Goal: Task Accomplishment & Management: Manage account settings

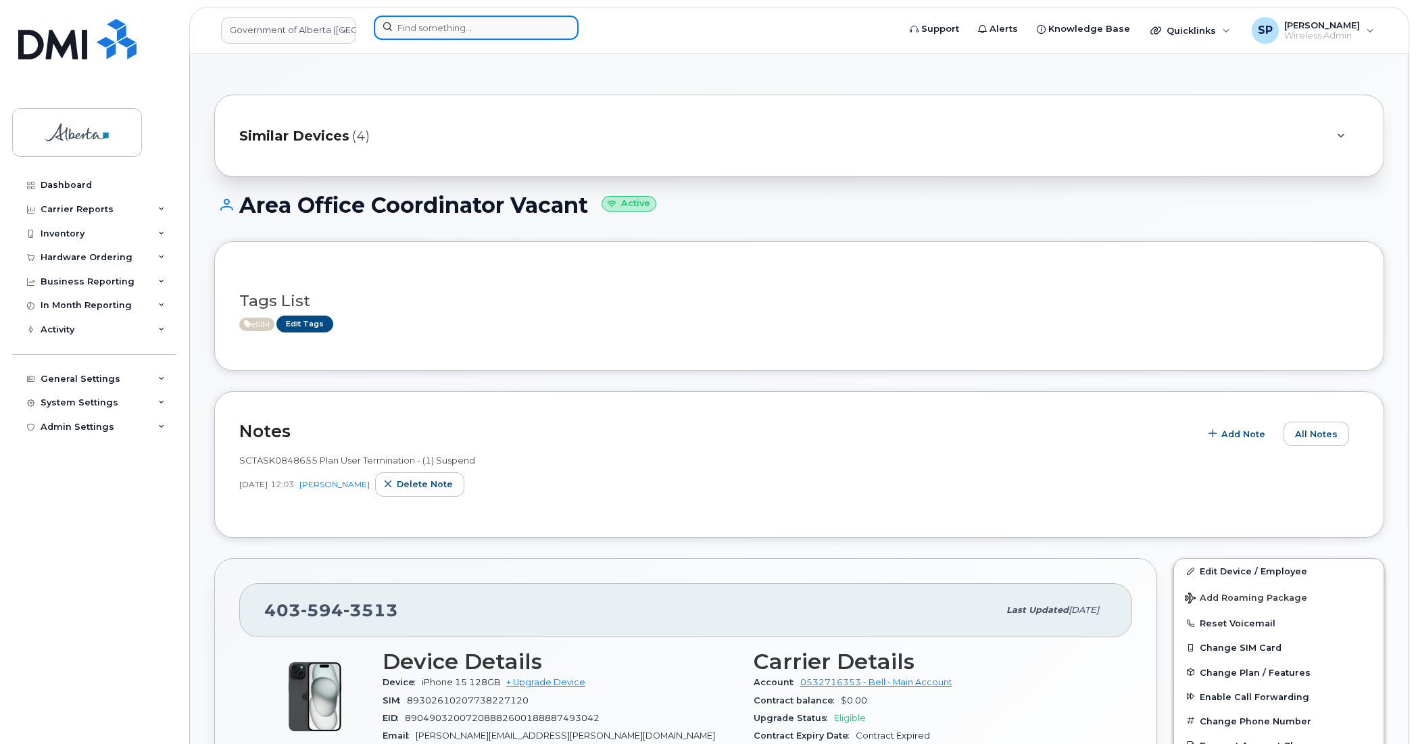
click at [416, 25] on input at bounding box center [476, 28] width 205 height 24
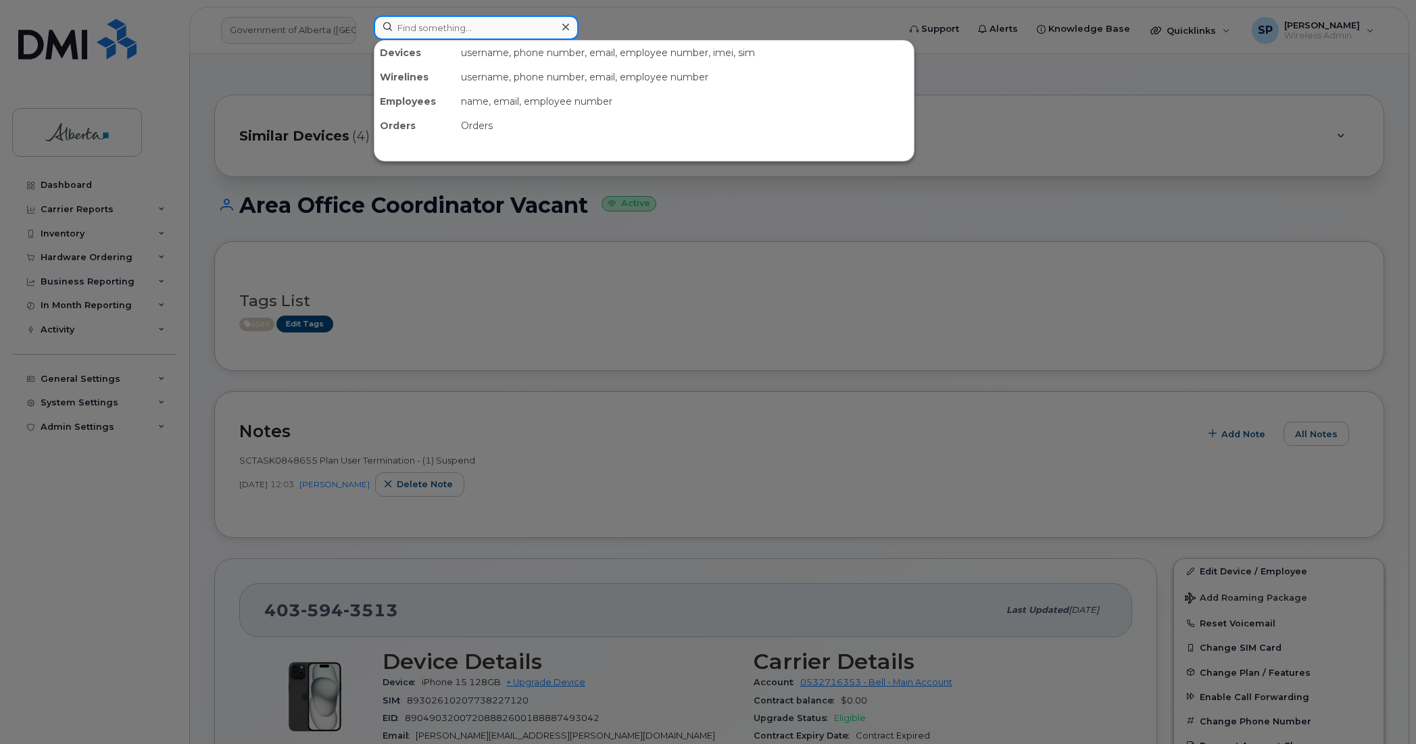
paste input "7806996069"
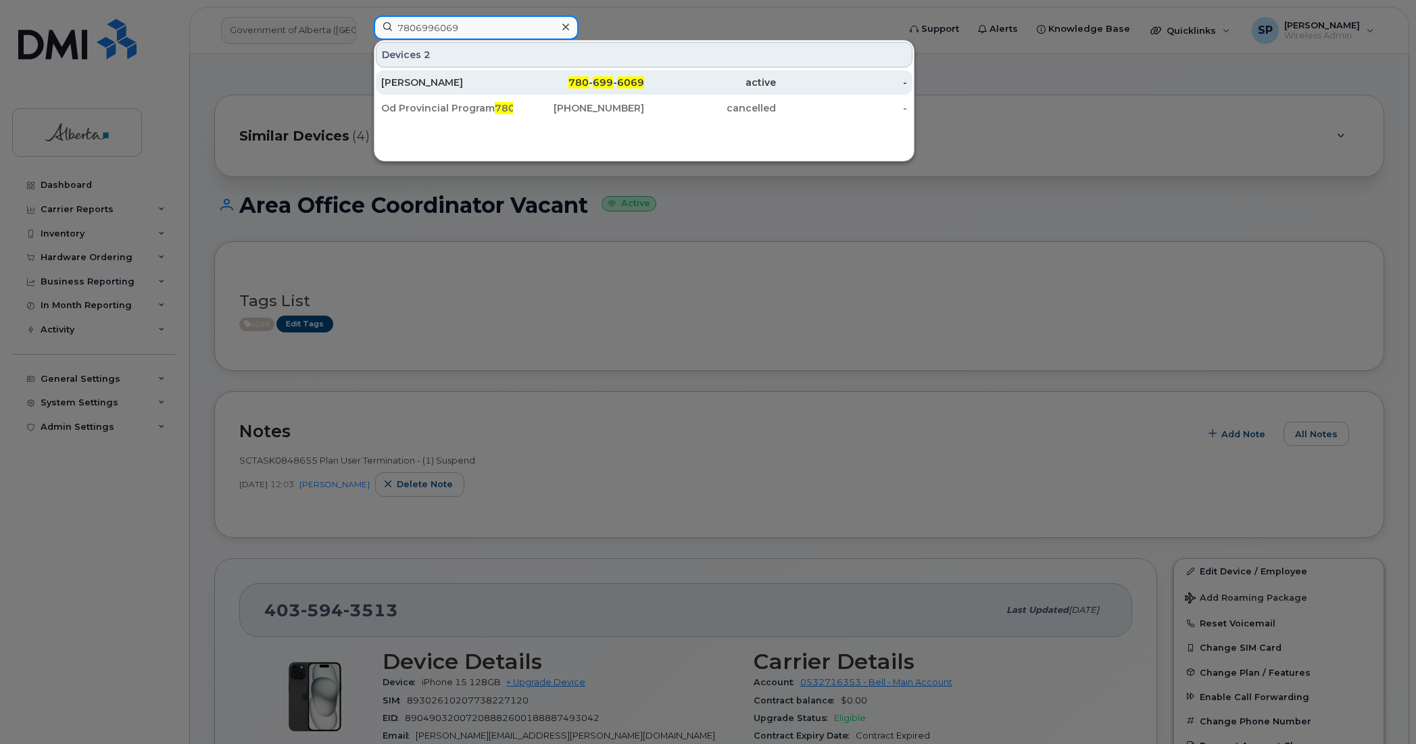
type input "7806996069"
click at [419, 82] on div "[PERSON_NAME]" at bounding box center [447, 83] width 132 height 14
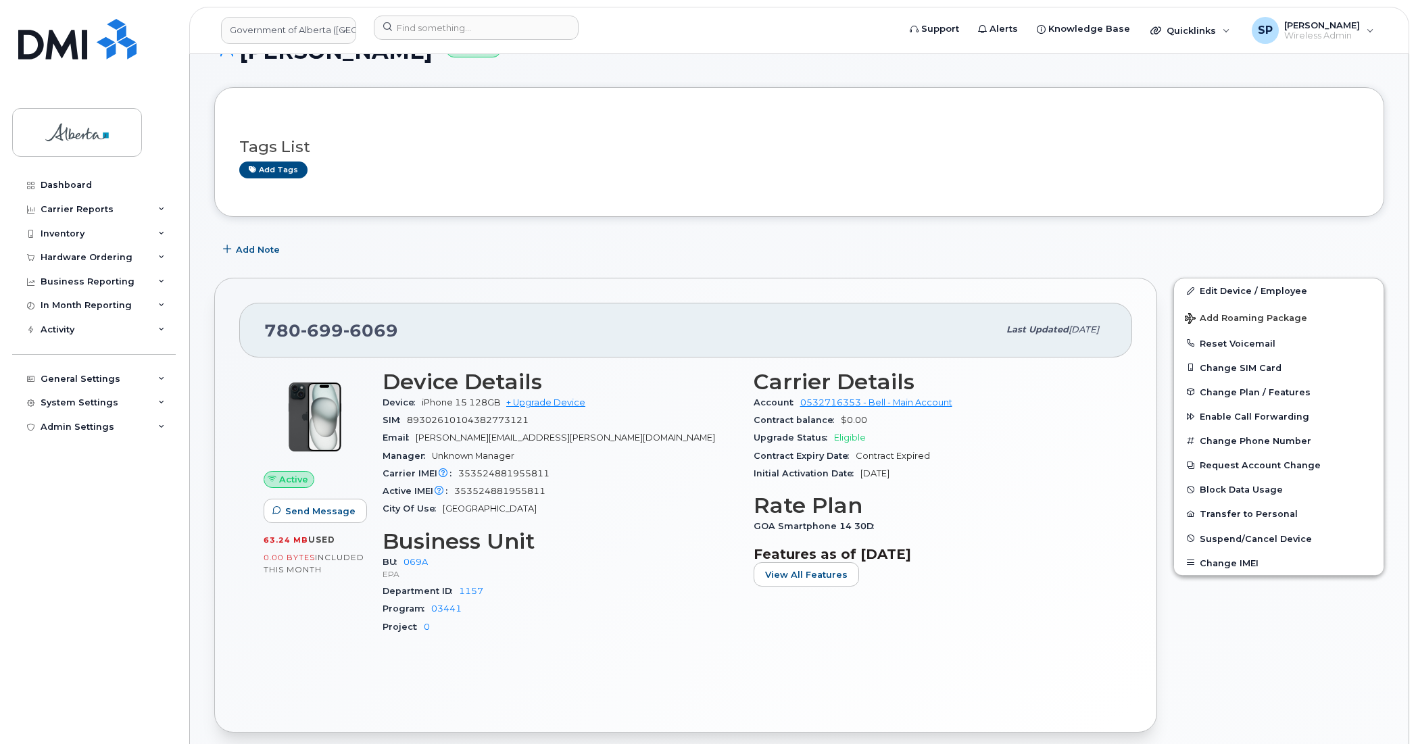
scroll to position [36, 0]
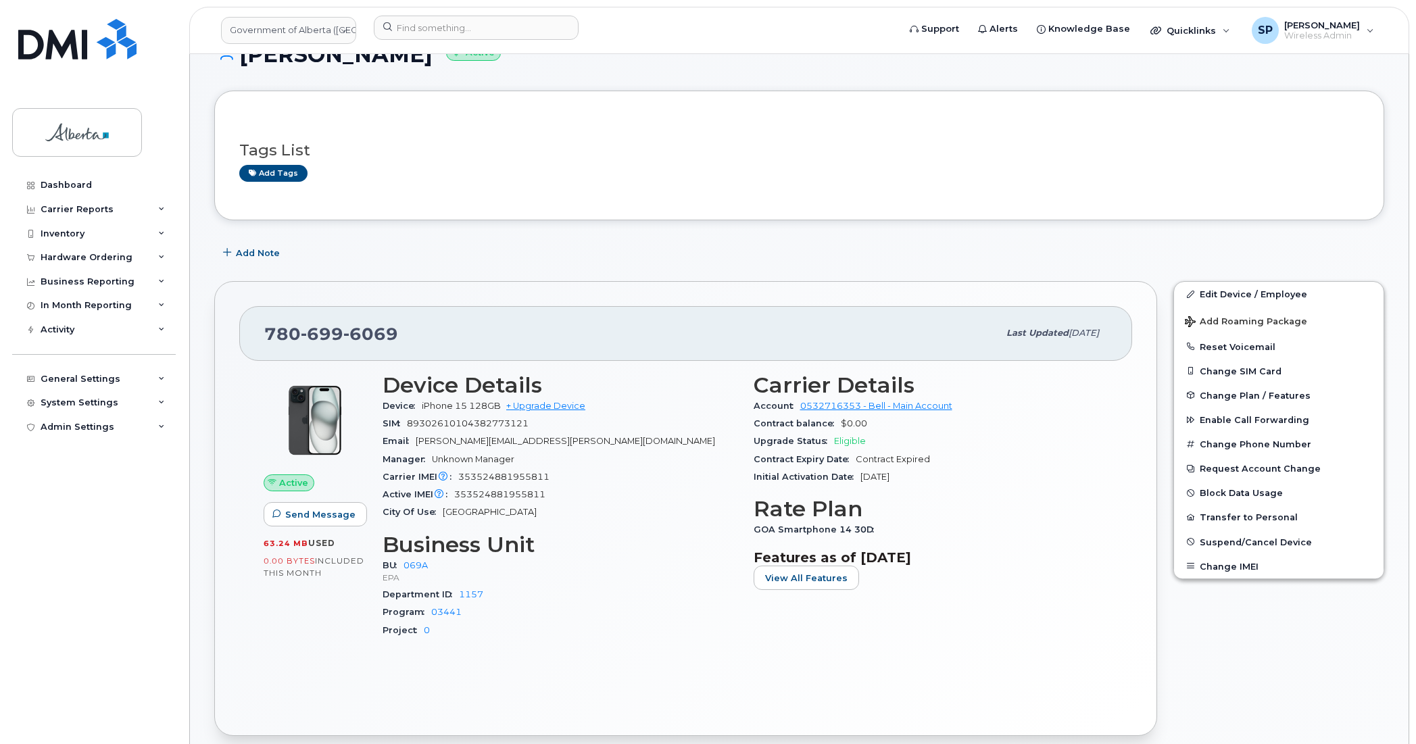
click at [89, 596] on div "Dashboard Carrier Reports Monthly Billing Data Daily Data Pooling Data Behavior…" at bounding box center [95, 448] width 167 height 551
click at [251, 251] on span "Add Note" at bounding box center [258, 253] width 44 height 13
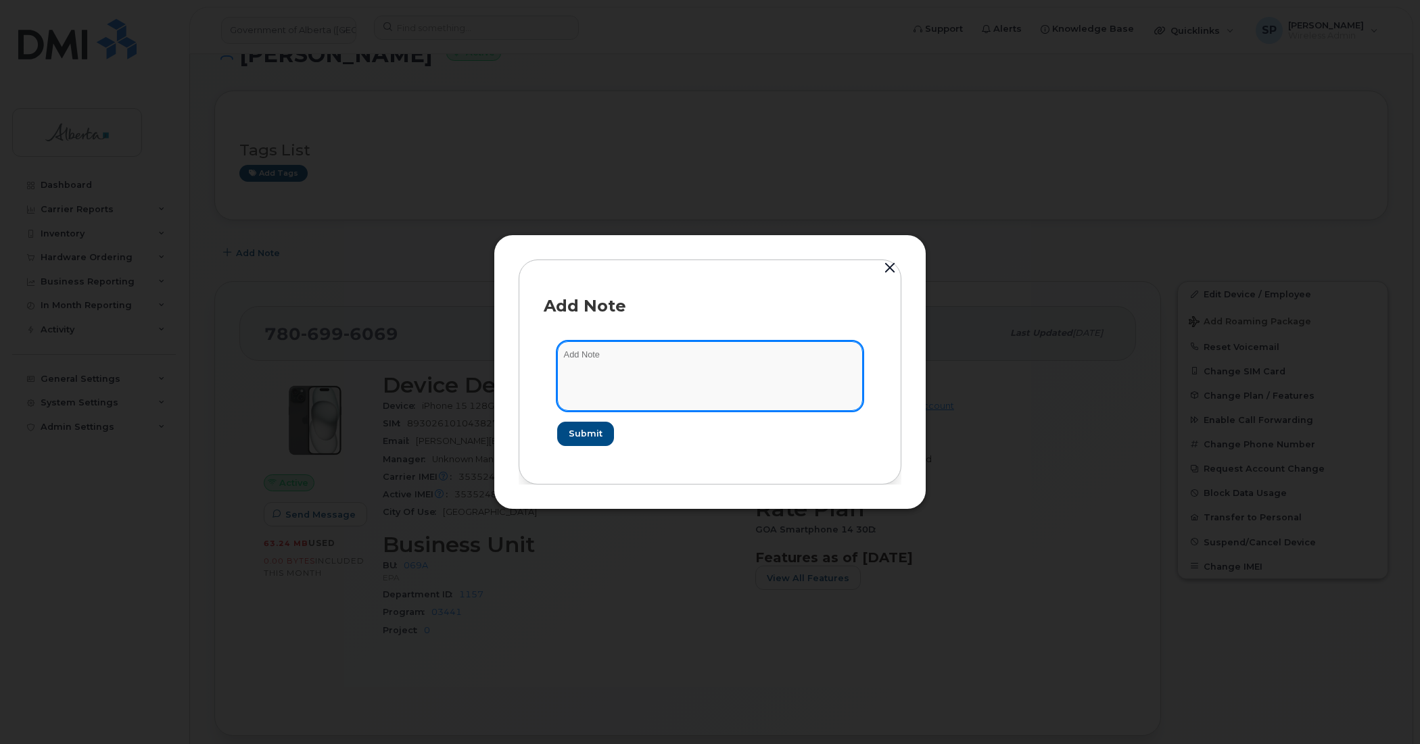
click at [693, 366] on textarea at bounding box center [710, 375] width 306 height 69
paste textarea "SCTASK0848656 Plan User Termination - (1) 7806996069 Repurpose Edmonton"
type textarea "SCTASK0848656 Plan User Termination - (1) 7806996069 Repurpose Edmonton"
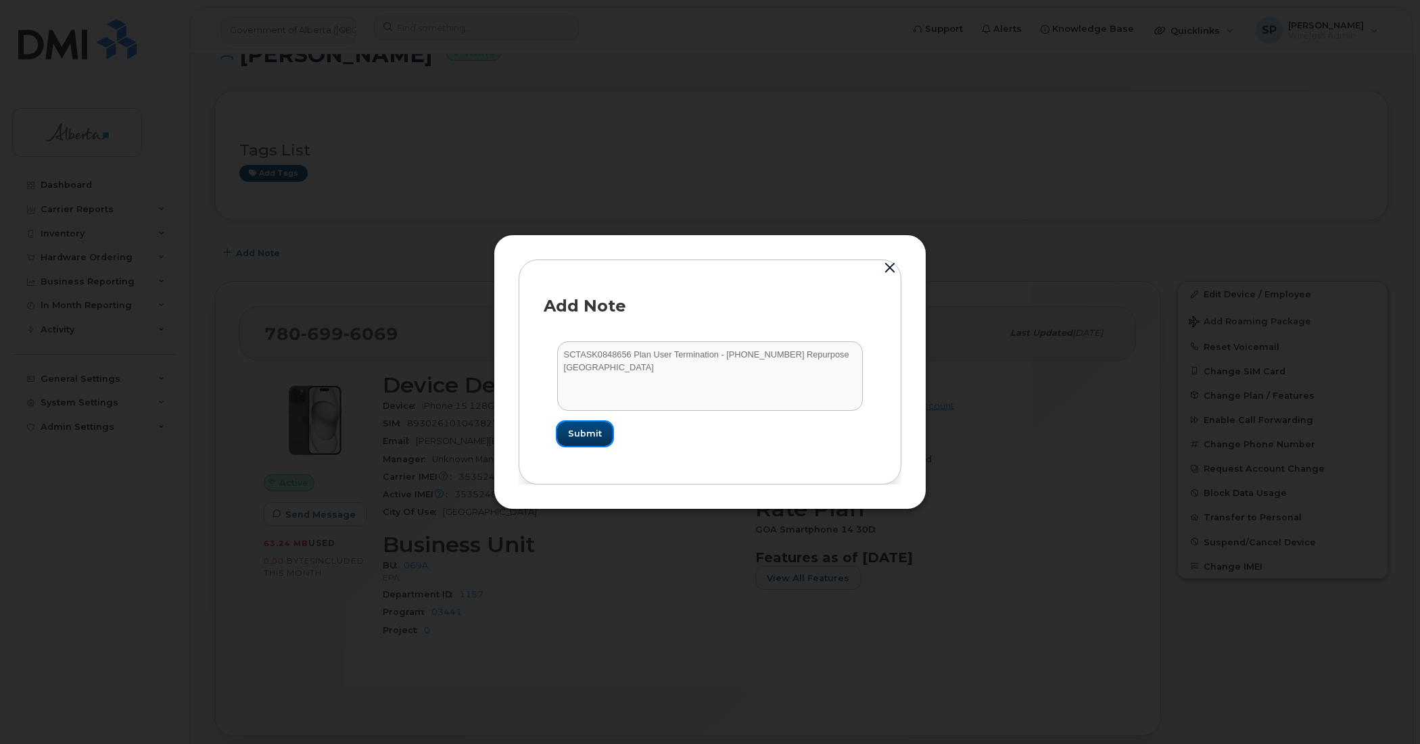
click at [589, 433] on span "Submit" at bounding box center [585, 433] width 34 height 13
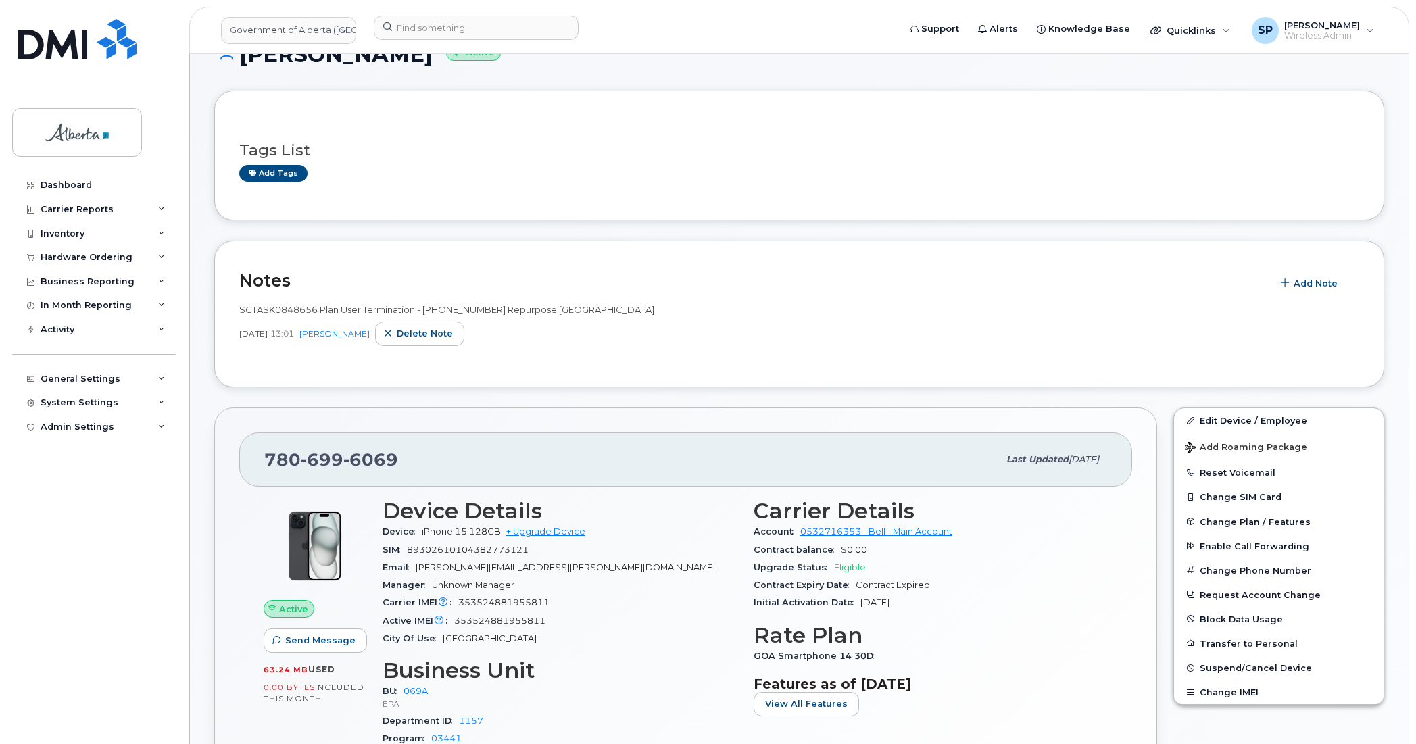
click at [79, 504] on div "Dashboard Carrier Reports Monthly Billing Data Daily Data Pooling Data Behavior…" at bounding box center [95, 448] width 167 height 551
click at [1206, 421] on link "Edit Device / Employee" at bounding box center [1279, 420] width 210 height 24
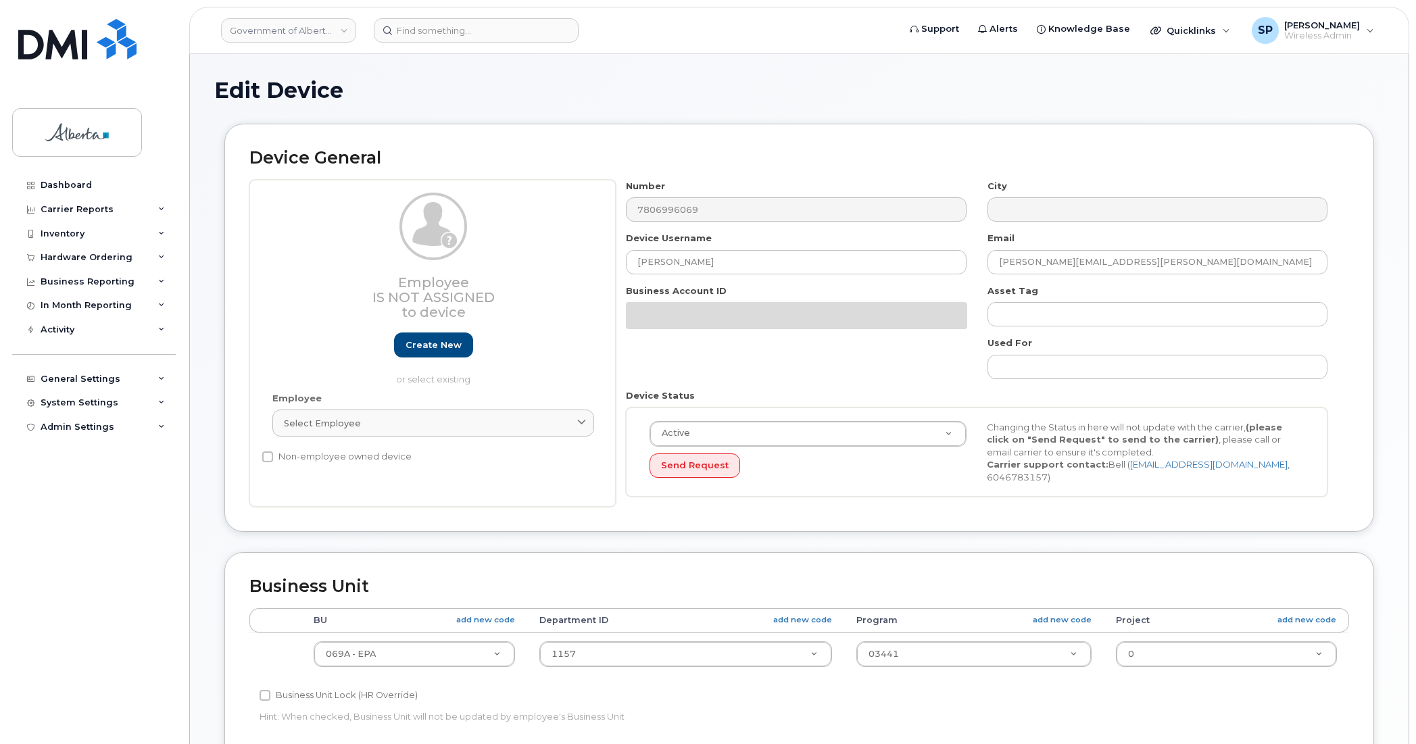
select select "4120331"
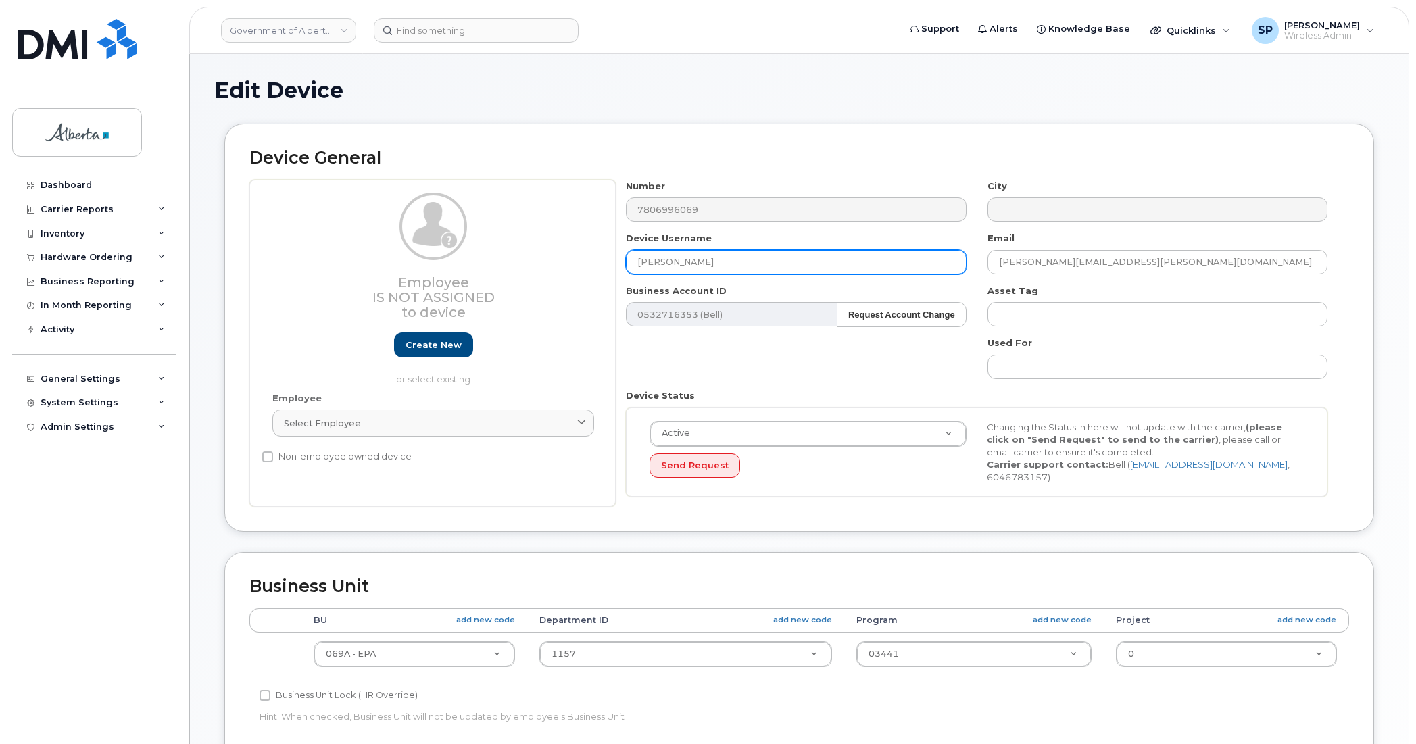
drag, startPoint x: 735, startPoint y: 262, endPoint x: 587, endPoint y: 275, distance: 148.7
click at [587, 275] on div "Employee Is not assigned to device Create new or select existing Employee Selec…" at bounding box center [799, 344] width 1100 height 328
paste input "Repurpose Edmonton"
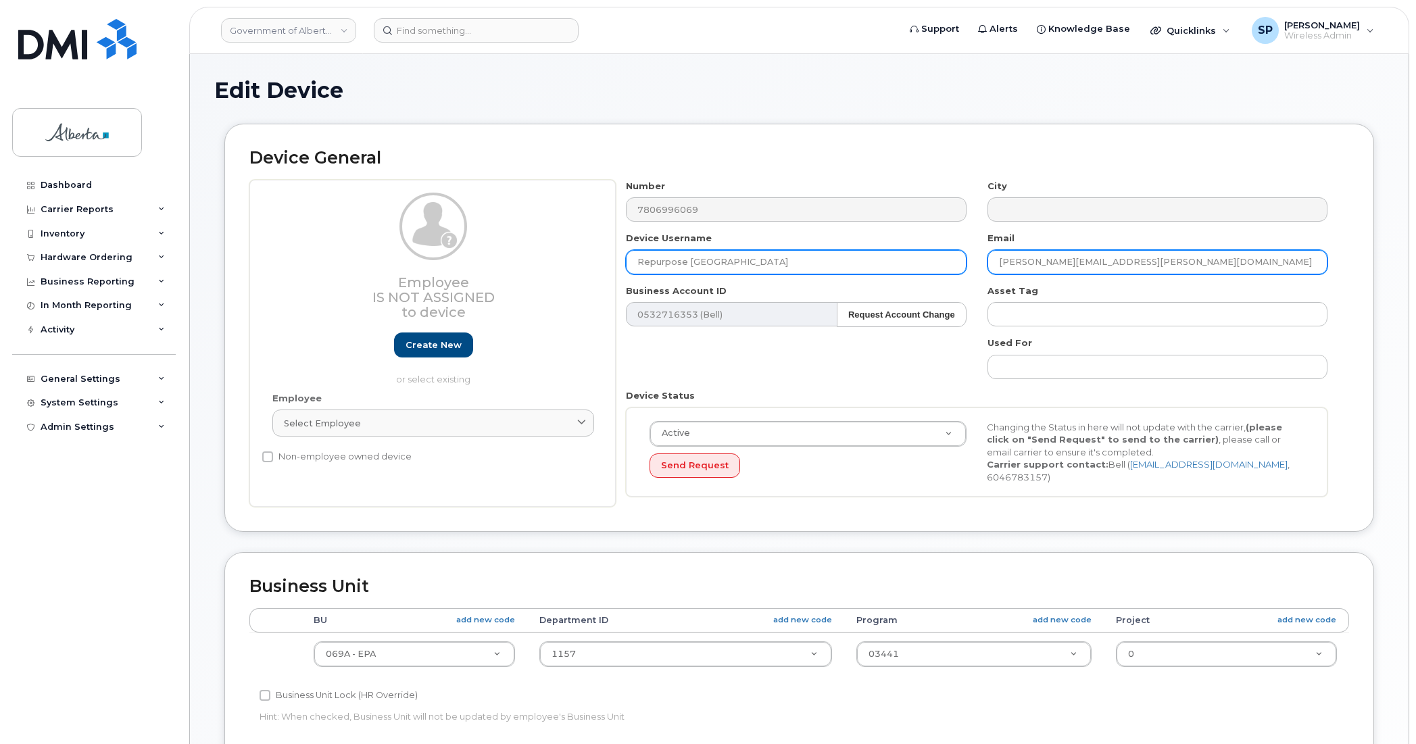
type input "Repurpose Edmonton"
drag, startPoint x: 1129, startPoint y: 257, endPoint x: 999, endPoint y: 268, distance: 130.3
click at [999, 268] on input "Faye.Hutchings@gov.ab.ca" at bounding box center [1158, 262] width 340 height 24
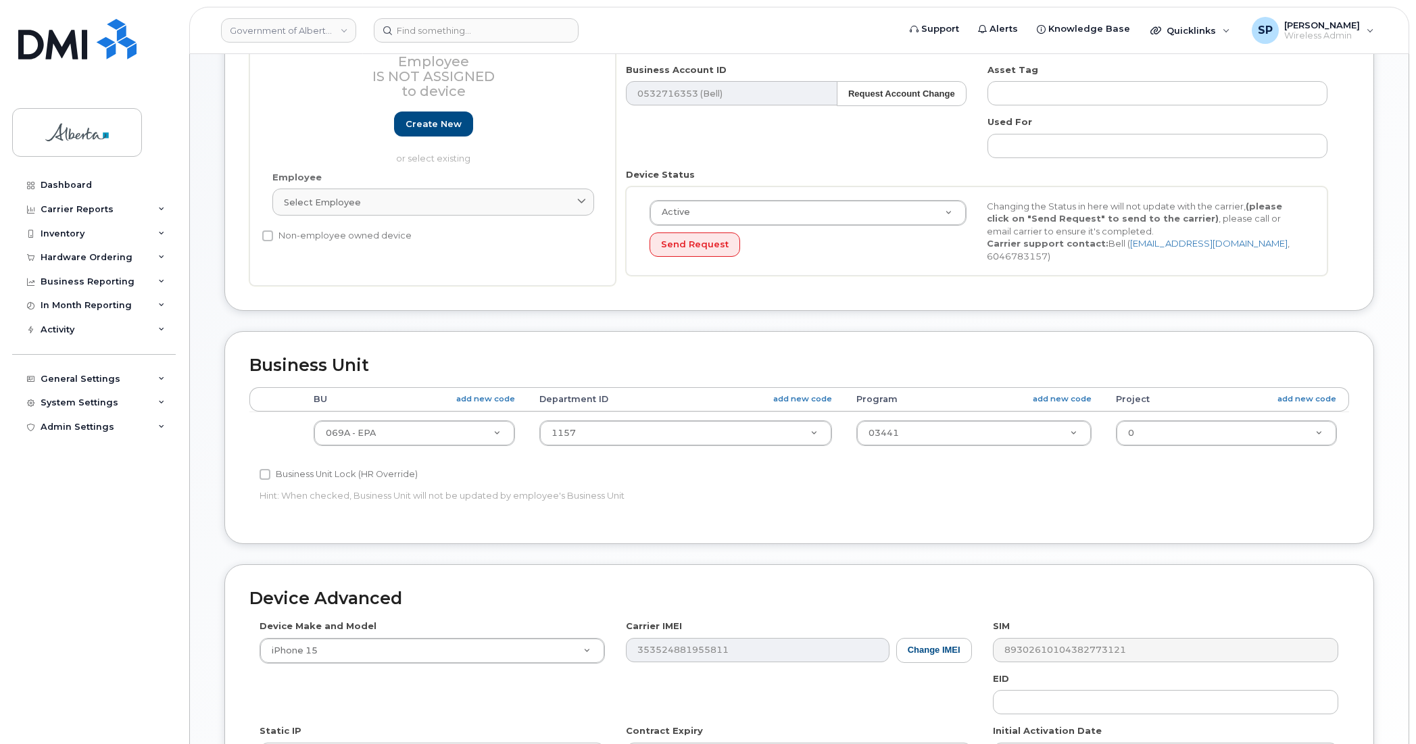
scroll to position [373, 0]
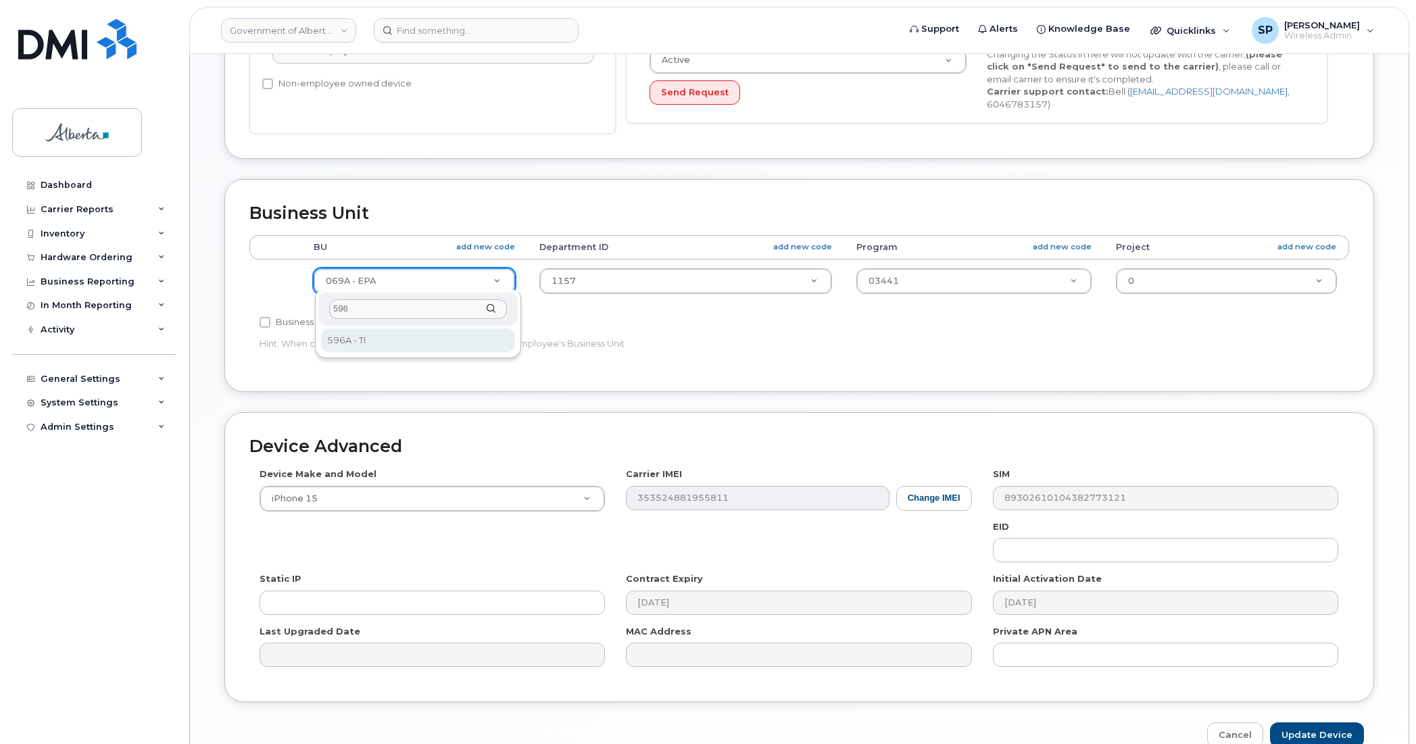
type input "596"
select select "4797729"
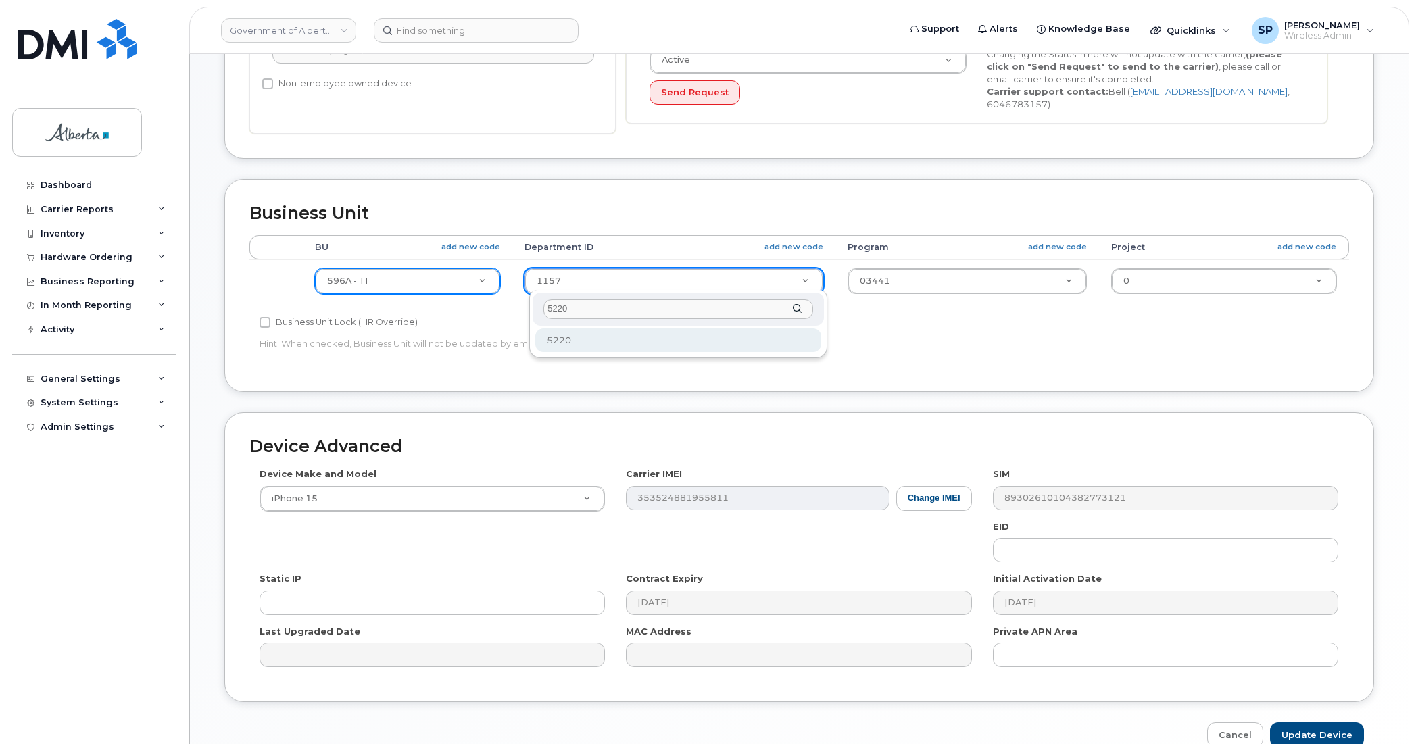
type input "5220"
type input "4802987"
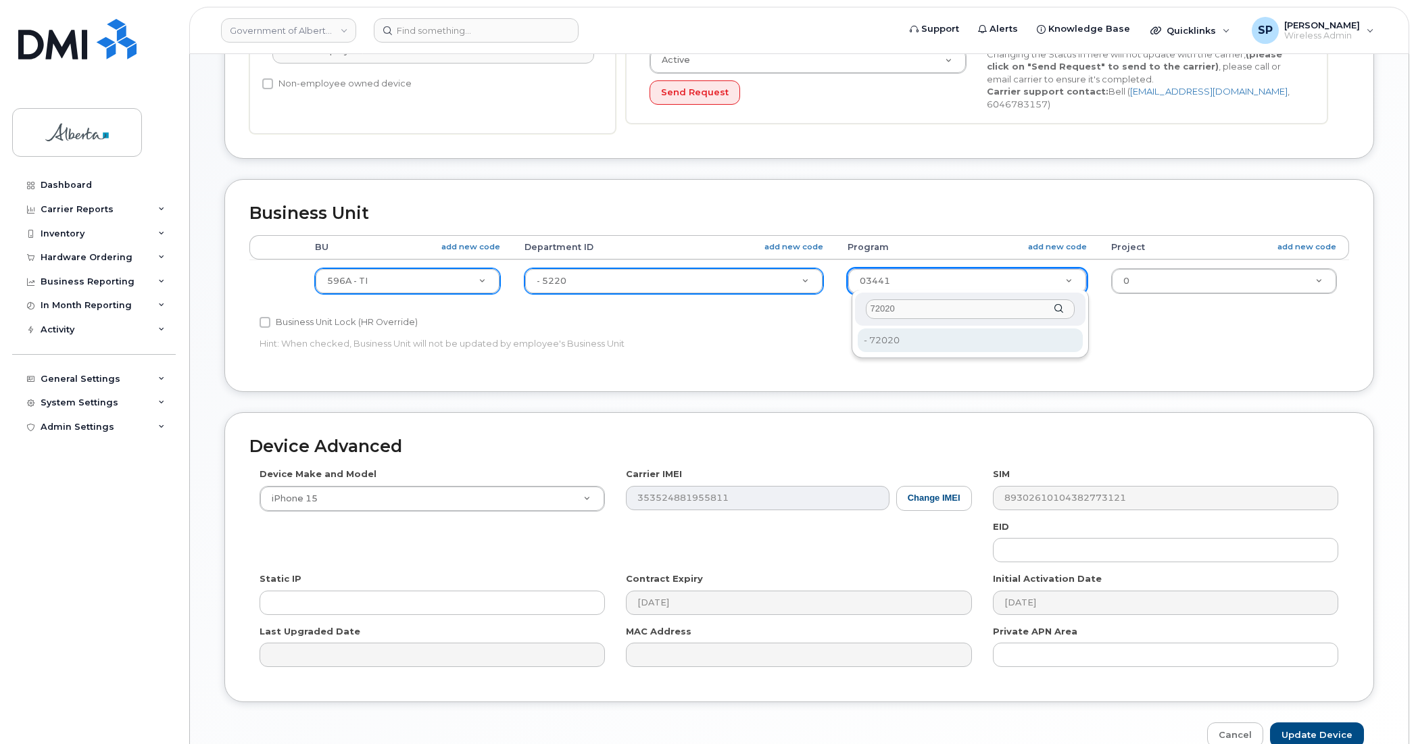
type input "72020"
type input "4803008"
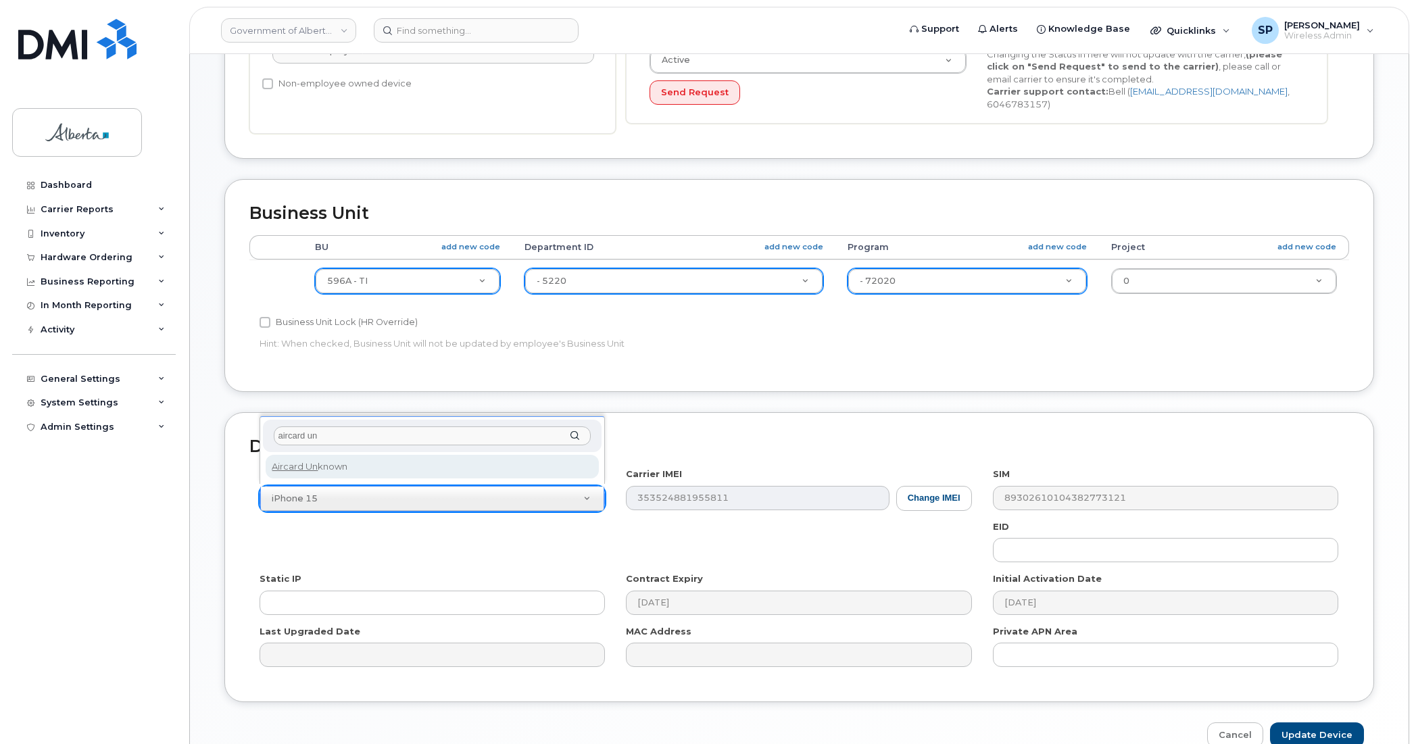
type input "aircard un"
drag, startPoint x: 338, startPoint y: 464, endPoint x: 358, endPoint y: 467, distance: 20.5
select select "971"
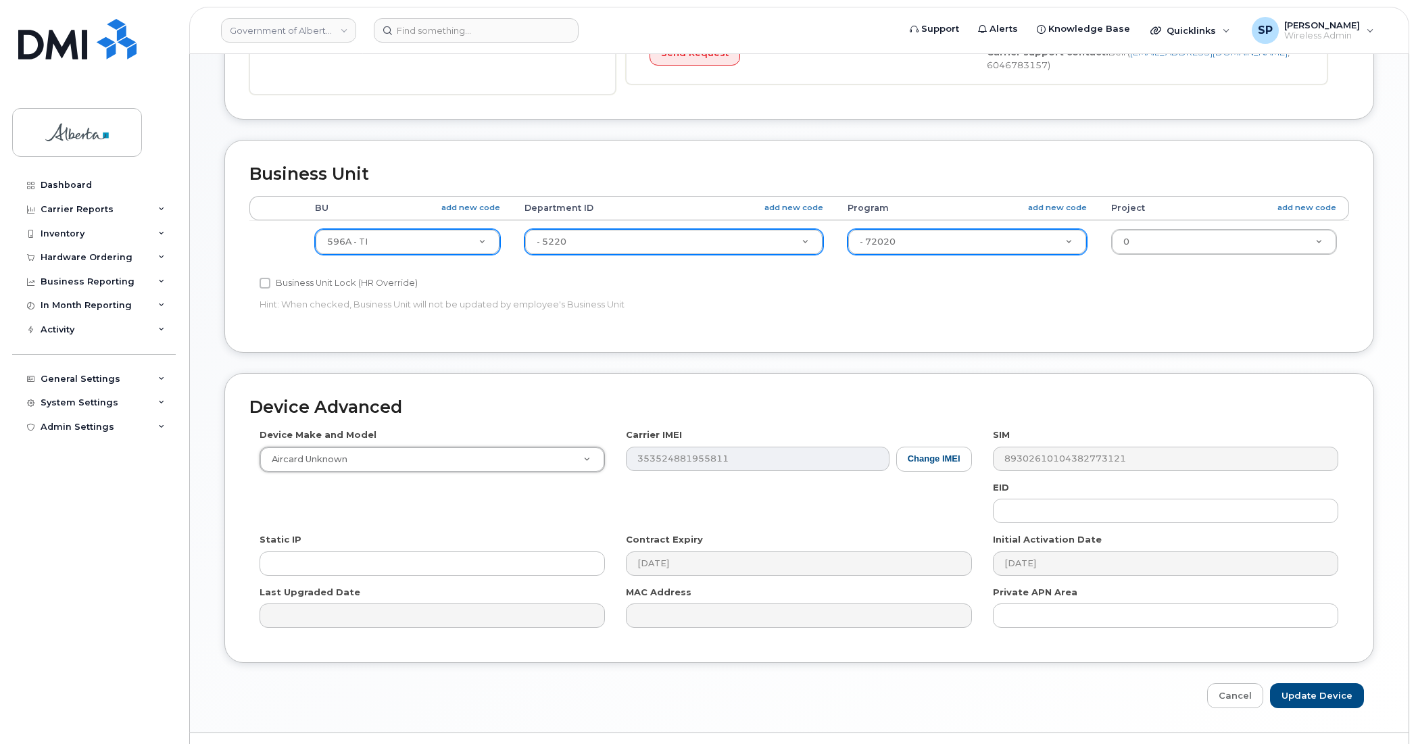
scroll to position [417, 0]
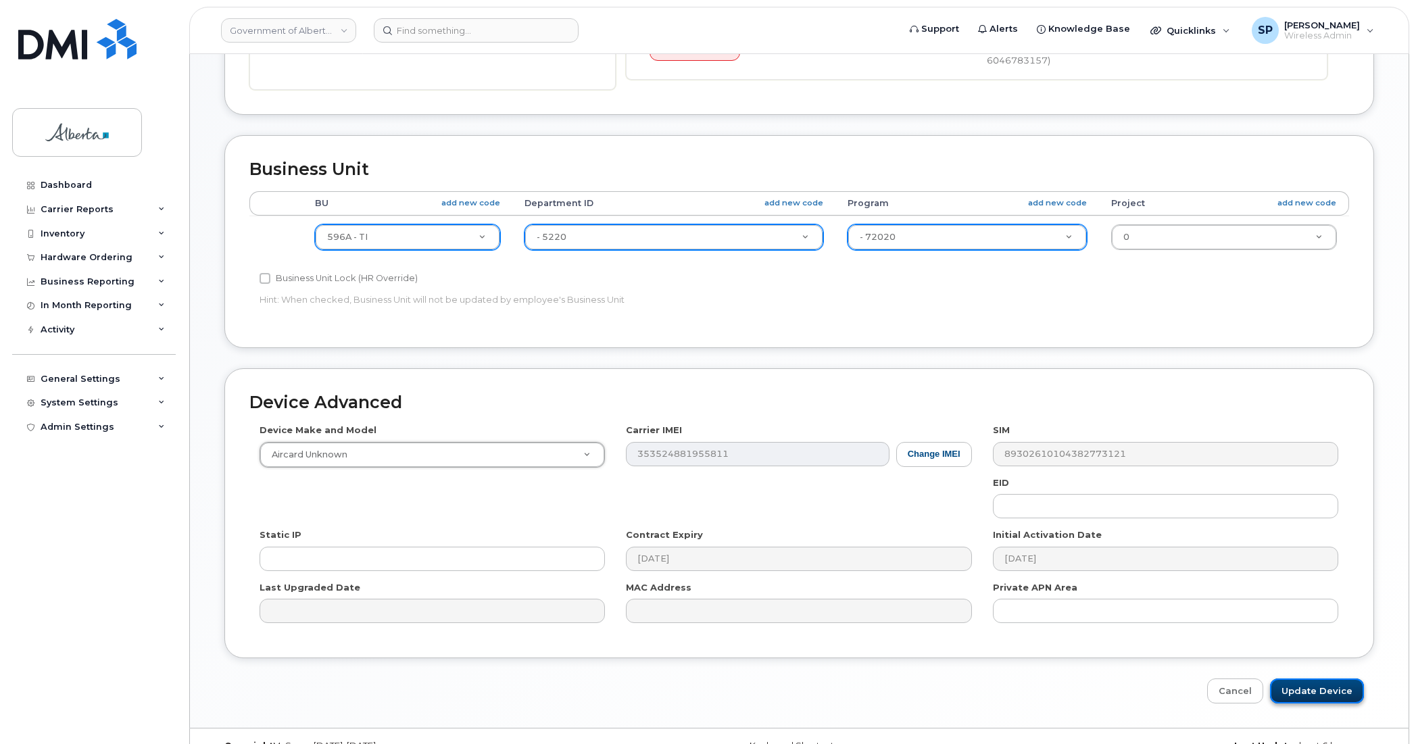
click at [1318, 685] on input "Update Device" at bounding box center [1317, 691] width 94 height 25
type input "Saving..."
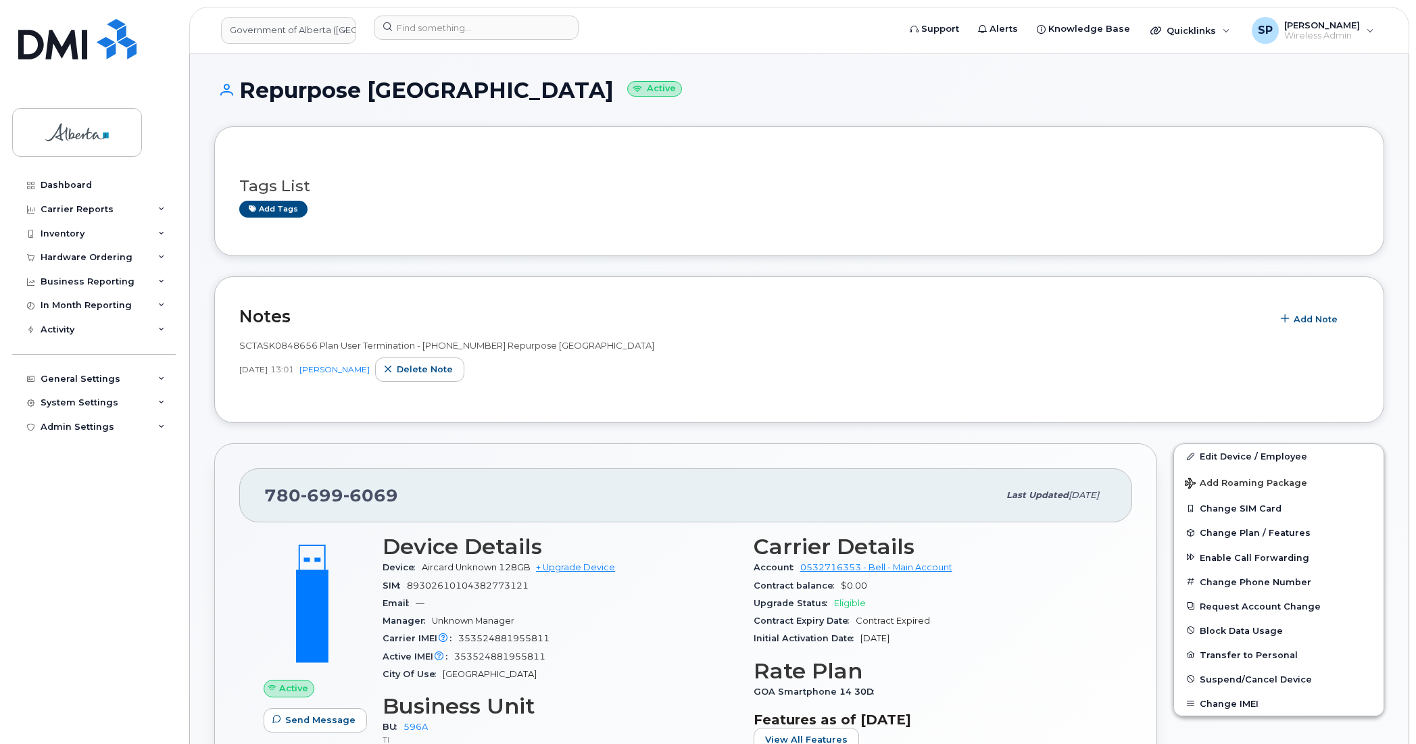
click at [1237, 208] on div "Add tags" at bounding box center [793, 209] width 1109 height 17
click at [1224, 534] on span "Change Plan / Features" at bounding box center [1255, 533] width 111 height 10
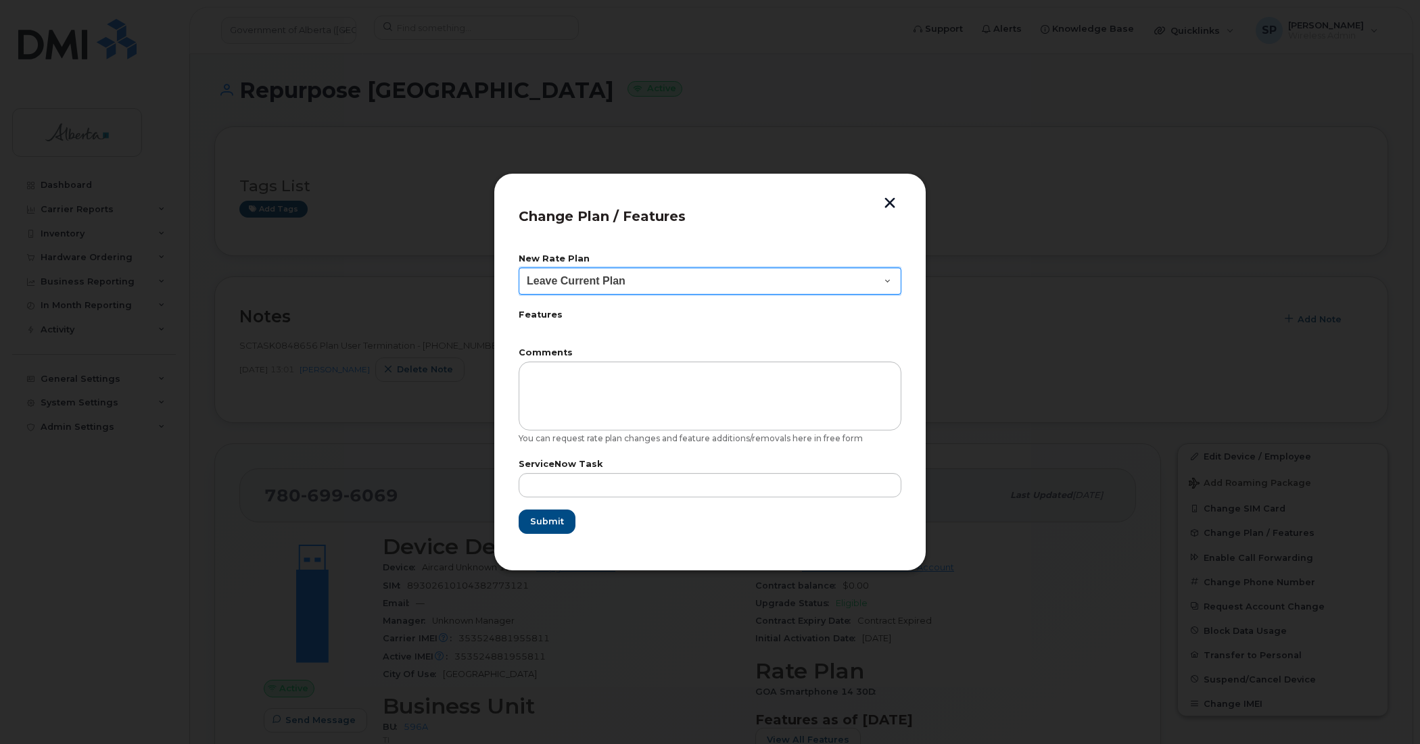
click at [617, 281] on select "Leave Current Plan GOA Data plan 9 30 d GOA–Unlimited Data Plan 9" at bounding box center [710, 281] width 383 height 27
select select "1790211"
click at [519, 268] on select "Leave Current Plan GOA Data plan 9 30 d GOA–Unlimited Data Plan 9" at bounding box center [710, 281] width 383 height 27
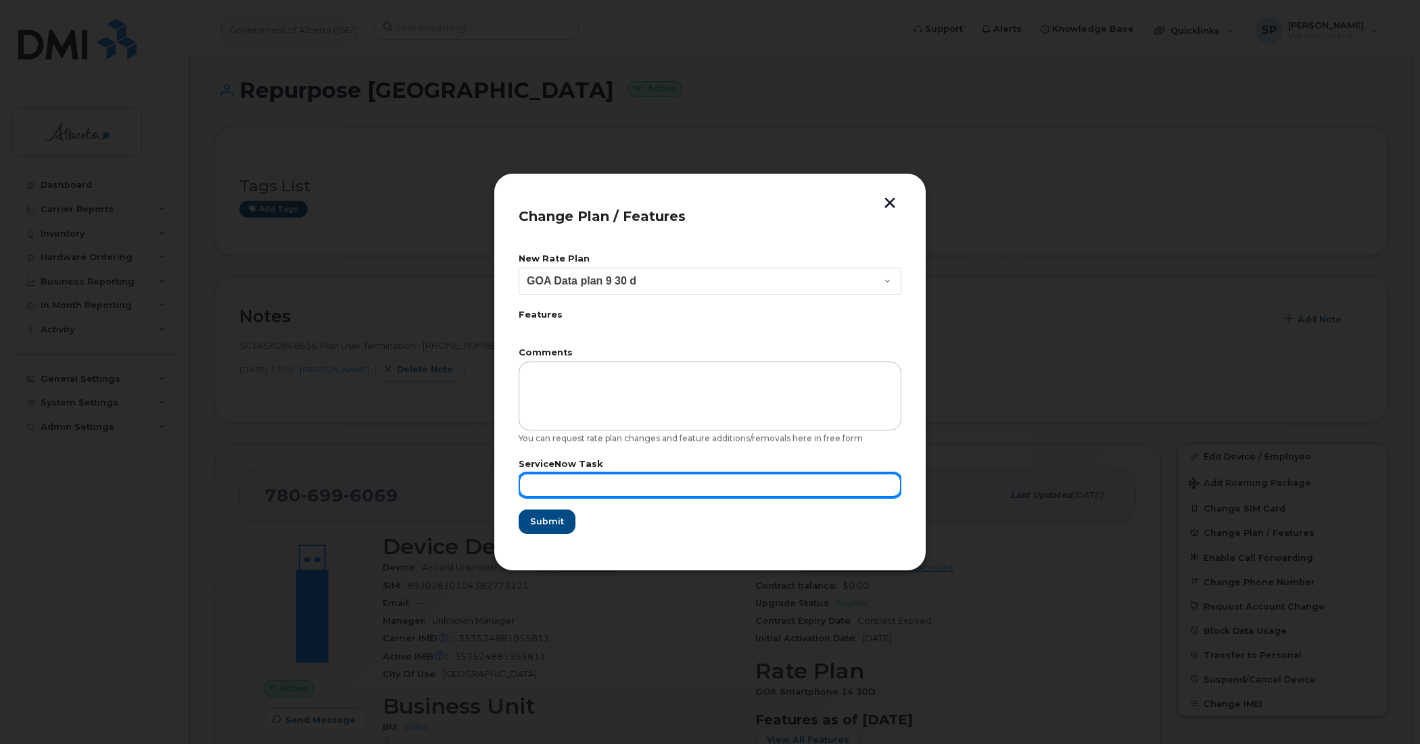
click at [579, 491] on input "text" at bounding box center [710, 485] width 383 height 24
paste input "SCTASK0848656"
type input "SCTASK0848656"
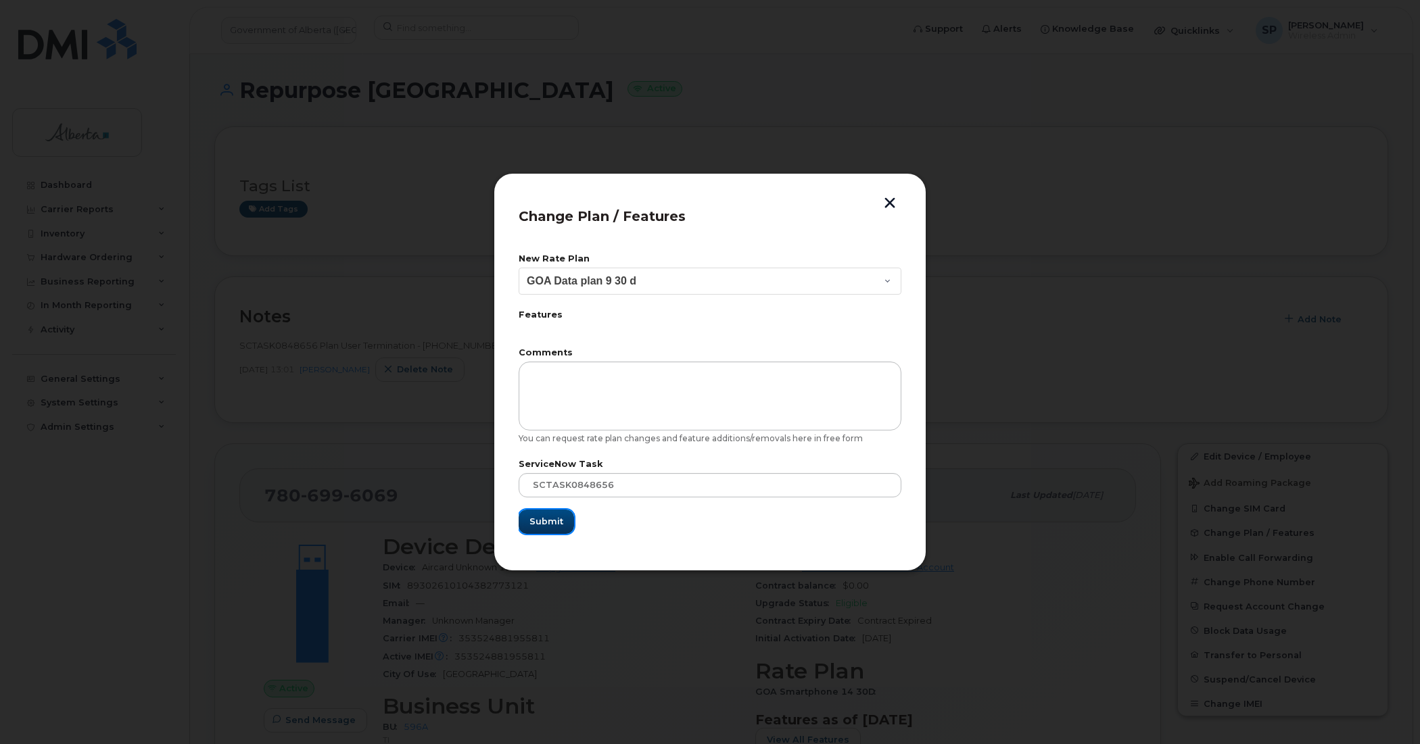
click at [559, 525] on span "Submit" at bounding box center [546, 521] width 34 height 13
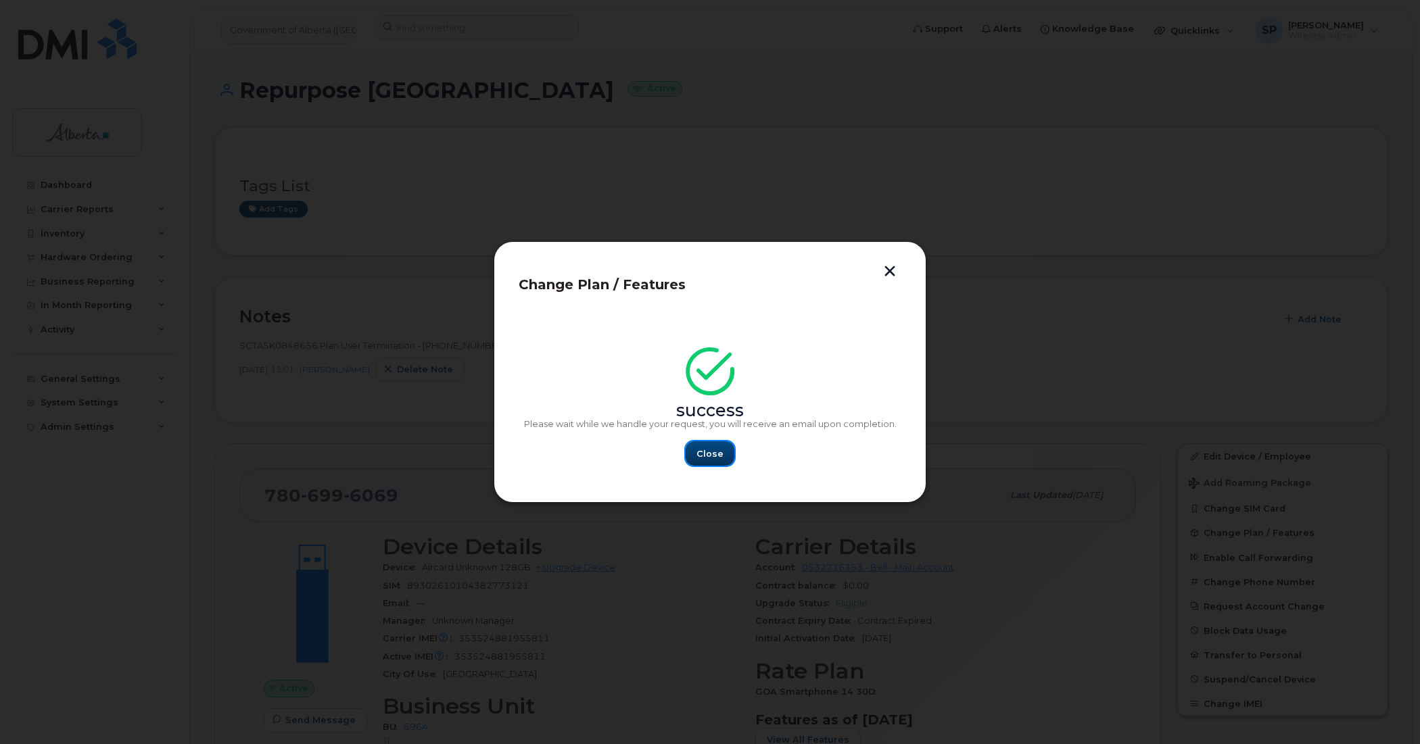
click at [719, 448] on span "Close" at bounding box center [709, 454] width 27 height 13
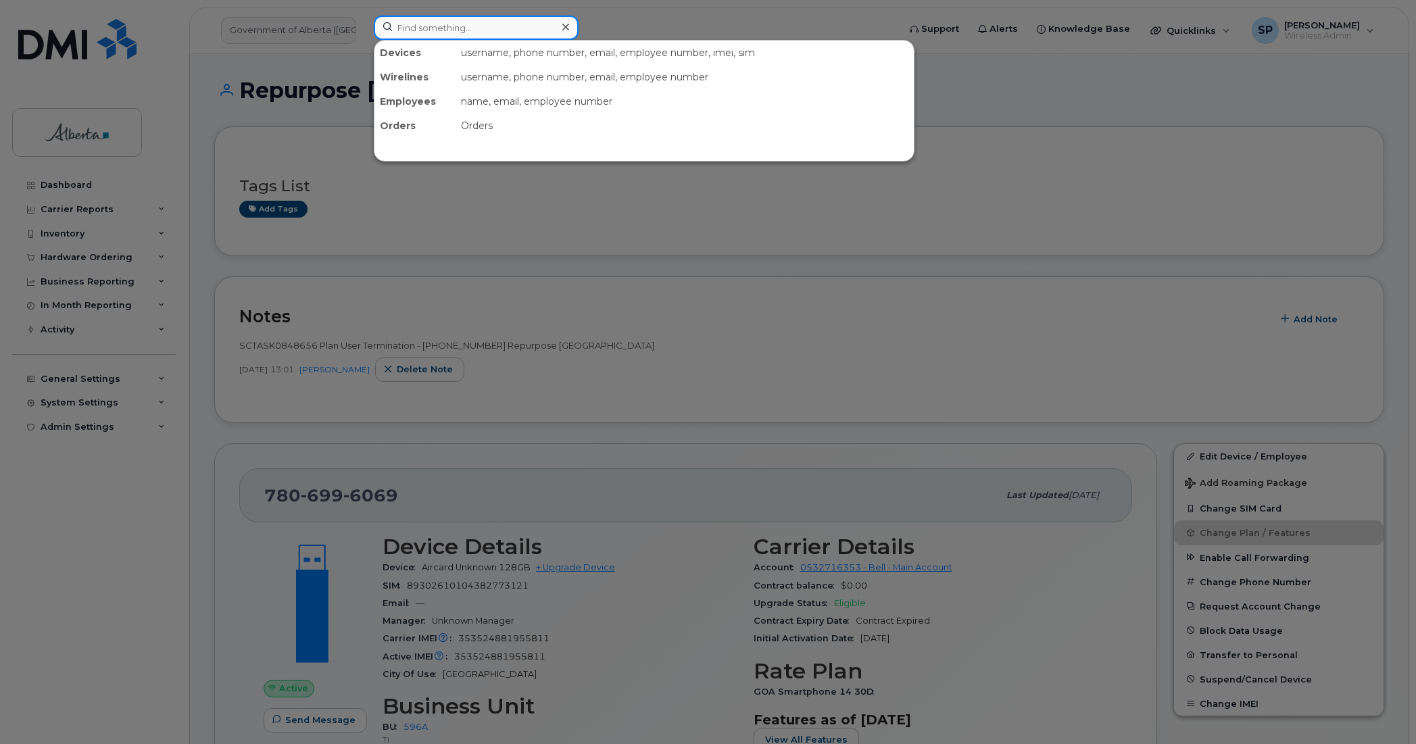
click at [450, 24] on input at bounding box center [476, 28] width 205 height 24
paste input "7802237480"
type input "7802237480"
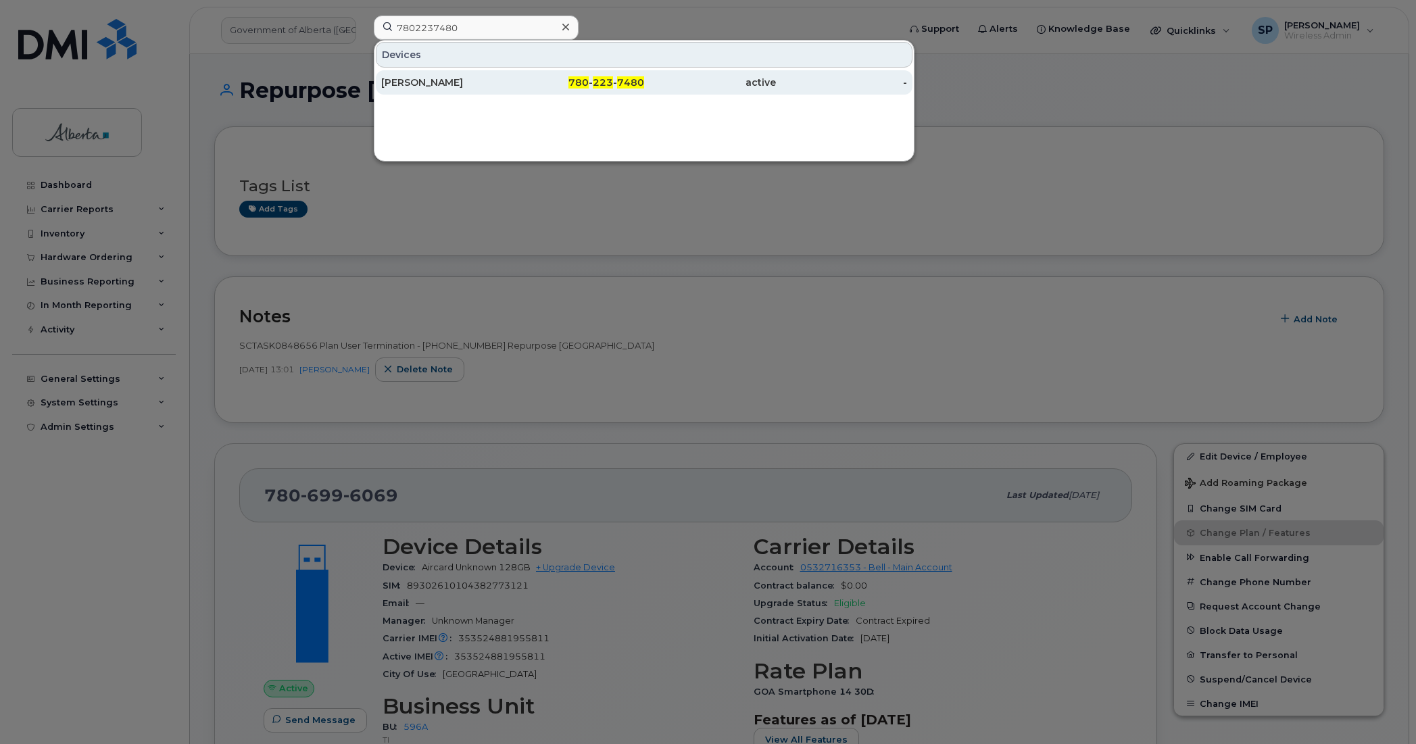
click at [416, 83] on div "Nikki Tiller" at bounding box center [447, 83] width 132 height 14
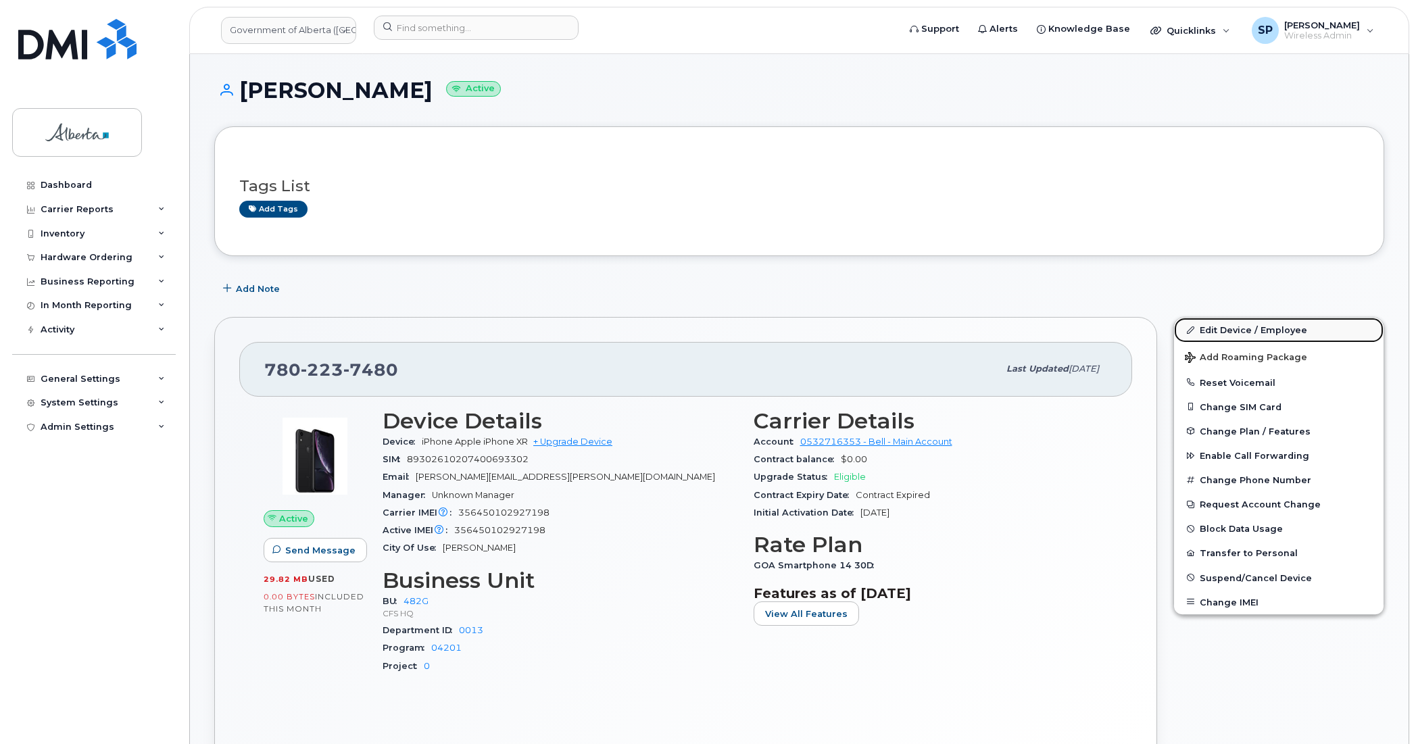
click at [1217, 327] on link "Edit Device / Employee" at bounding box center [1279, 330] width 210 height 24
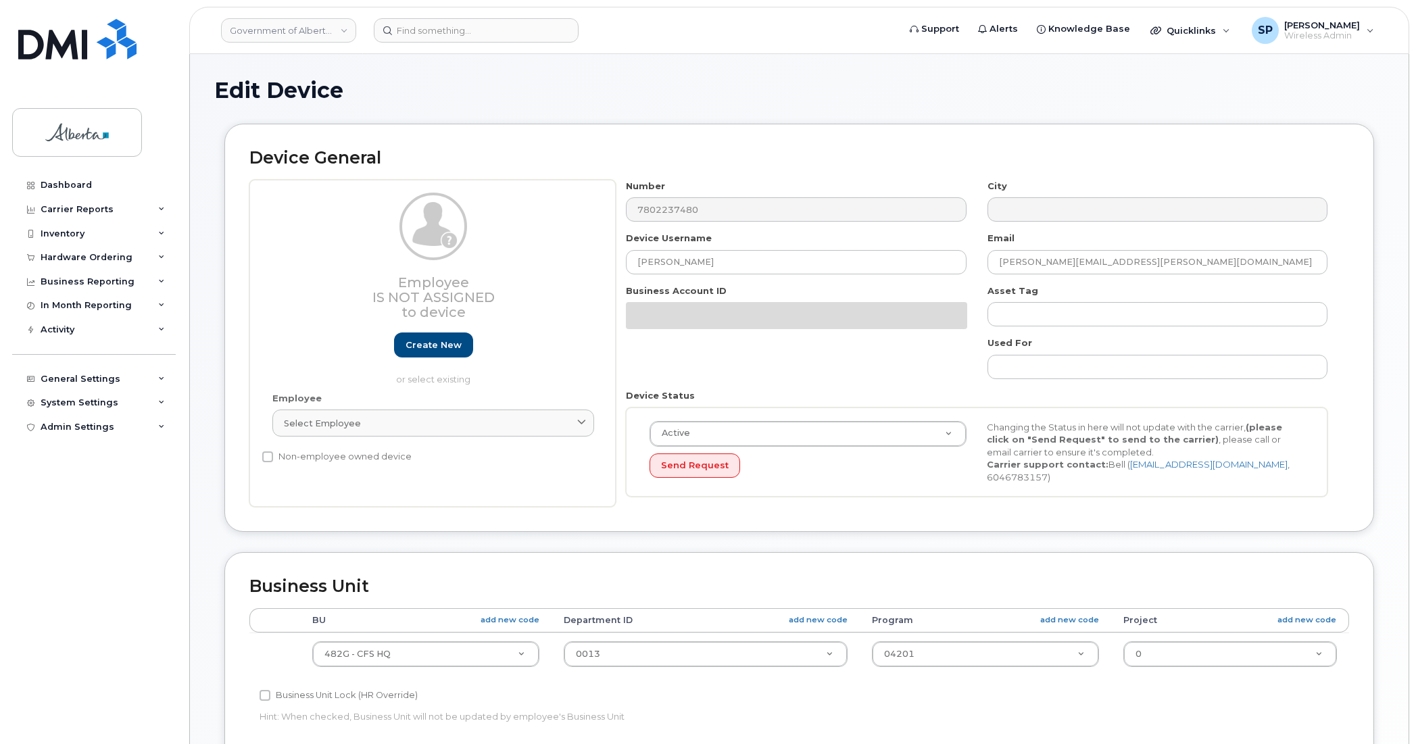
select select "4120337"
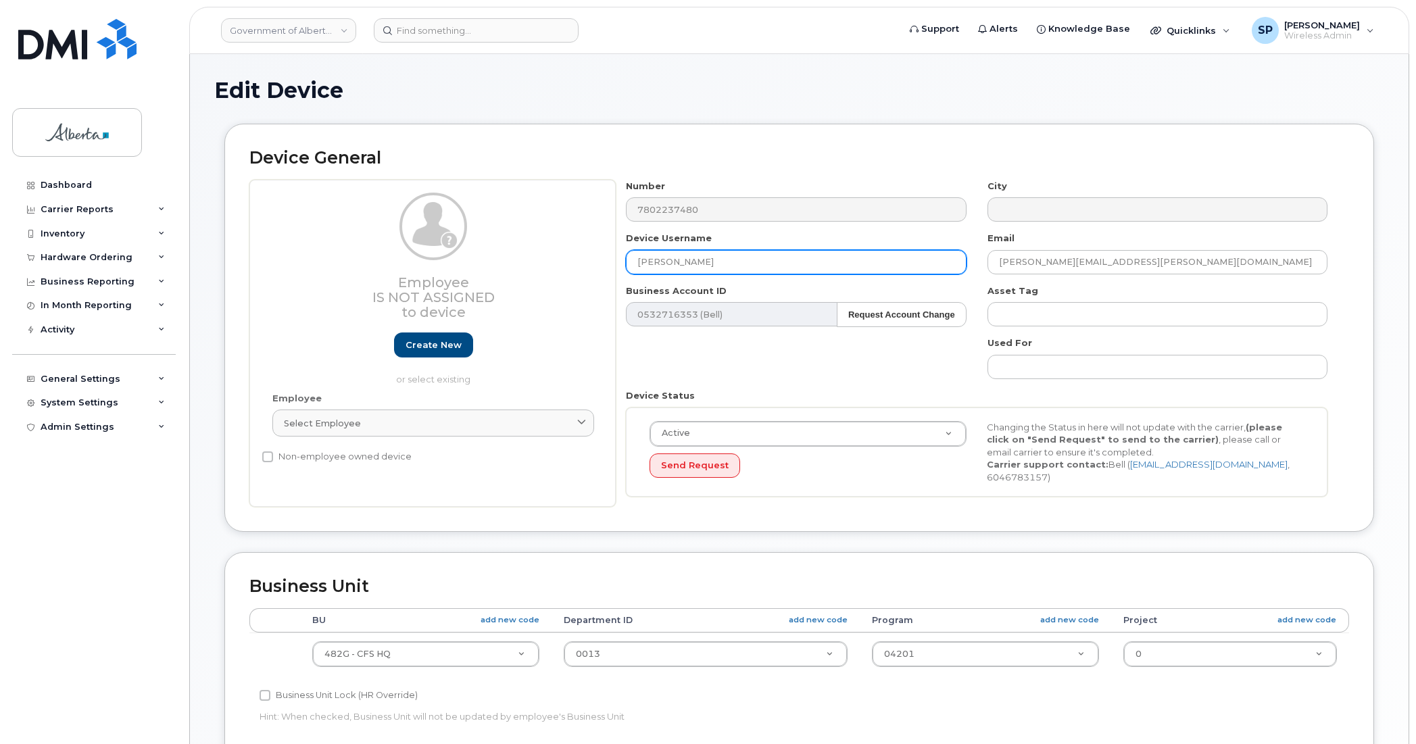
drag, startPoint x: 639, startPoint y: 261, endPoint x: 602, endPoint y: 266, distance: 36.8
click at [603, 266] on div "Employee Is not assigned to device Create new or select existing Employee Selec…" at bounding box center [799, 344] width 1100 height 328
paste input "Practice Specialist Vacant"
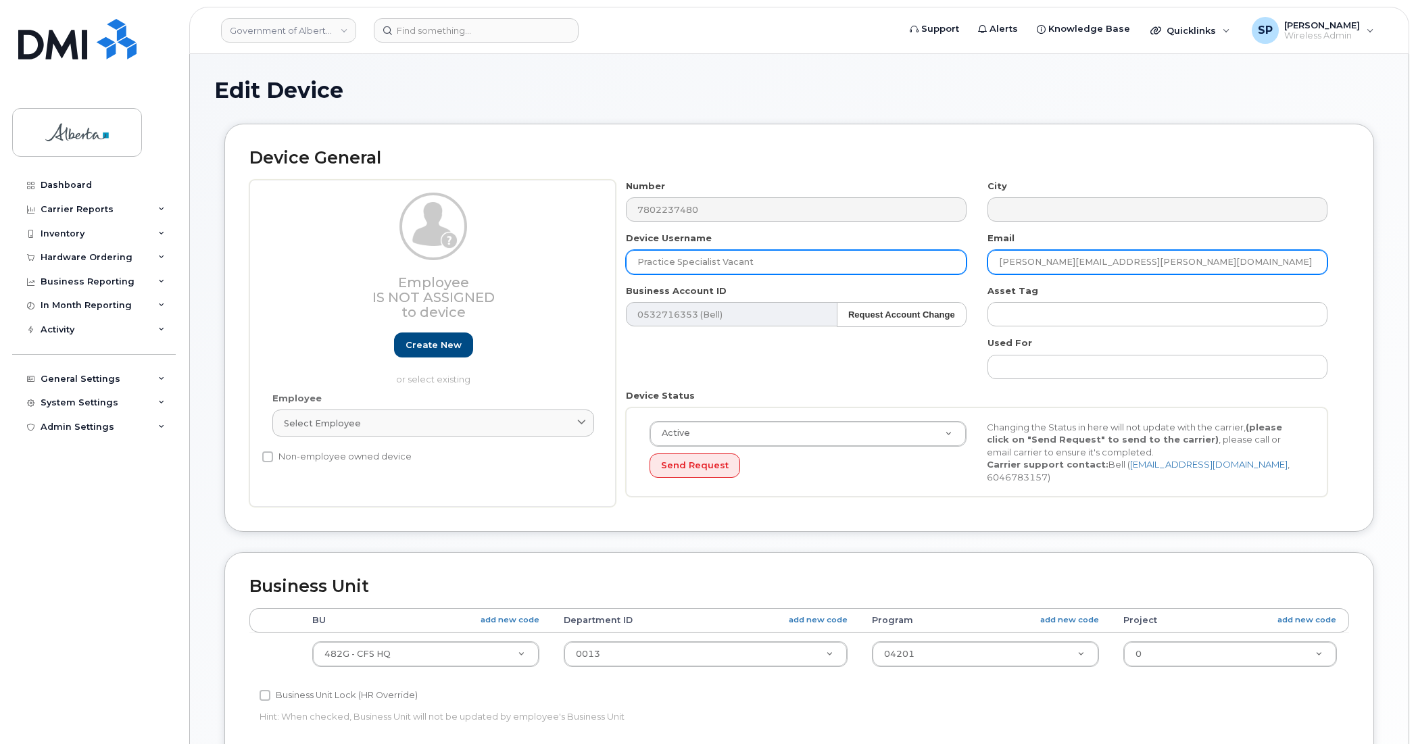
type input "Practice Specialist Vacant"
drag, startPoint x: 1124, startPoint y: 262, endPoint x: 958, endPoint y: 279, distance: 167.2
click at [958, 279] on div "Number 7802237480 City Device Username Practice Specialist Vacant Email [PERSON…" at bounding box center [977, 344] width 723 height 328
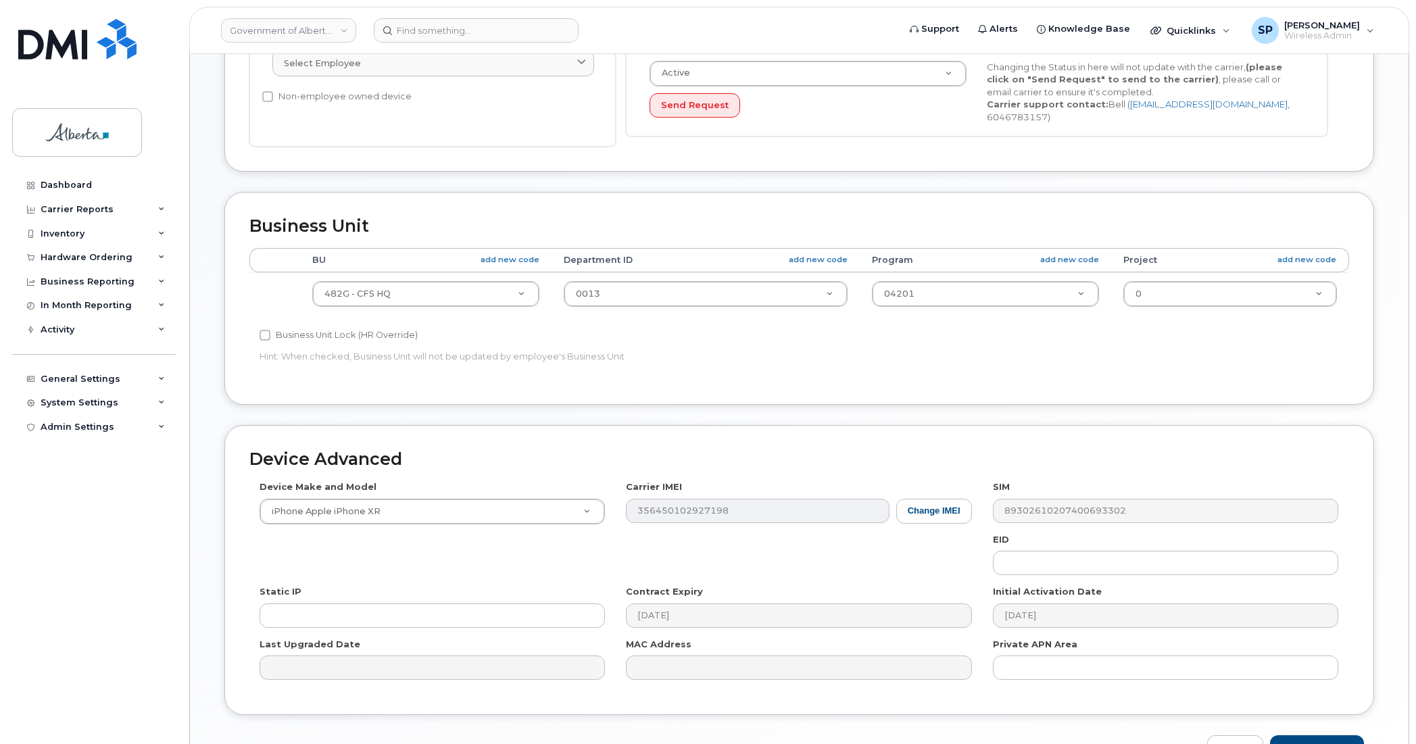
scroll to position [442, 0]
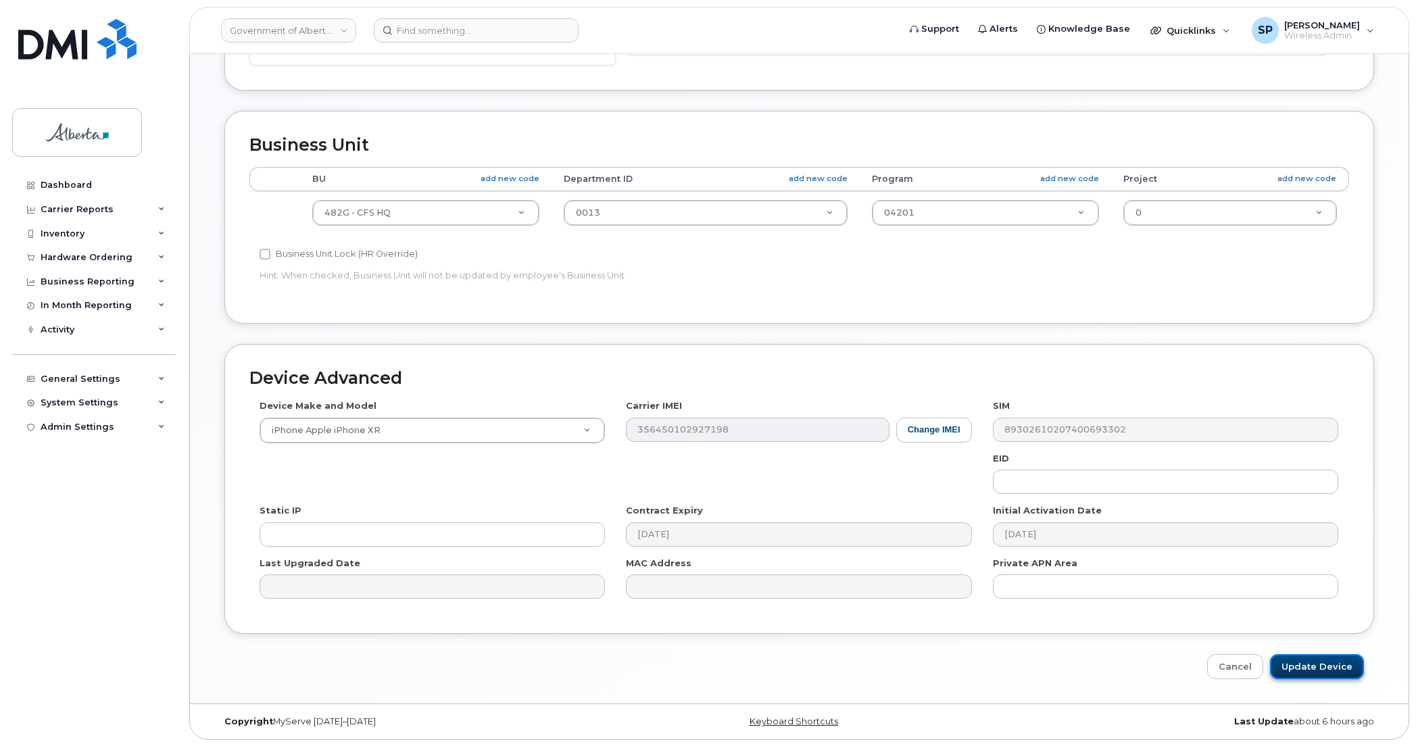
click at [1299, 663] on input "Update Device" at bounding box center [1317, 666] width 94 height 25
type input "Saving..."
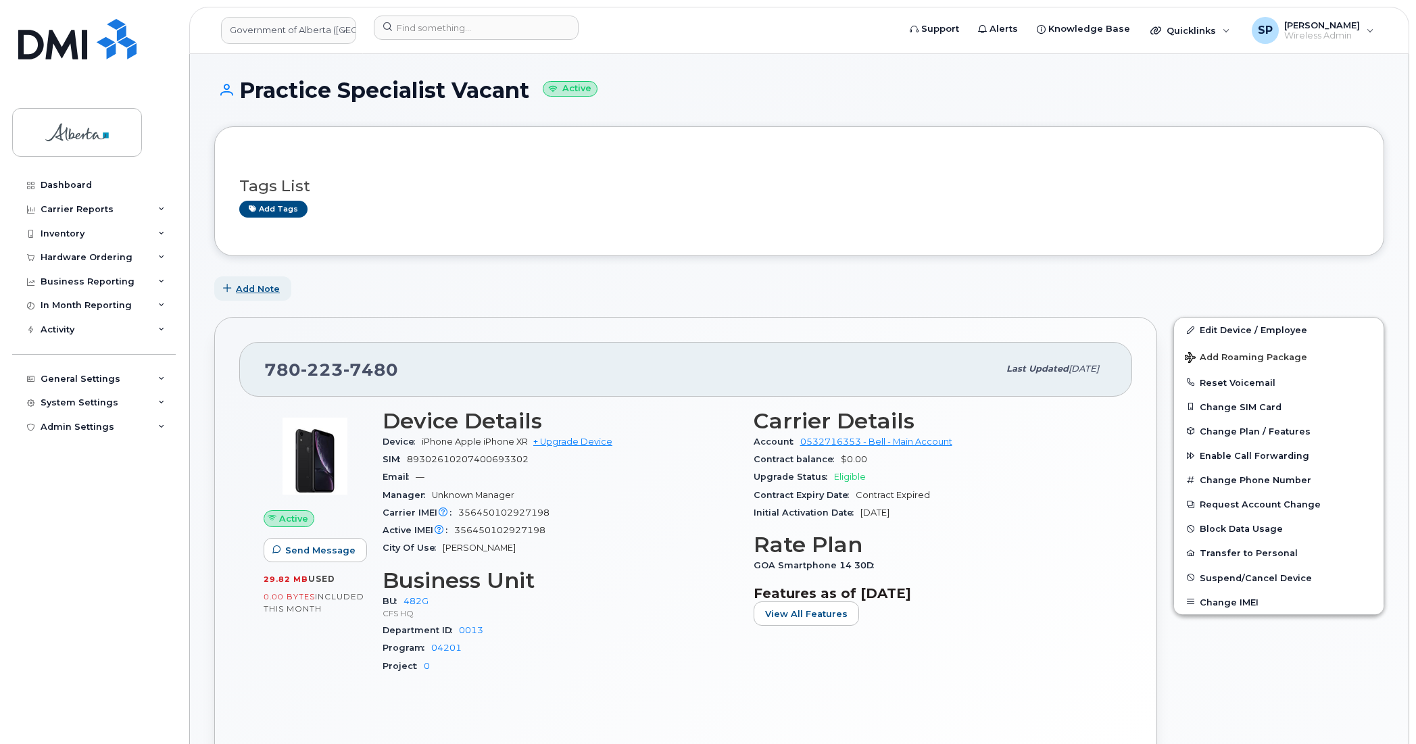
click at [251, 287] on span "Add Note" at bounding box center [258, 289] width 44 height 13
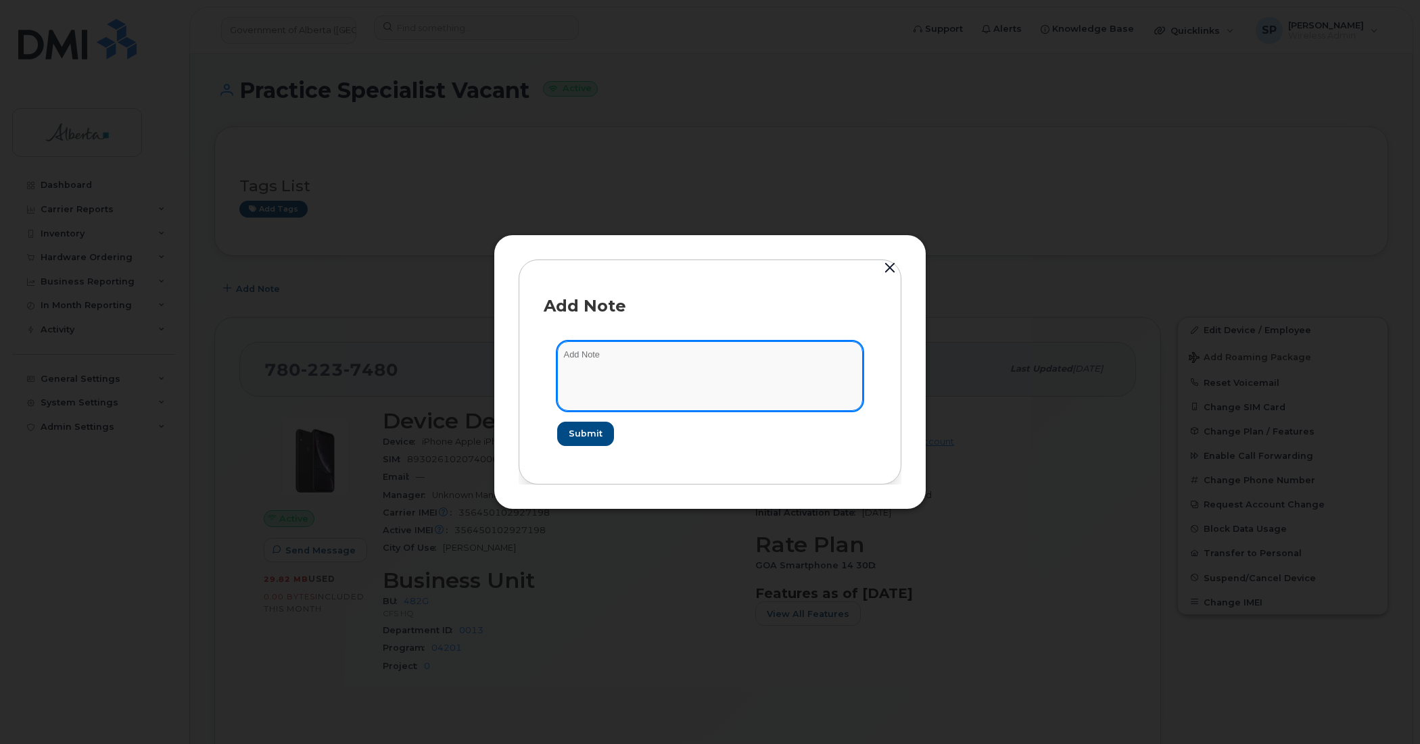
click at [627, 367] on textarea at bounding box center [710, 375] width 306 height 69
paste textarea "Plan User Termination - (1) Reassign"
click at [565, 352] on textarea "Plan User Termination - (1) Reassign" at bounding box center [710, 375] width 306 height 69
paste textarea "SCTASK0848657"
type textarea "SCTASK0848657 Plan User Termination - (1) Reassign"
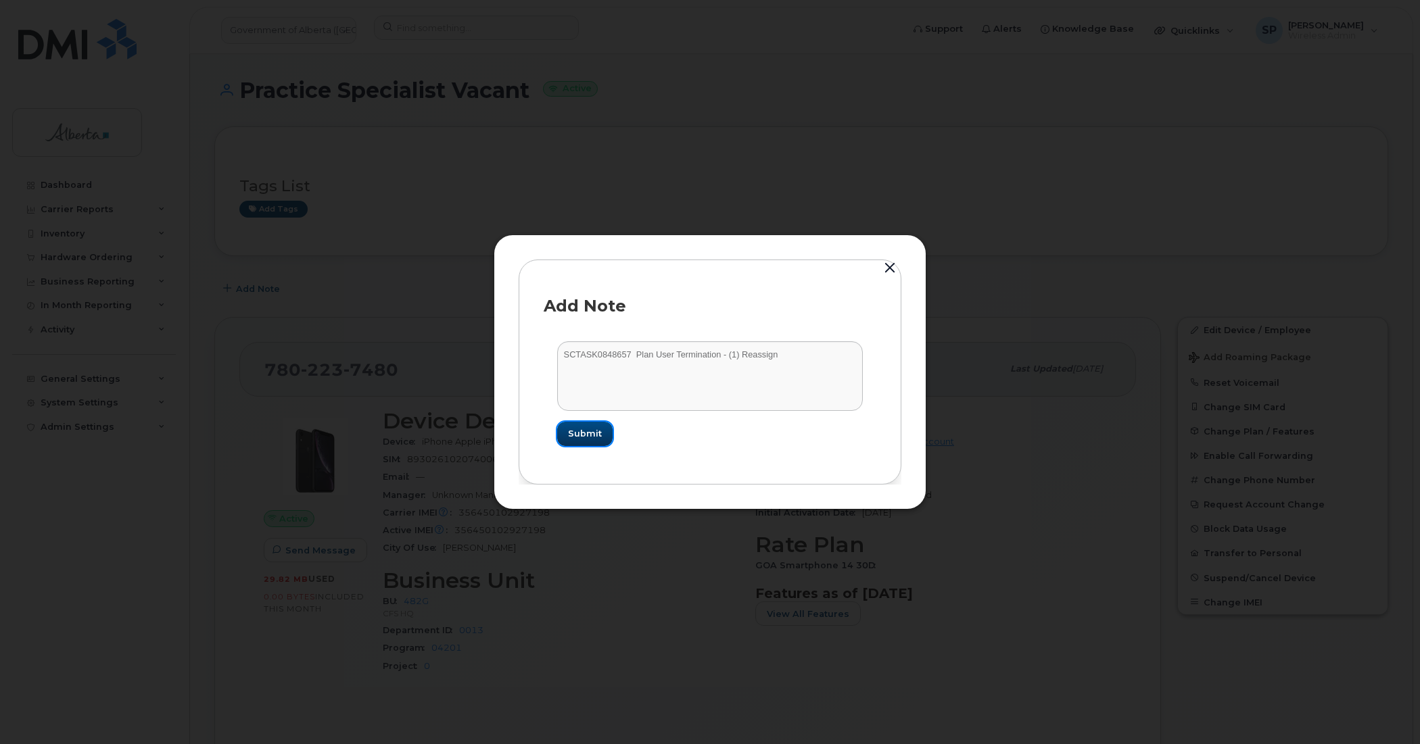
click at [587, 430] on span "Submit" at bounding box center [585, 433] width 34 height 13
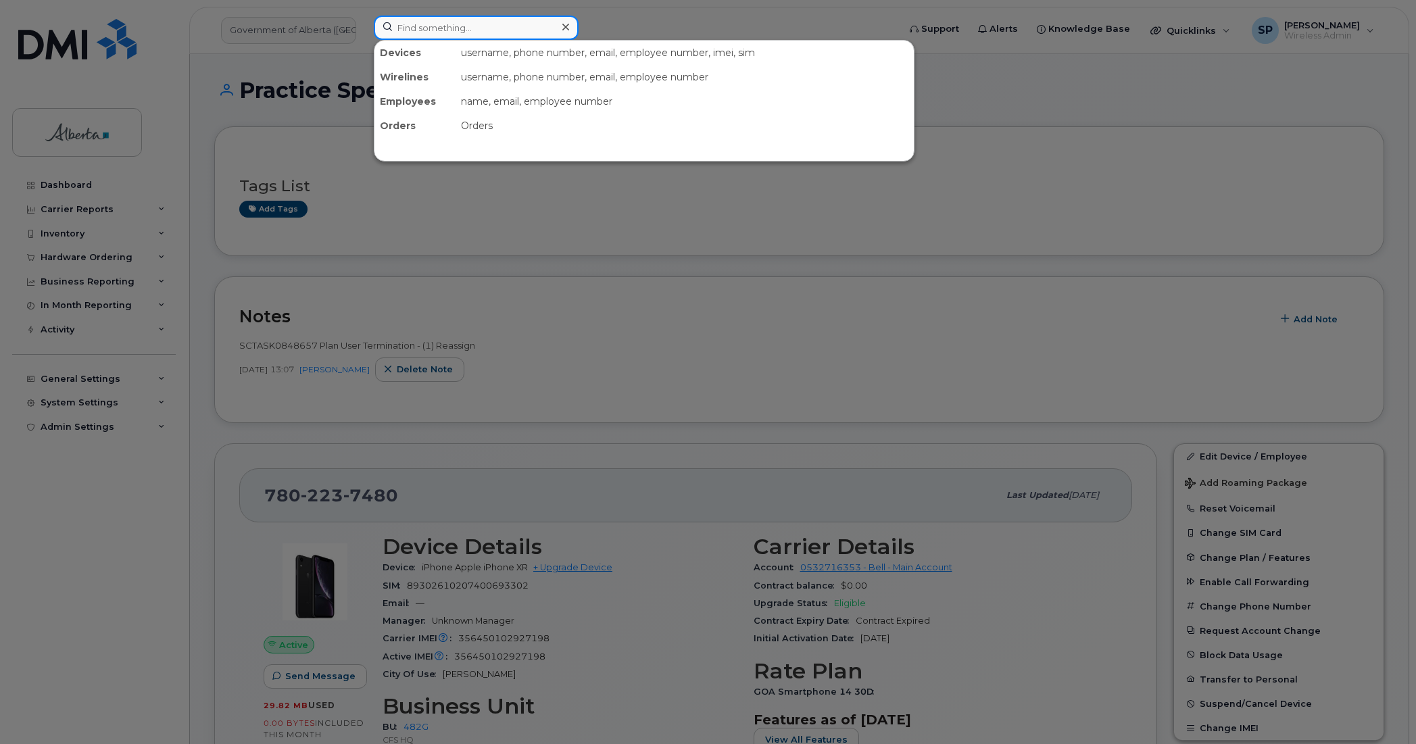
click at [417, 26] on input at bounding box center [476, 28] width 205 height 24
paste input "4035942562"
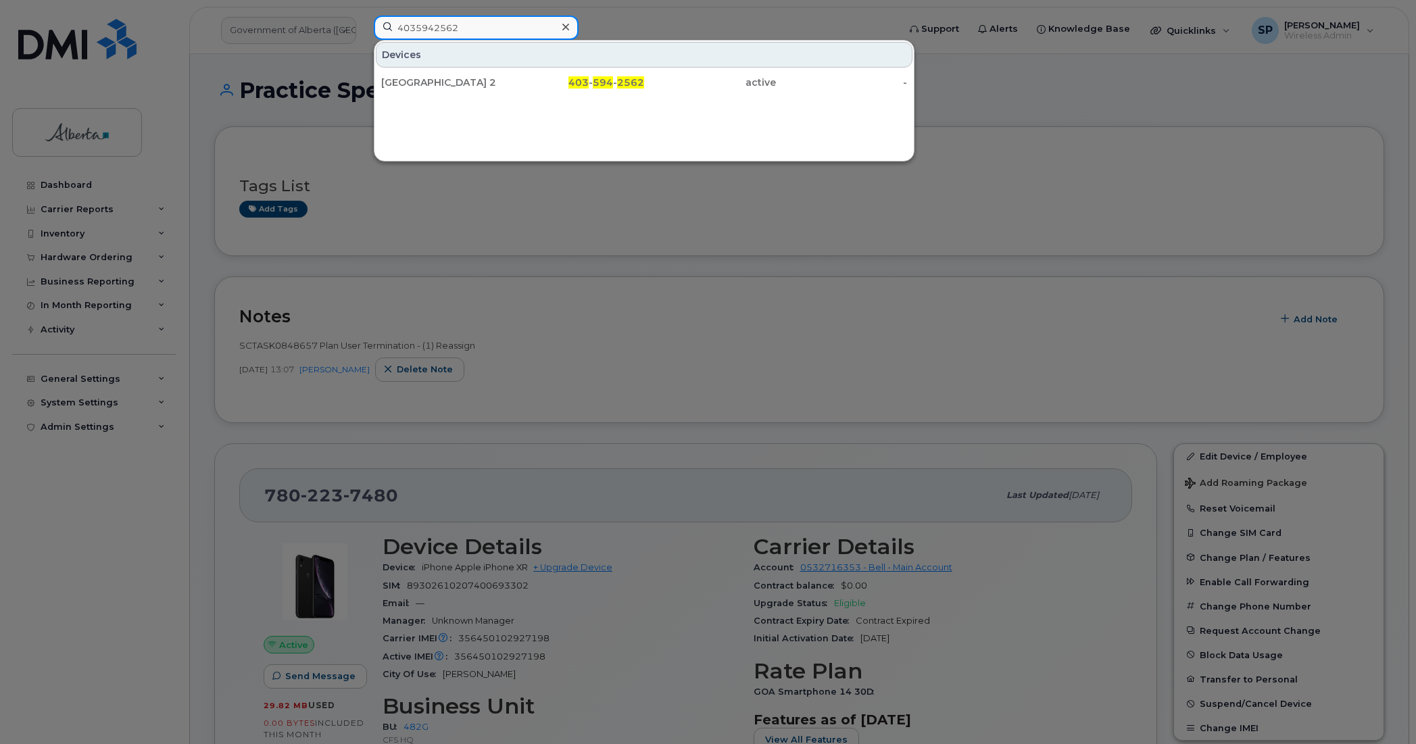
type input "4035942562"
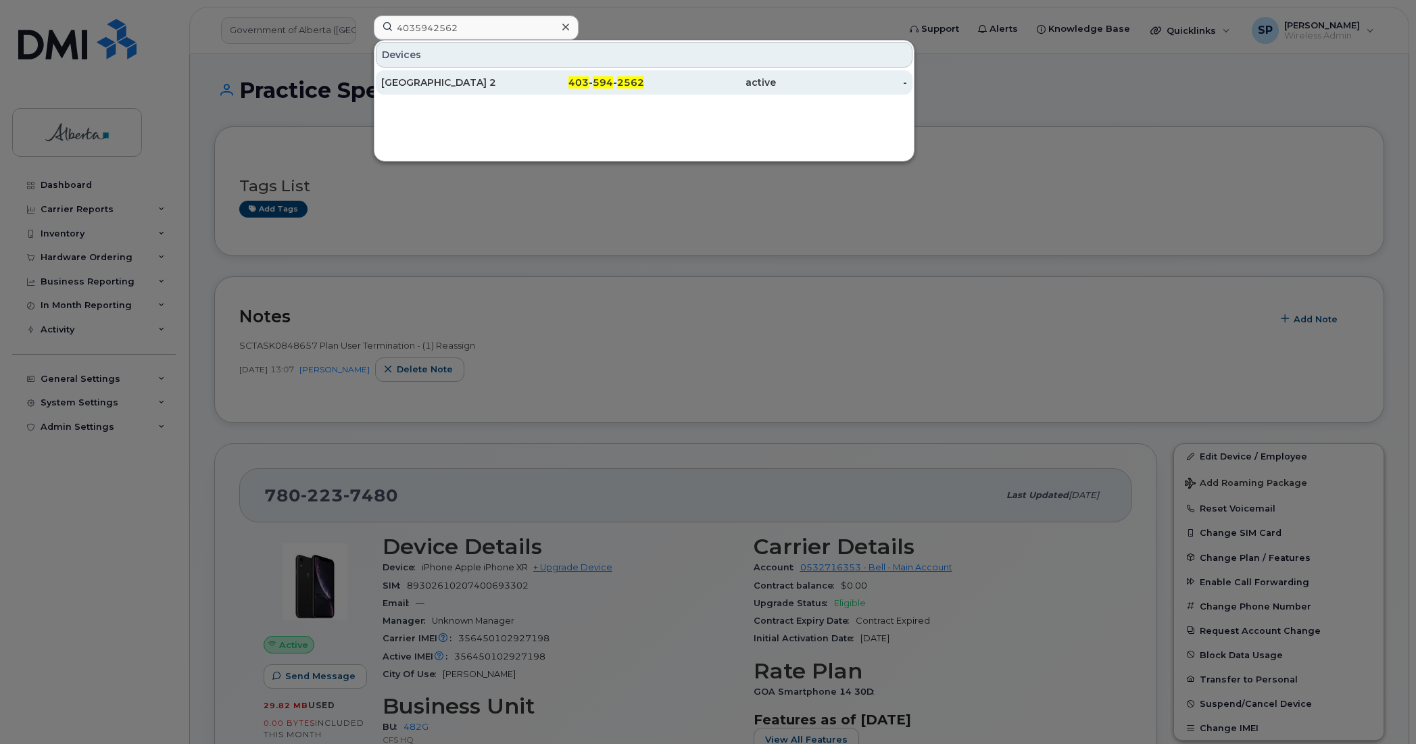
click at [475, 82] on div "[GEOGRAPHIC_DATA] 2" at bounding box center [447, 83] width 132 height 14
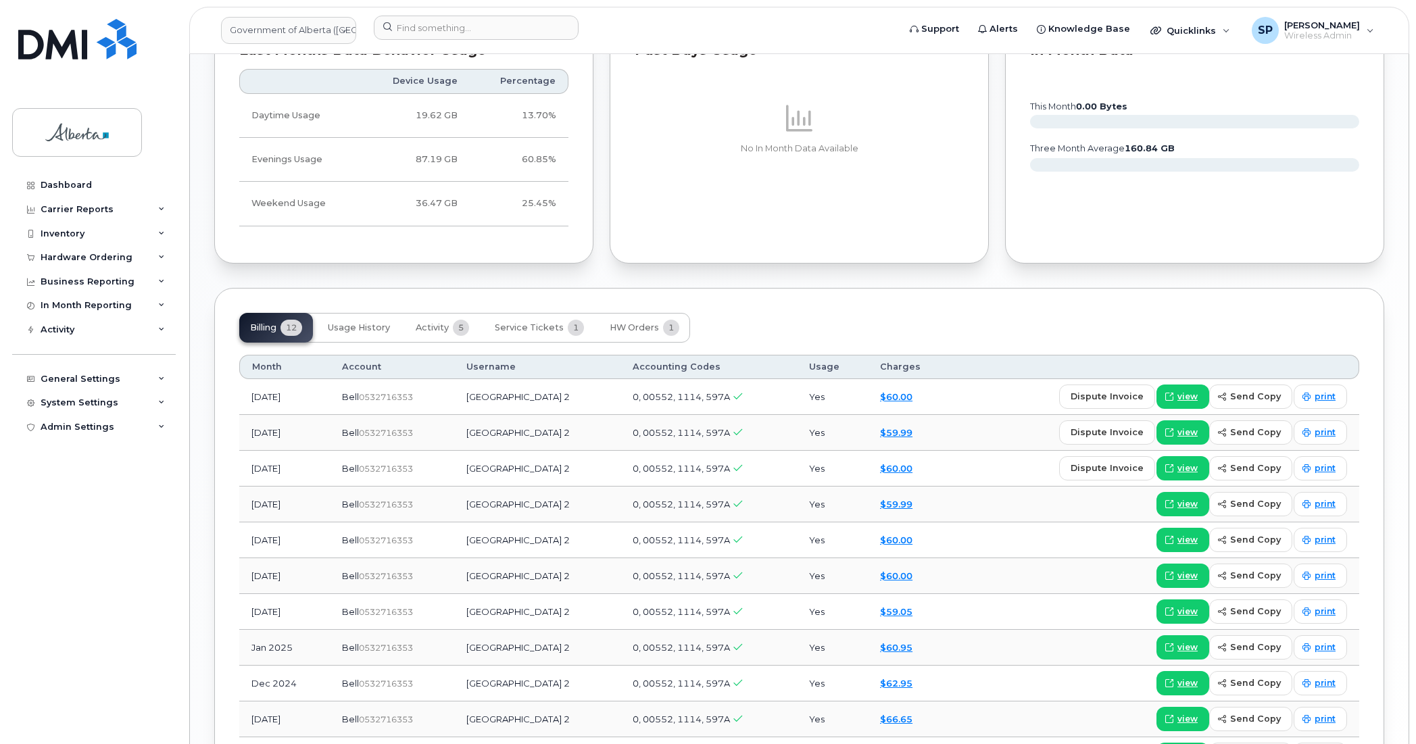
scroll to position [1067, 0]
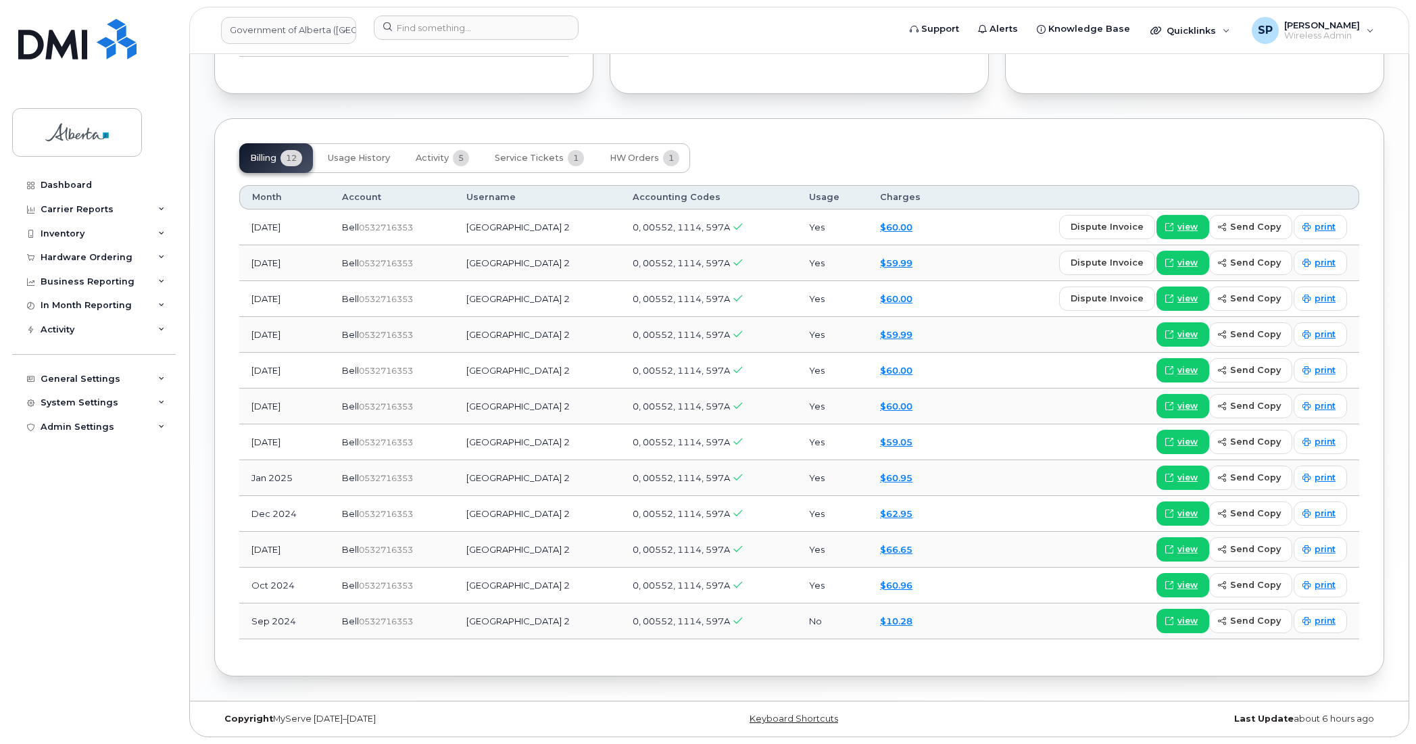
click at [1218, 149] on div "Billing 12 Usage History Activity 5 Service Tickets 1 HW Orders 1" at bounding box center [799, 158] width 1120 height 30
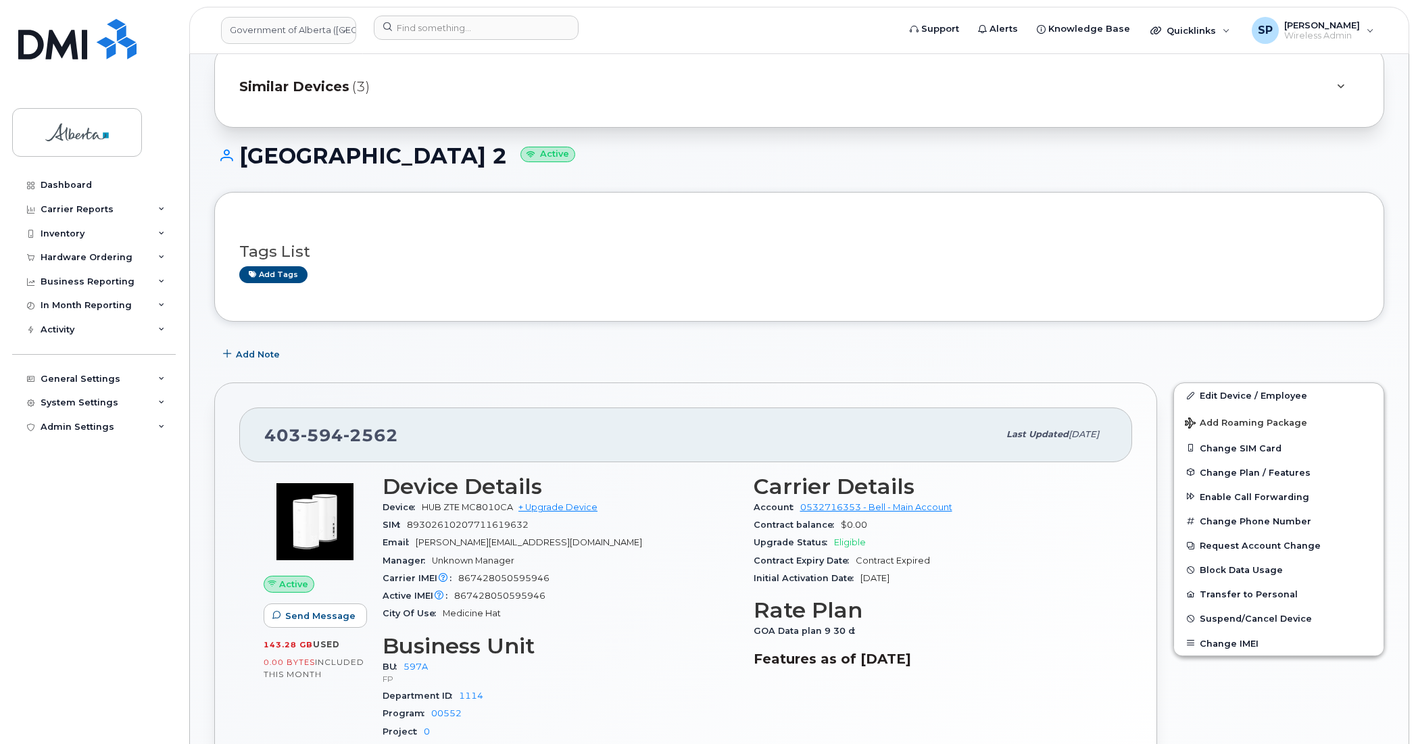
scroll to position [45, 0]
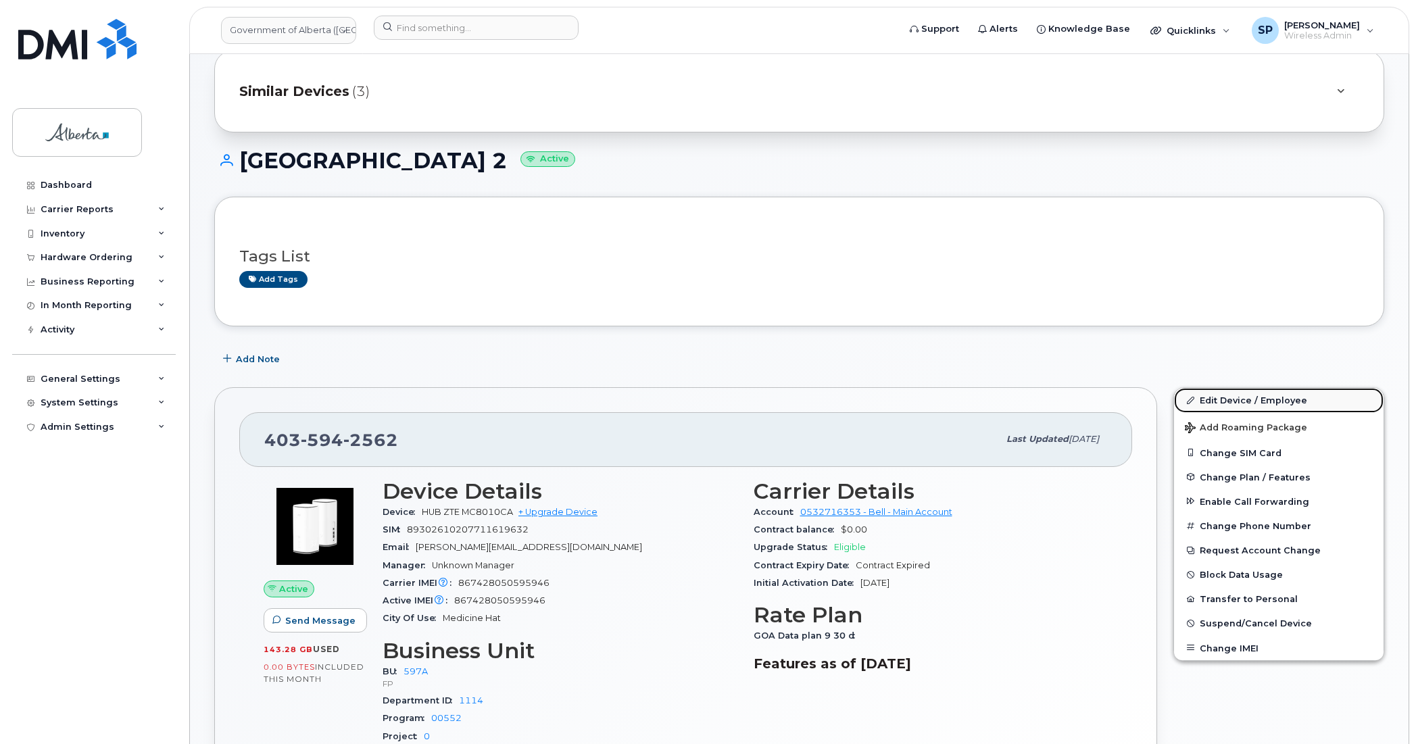
click at [1252, 400] on link "Edit Device / Employee" at bounding box center [1279, 400] width 210 height 24
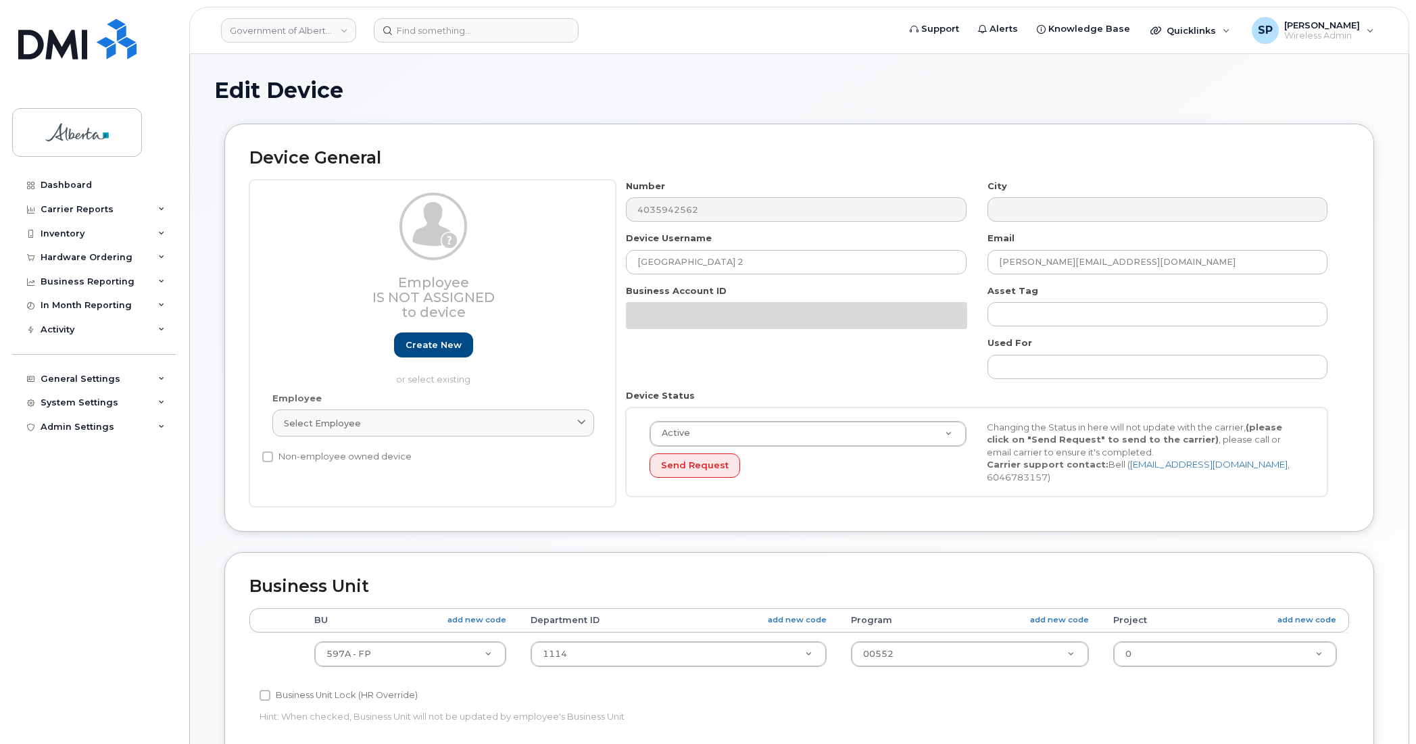
select select "4797726"
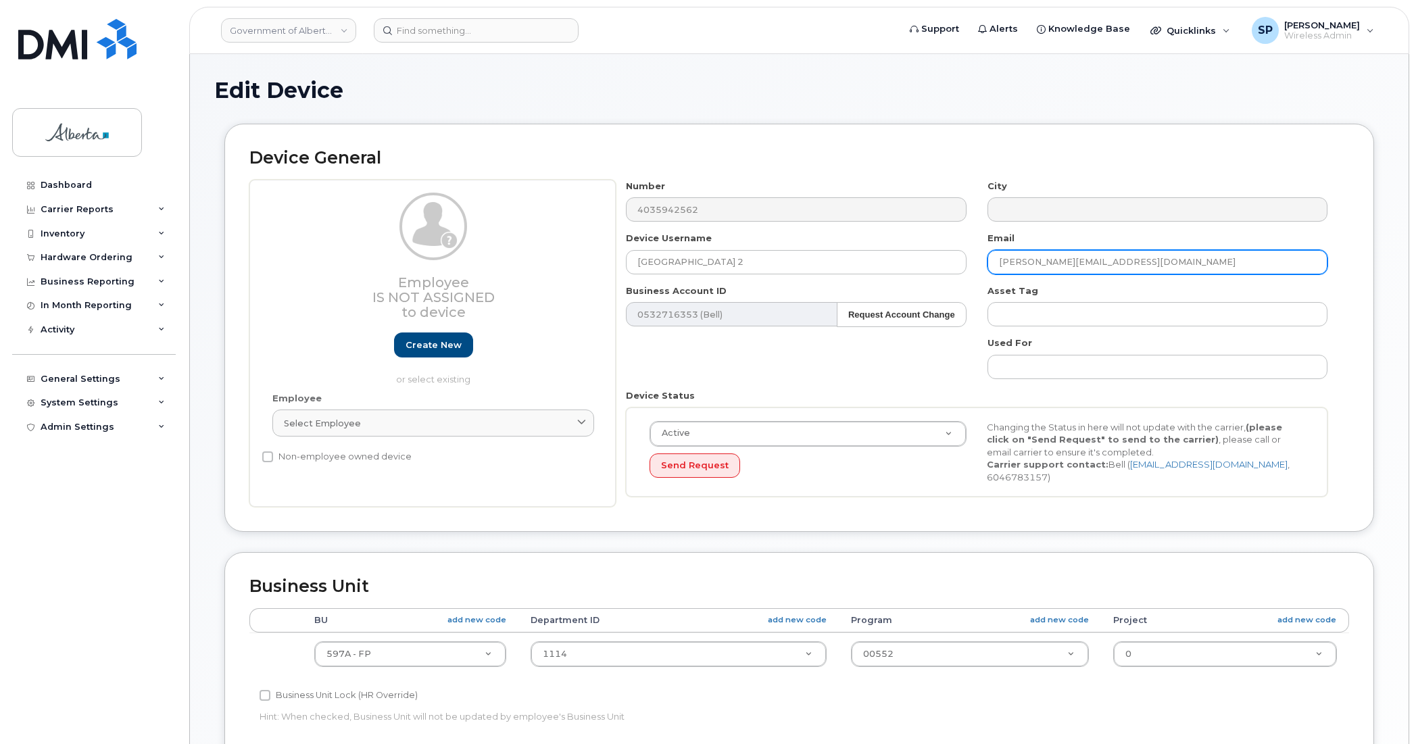
drag, startPoint x: 1120, startPoint y: 251, endPoint x: 955, endPoint y: 275, distance: 166.1
click at [955, 275] on div "Number 4035942562 City Device Username Hidden Valley Wan Gateway 2 Email Kacey.…" at bounding box center [977, 344] width 723 height 328
paste input "chris.dodds"
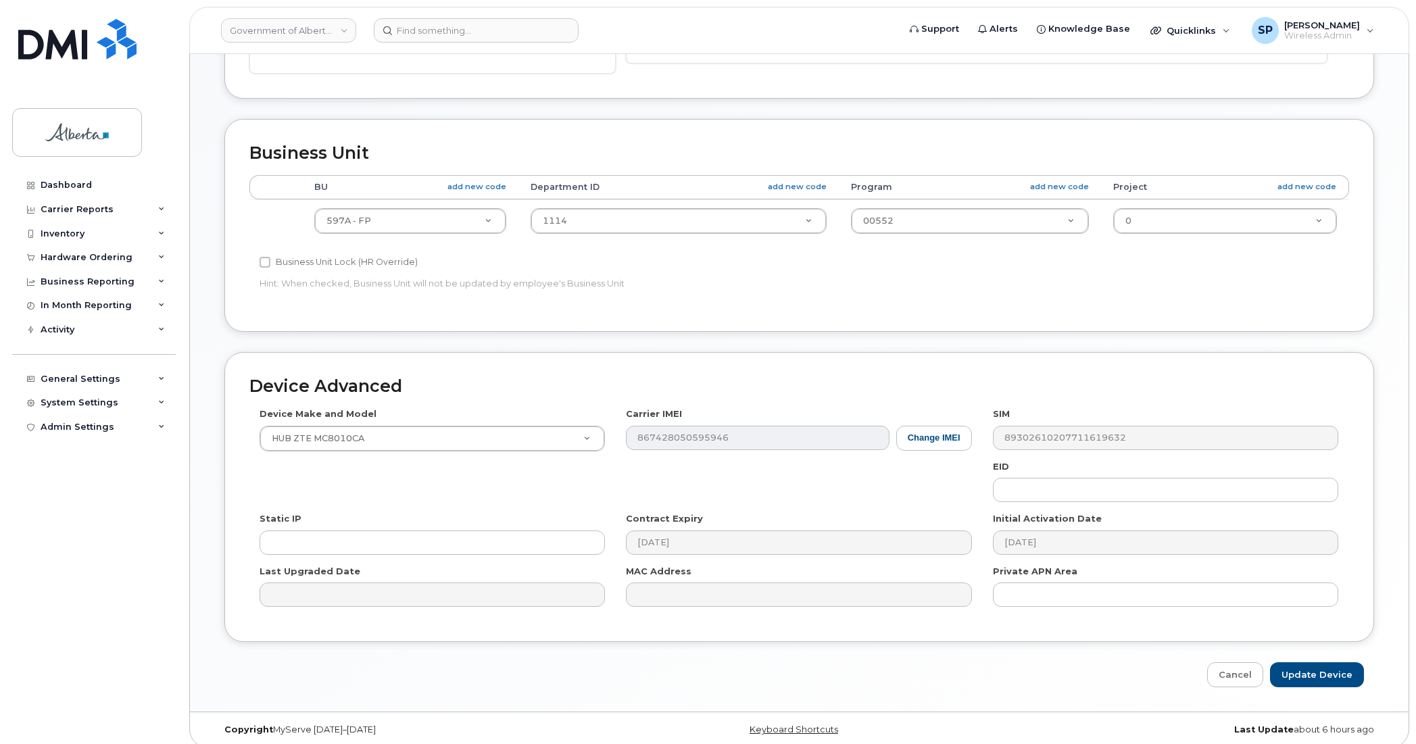
scroll to position [442, 0]
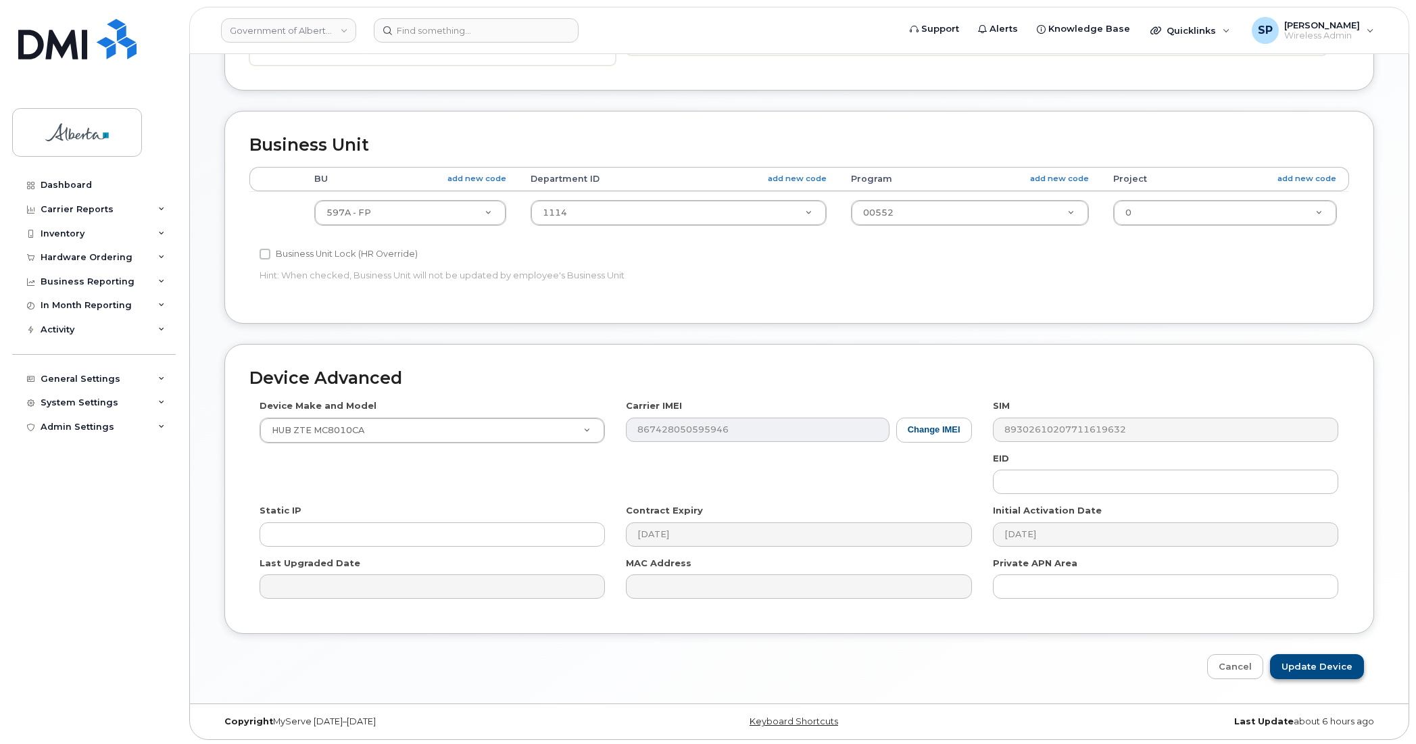
type input "chris.dodds@gov.ab.ca"
click at [1314, 663] on input "Update Device" at bounding box center [1317, 666] width 94 height 25
type input "Saving..."
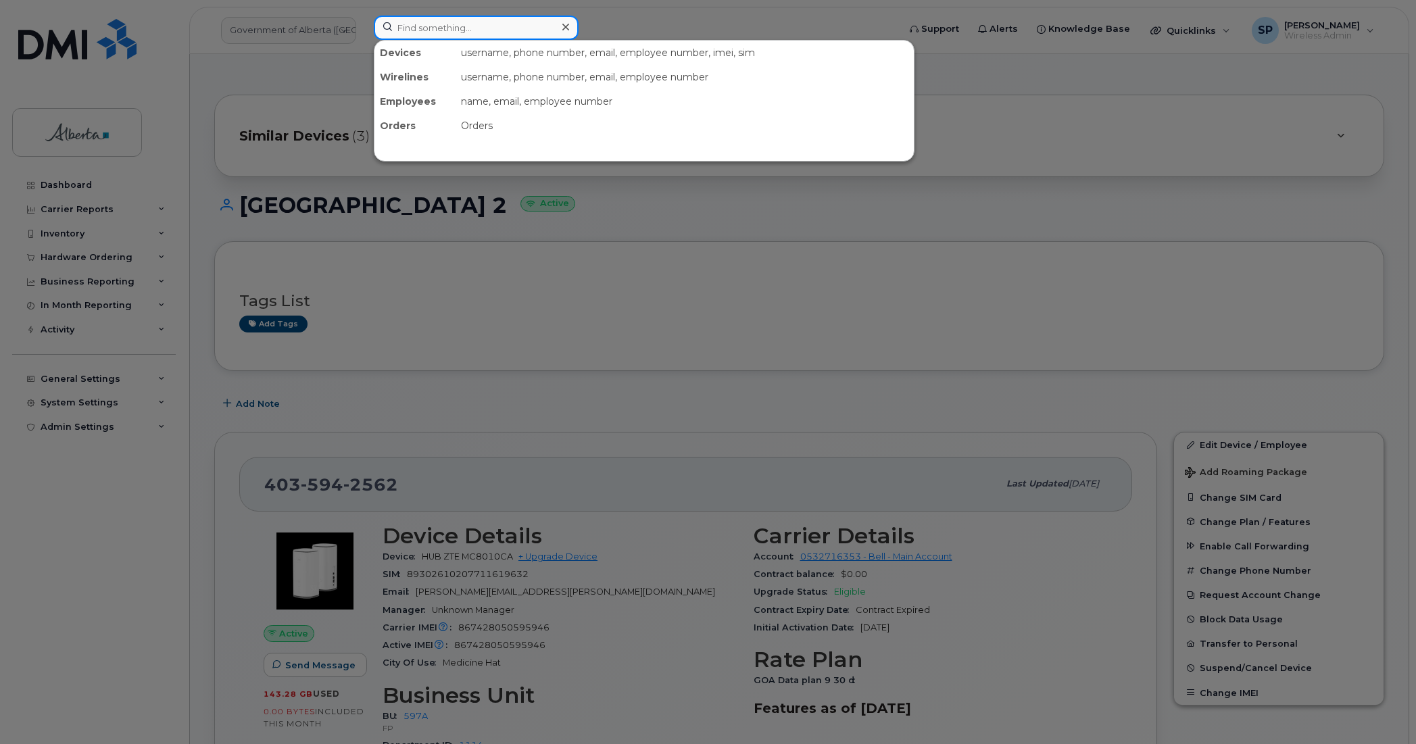
click at [475, 21] on input at bounding box center [476, 28] width 205 height 24
paste input "4035942531"
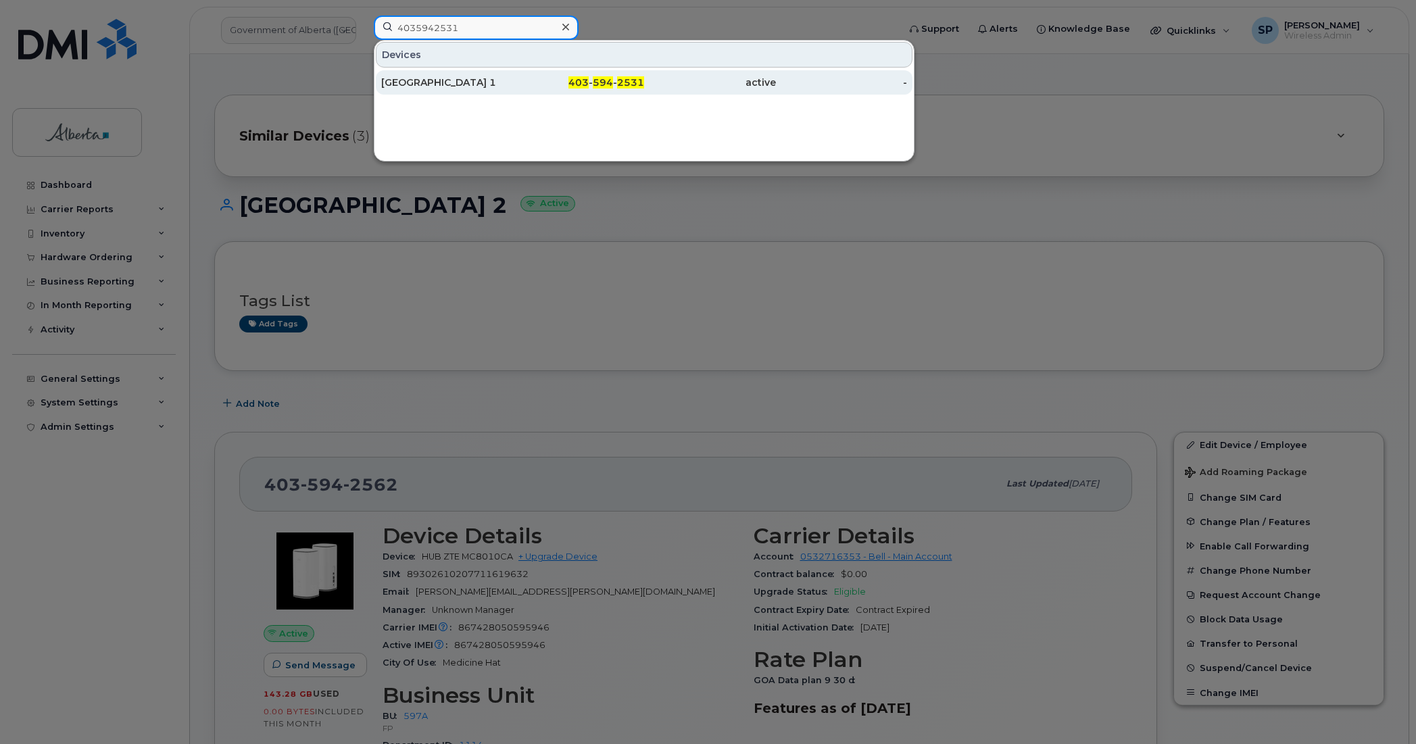
type input "4035942531"
click at [439, 82] on div "[GEOGRAPHIC_DATA] 1" at bounding box center [447, 83] width 132 height 14
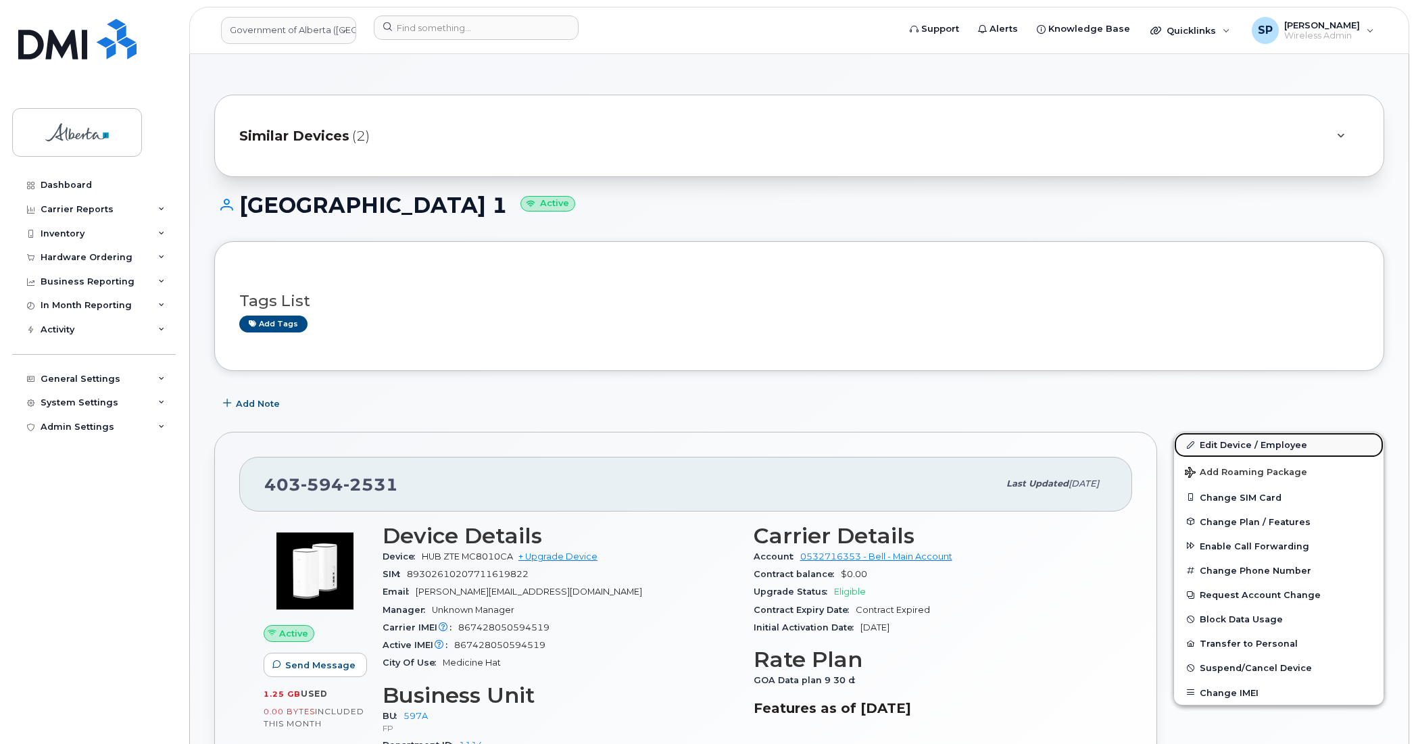
click at [1237, 445] on link "Edit Device / Employee" at bounding box center [1279, 445] width 210 height 24
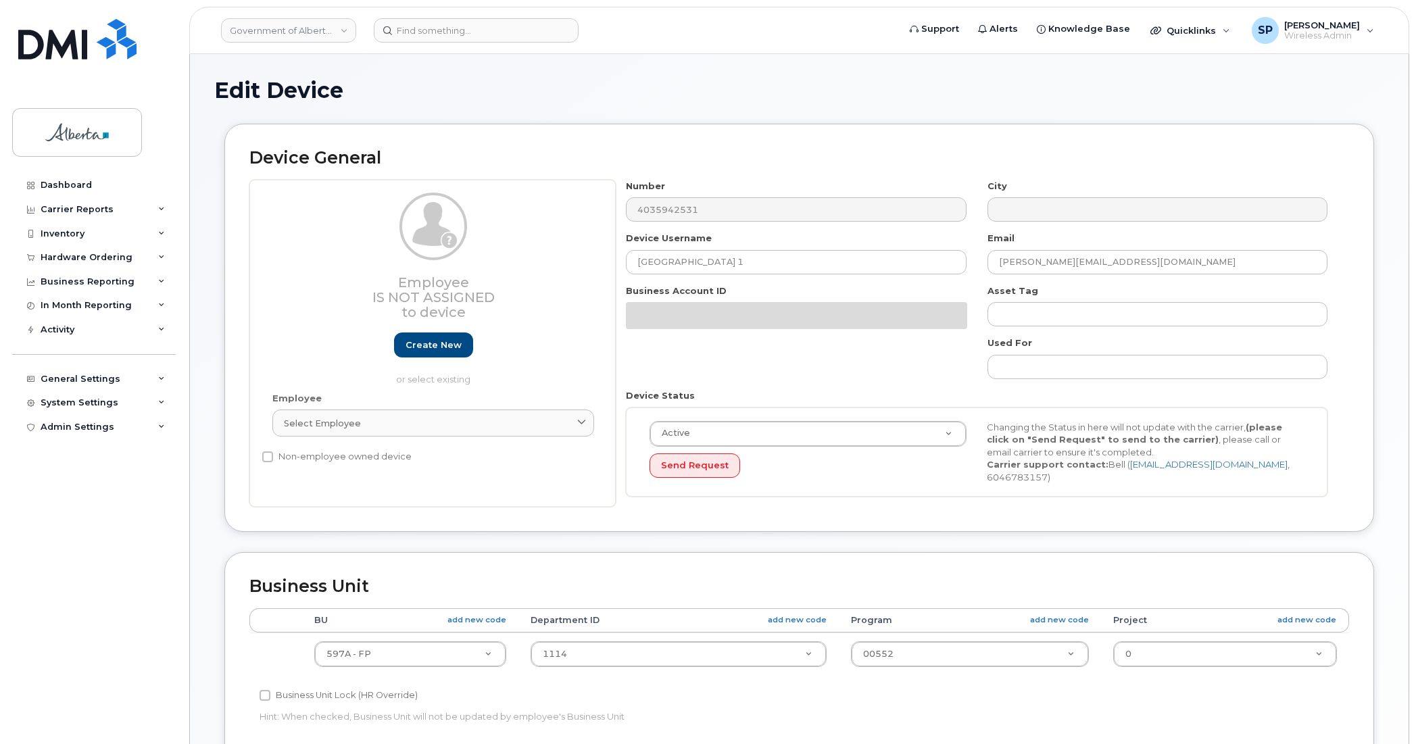
select select "4797726"
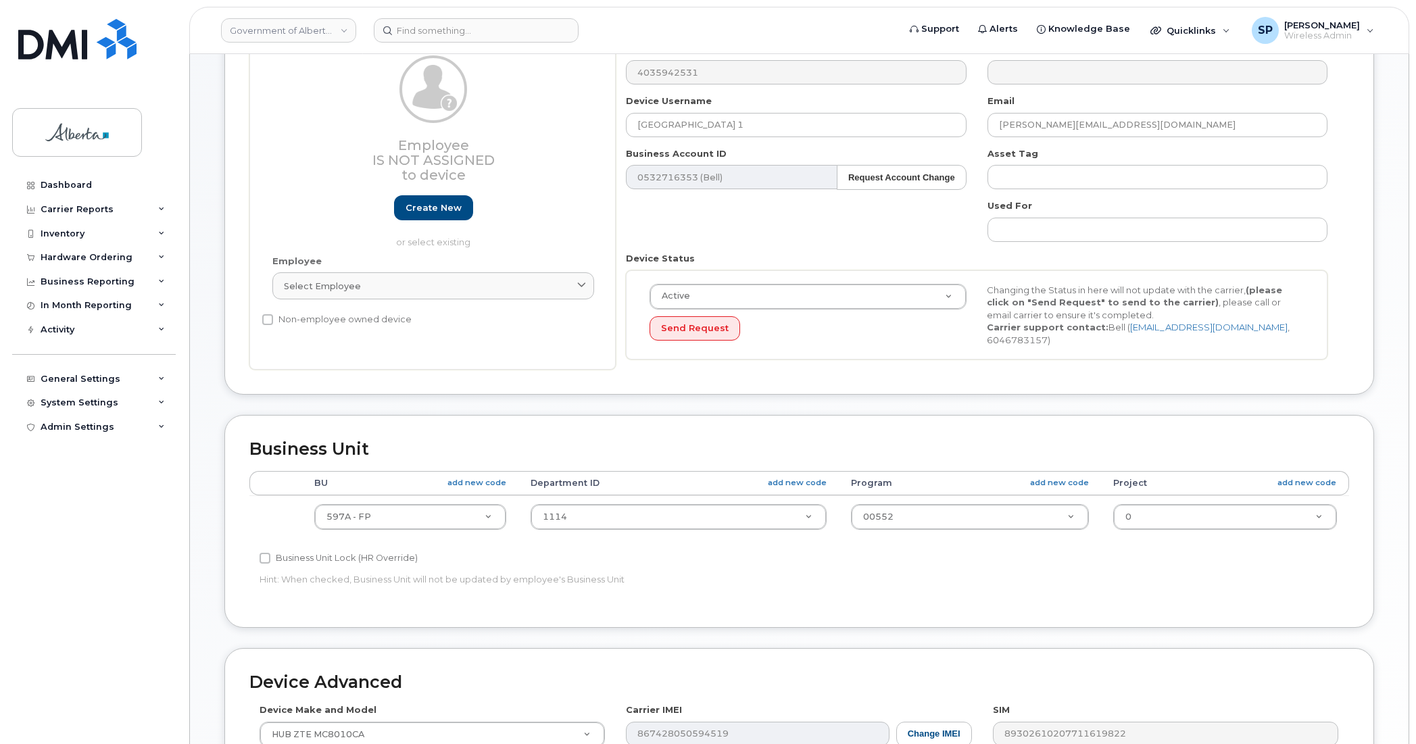
scroll to position [139, 0]
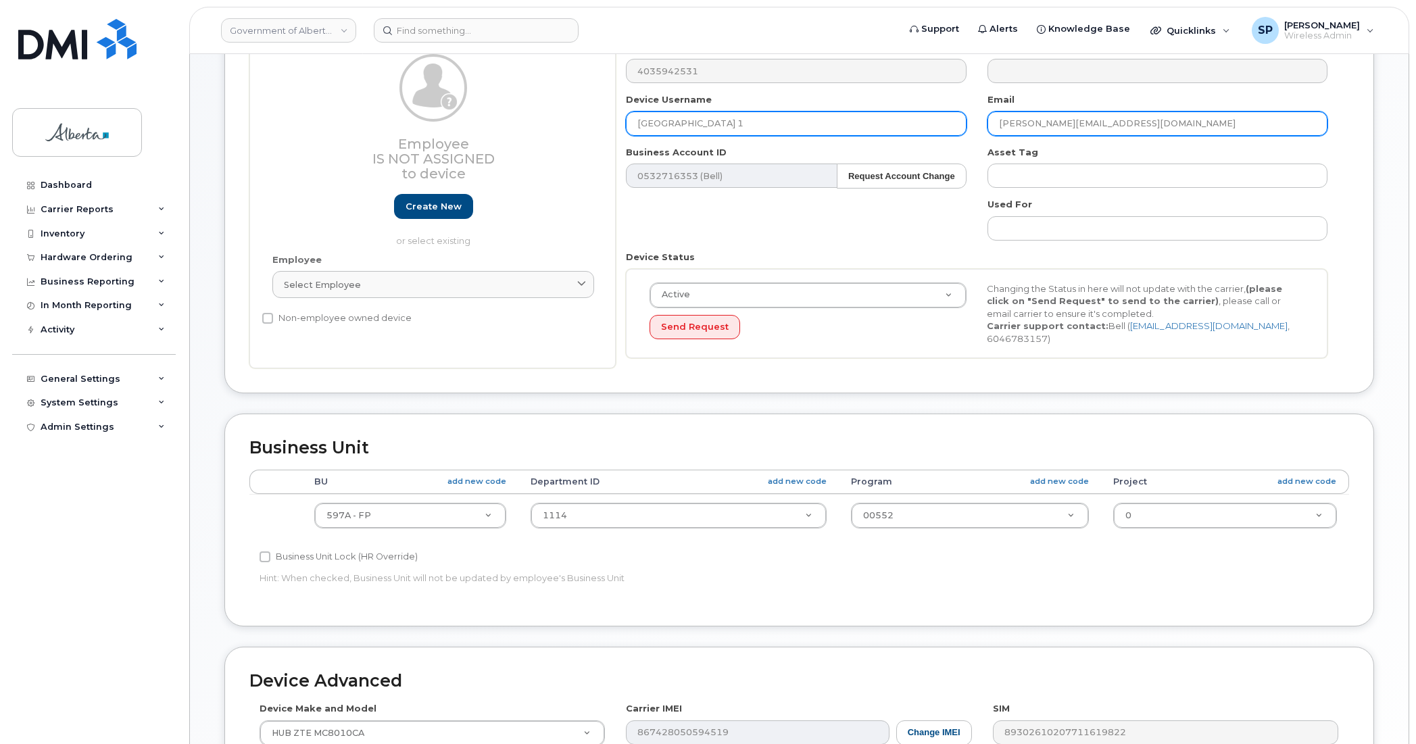
drag, startPoint x: 1106, startPoint y: 120, endPoint x: 953, endPoint y: 133, distance: 153.3
click at [953, 133] on div "Number 4035942531 City Device Username Hidden Valley Wan Gateway 1 Email Kacey.…" at bounding box center [977, 205] width 723 height 328
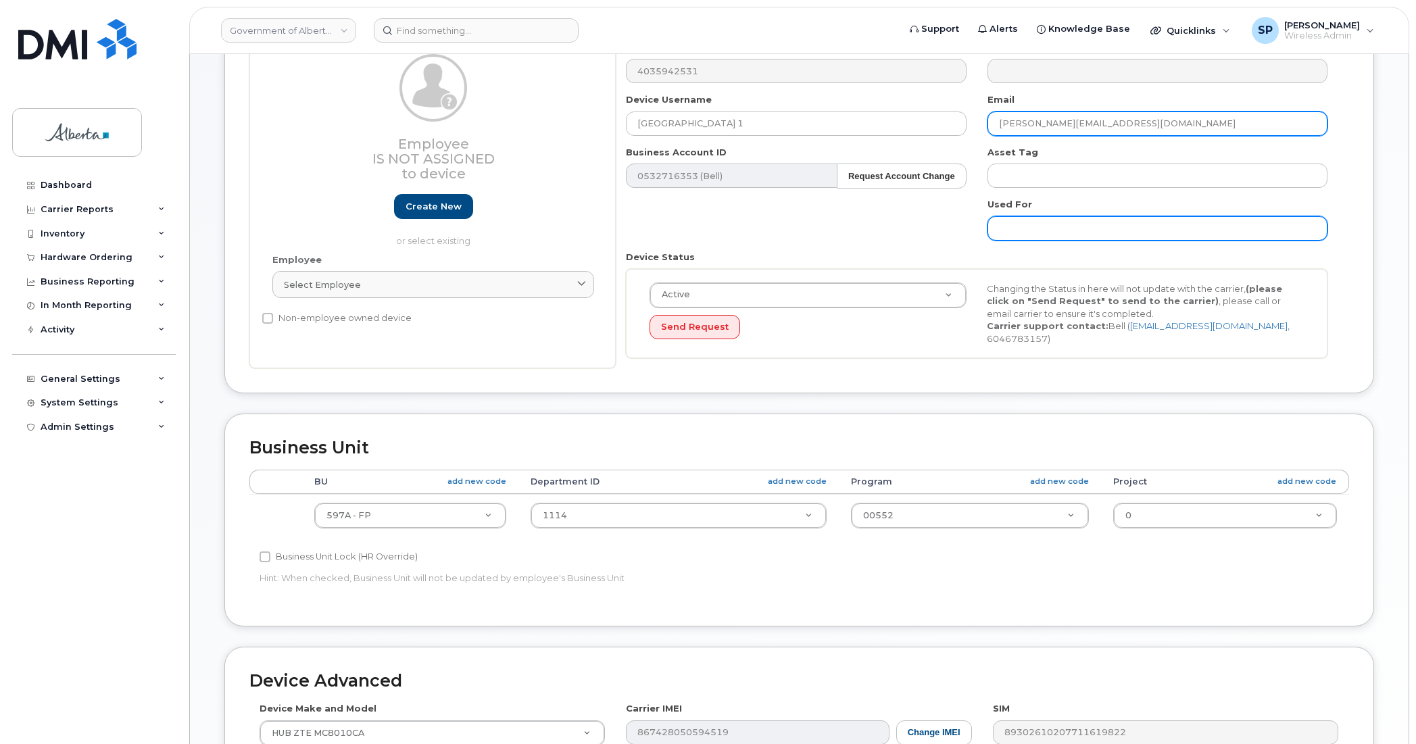
paste input "chris.dodds"
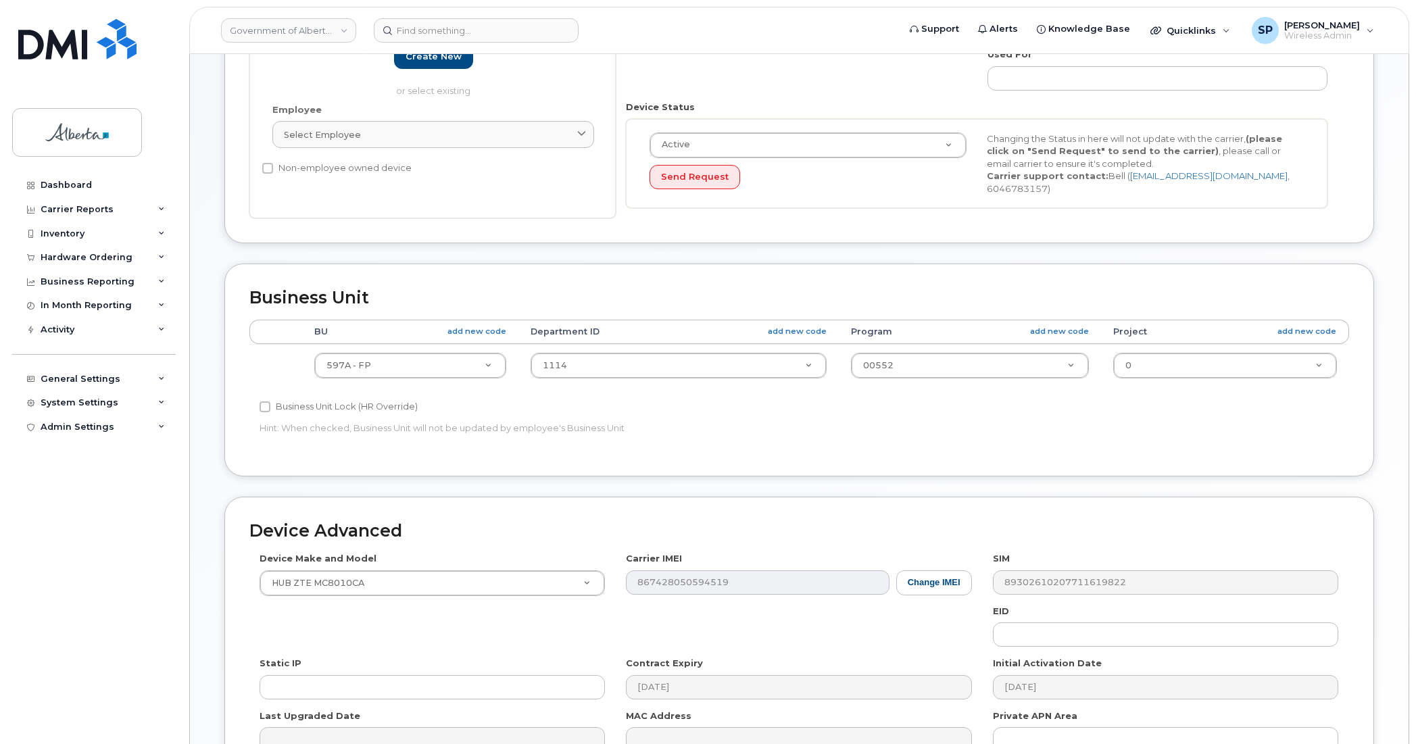
scroll to position [442, 0]
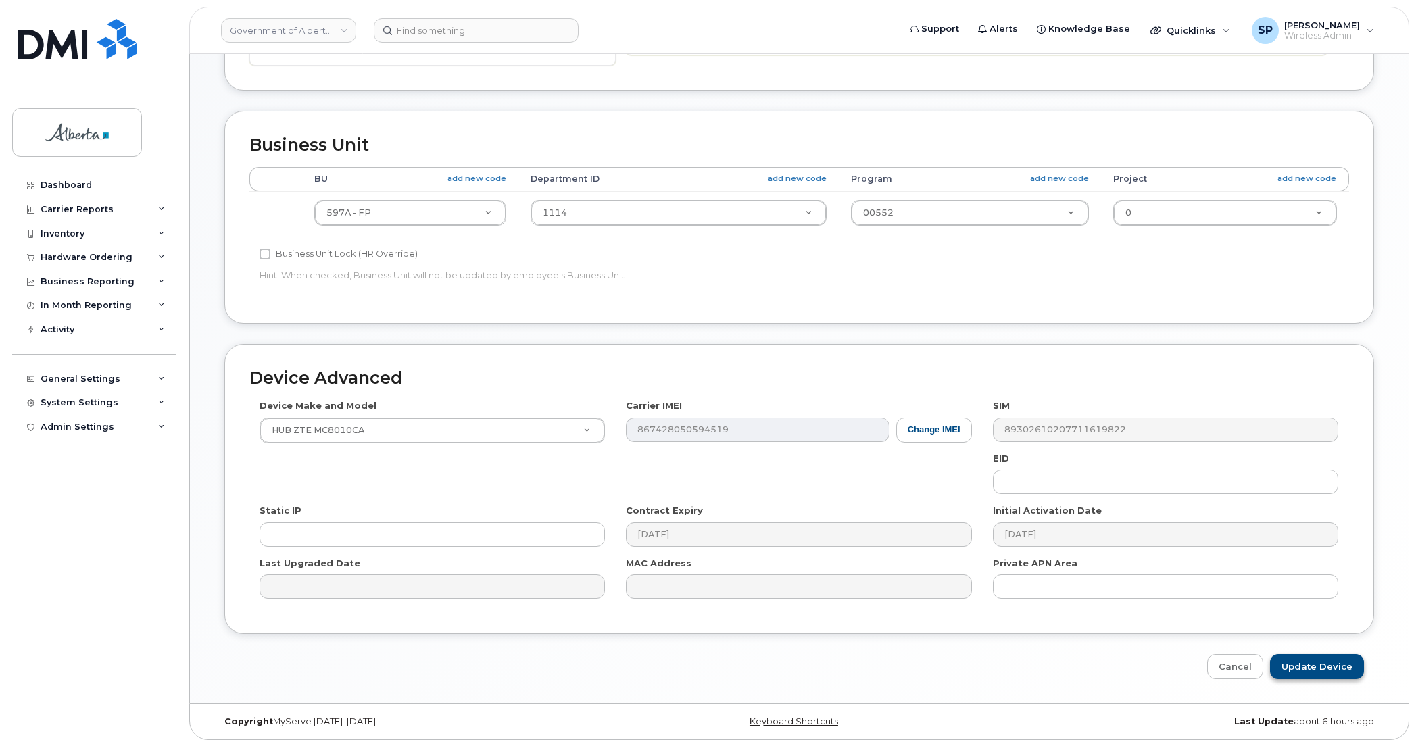
type input "[PERSON_NAME][EMAIL_ADDRESS][PERSON_NAME][DOMAIN_NAME]"
click at [1299, 671] on input "Update Device" at bounding box center [1317, 666] width 94 height 25
type input "Saving..."
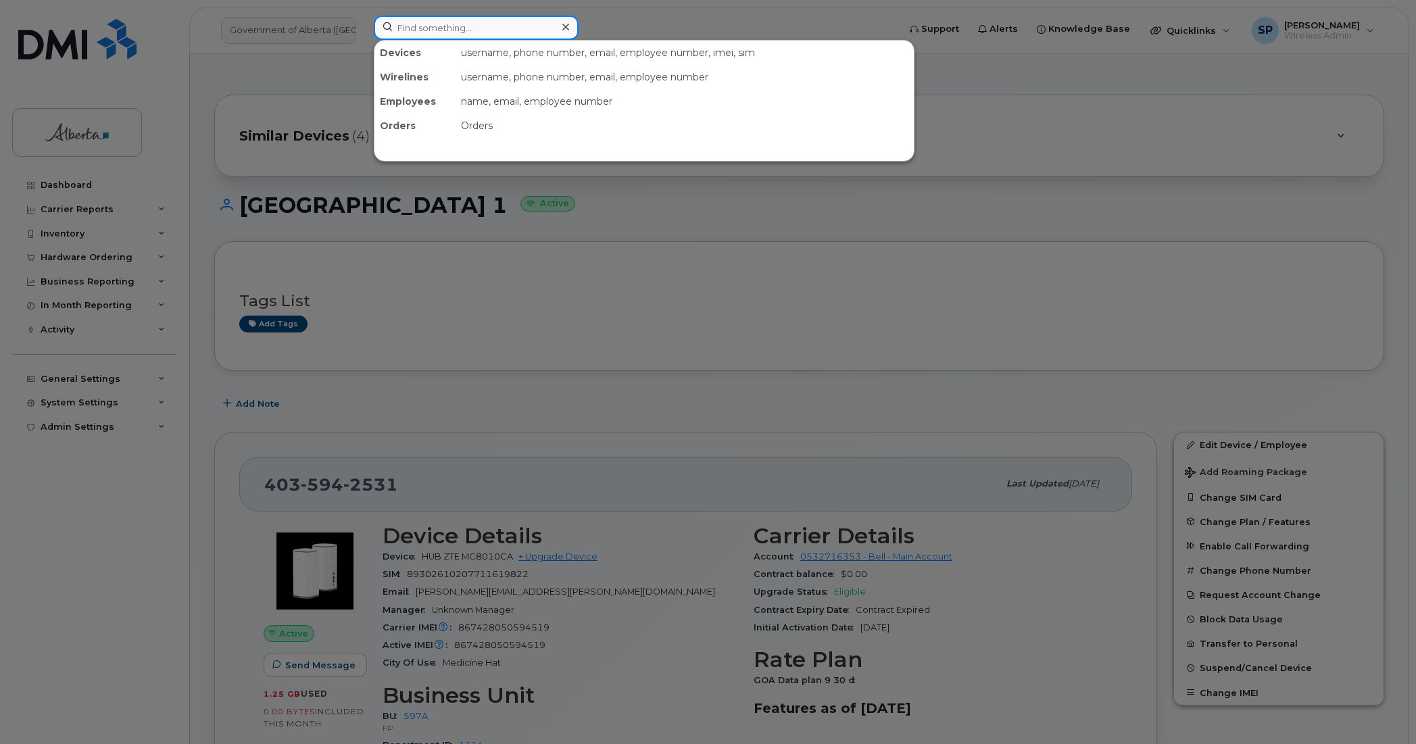
click at [425, 28] on input at bounding box center [476, 28] width 205 height 24
paste input "4035046715"
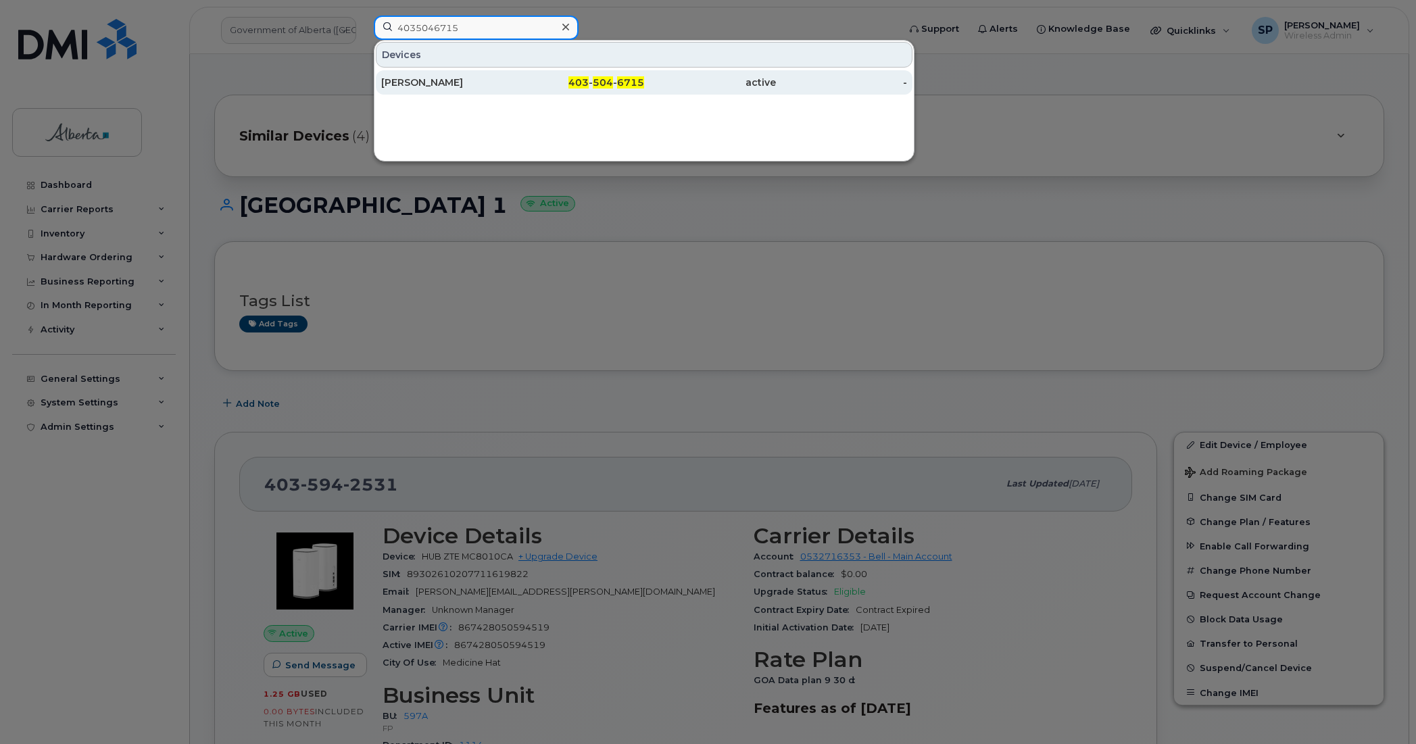
type input "4035046715"
click at [436, 90] on div "[PERSON_NAME]" at bounding box center [447, 82] width 132 height 24
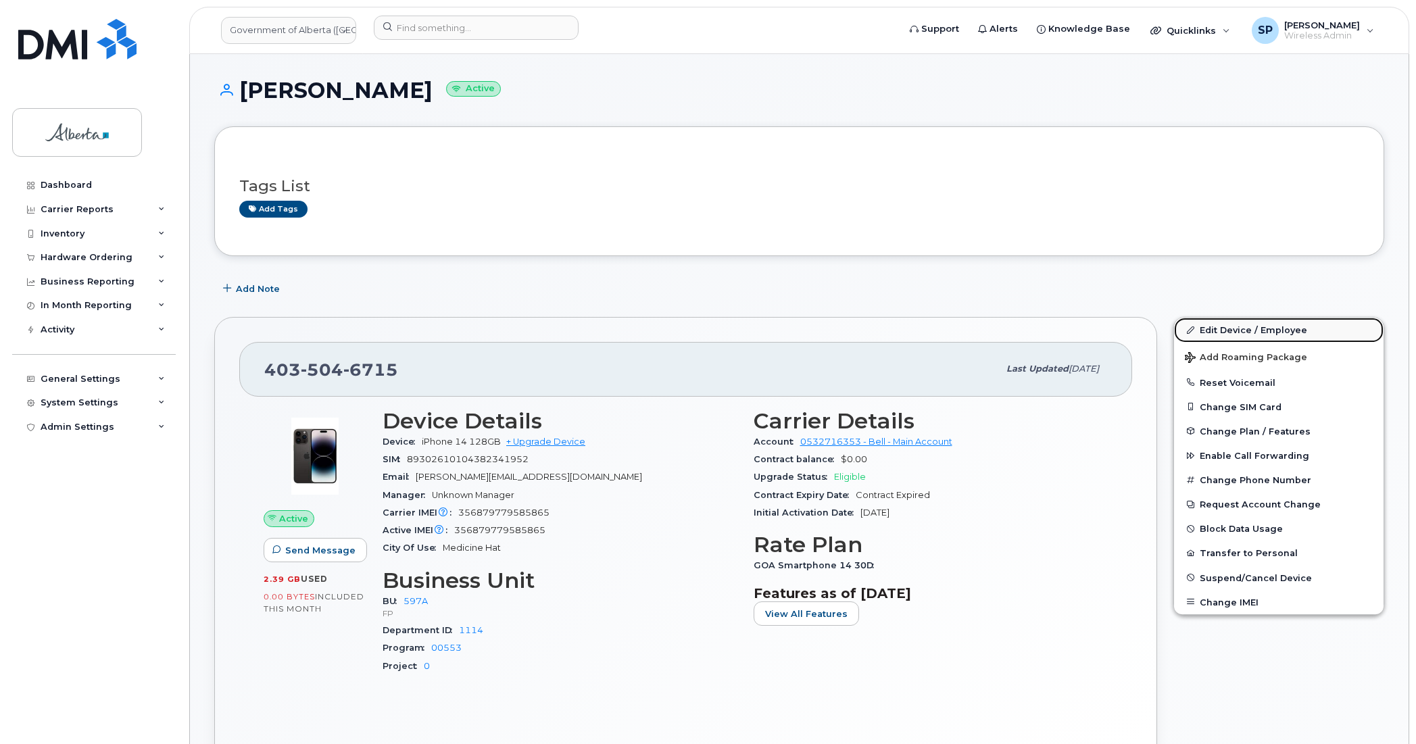
click at [1228, 330] on link "Edit Device / Employee" at bounding box center [1279, 330] width 210 height 24
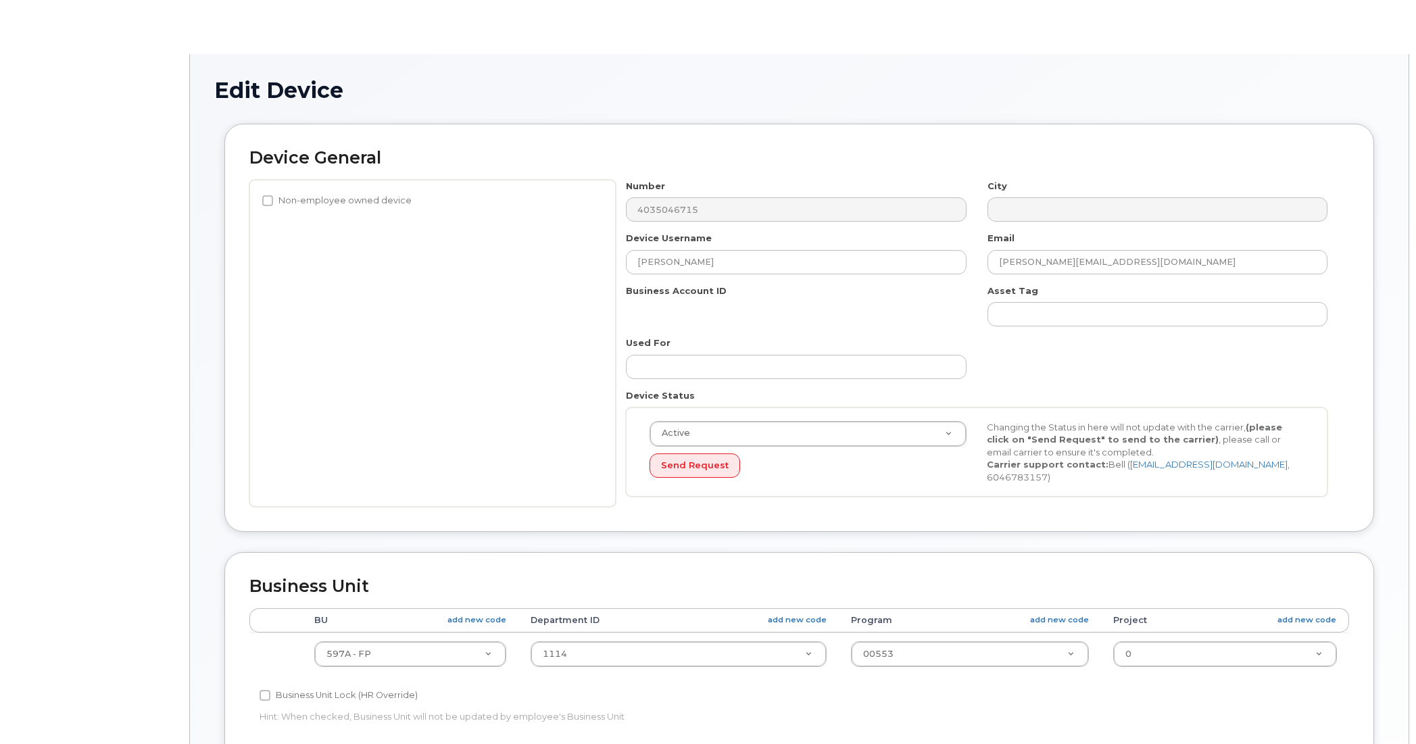
select select "4797726"
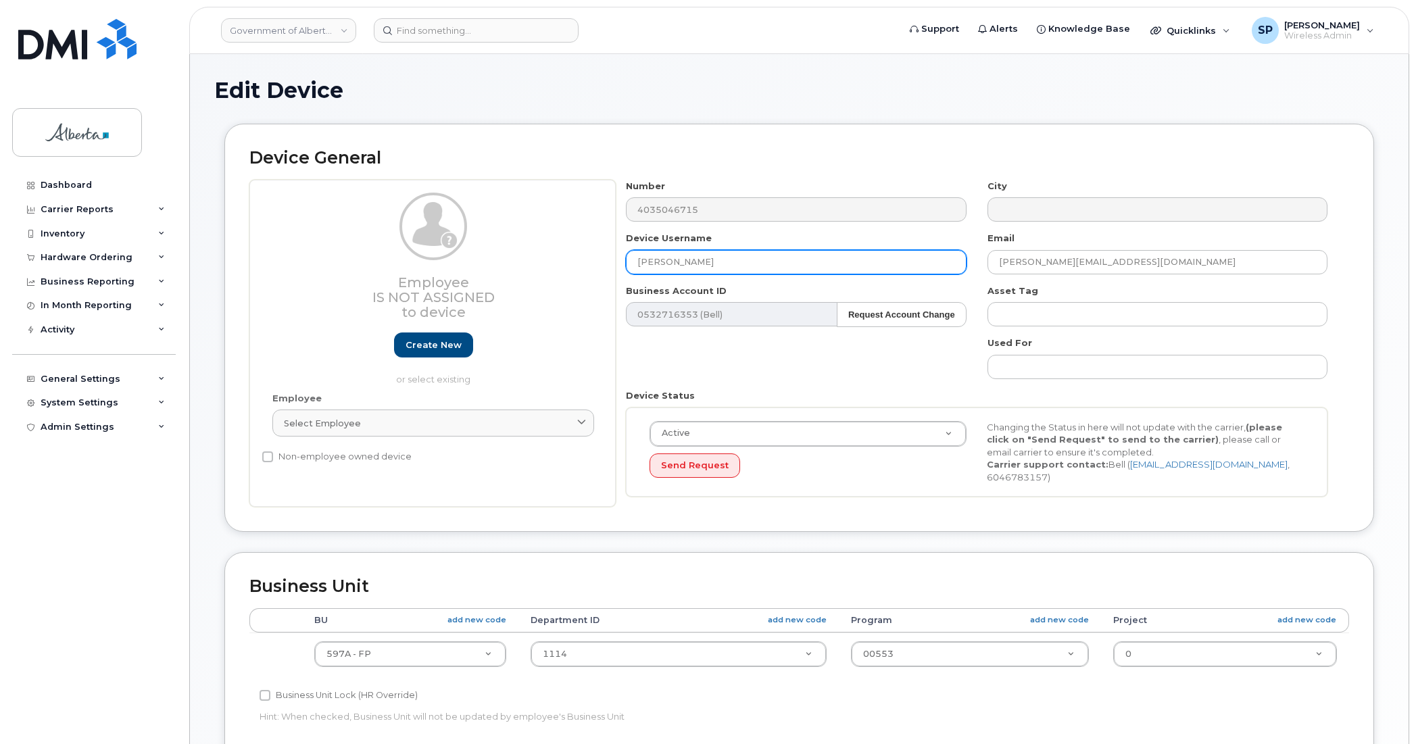
drag, startPoint x: 725, startPoint y: 265, endPoint x: 552, endPoint y: 268, distance: 173.1
click at [552, 268] on div "Employee Is not assigned to device Create new or select existing Employee Selec…" at bounding box center [799, 344] width 1100 height 328
paste input "Area Office Coordinator Vacant"
type input "Area Office Coordinator Vacant"
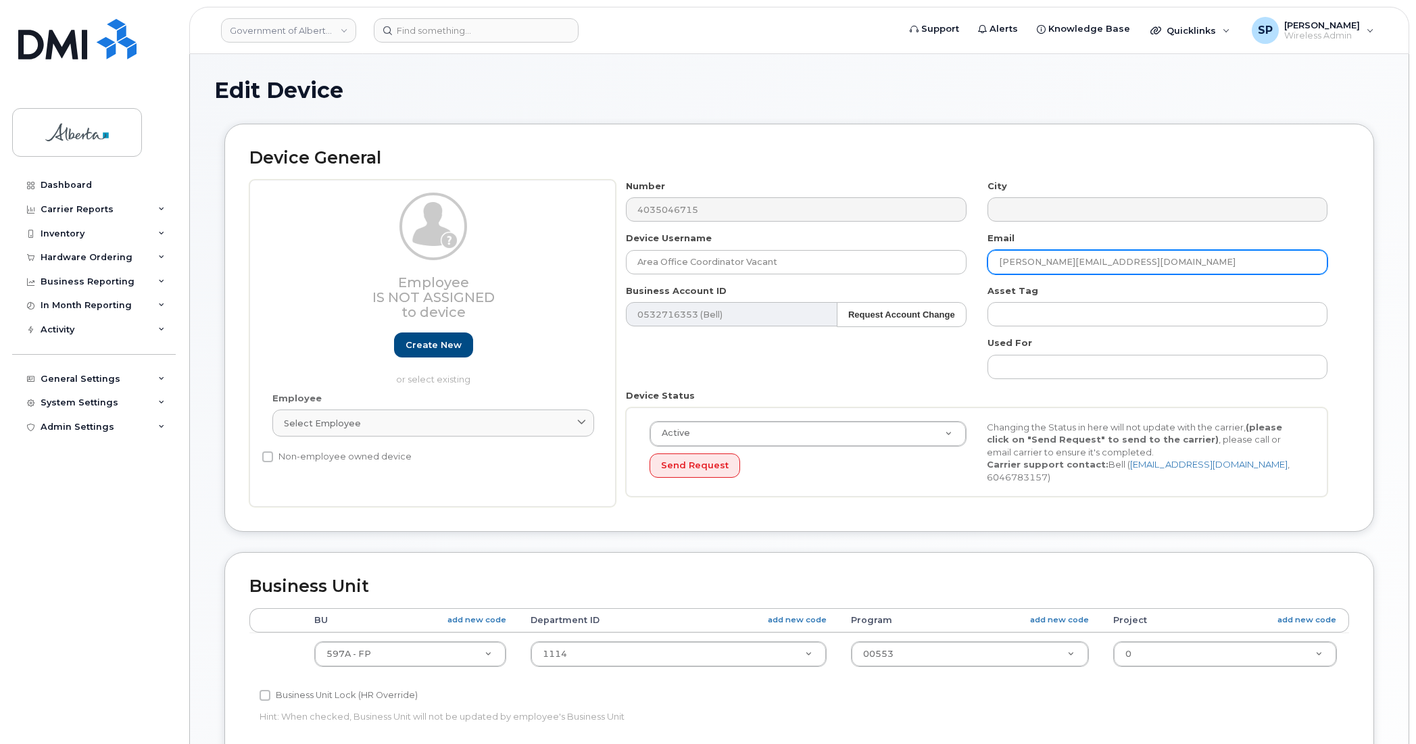
drag, startPoint x: 969, startPoint y: 275, endPoint x: 926, endPoint y: 278, distance: 42.7
click at [926, 278] on div "Number 4035046715 City Device Username Area Office Coordinator Vacant Email Kac…" at bounding box center [977, 344] width 723 height 328
paste input "Carol.Leung"
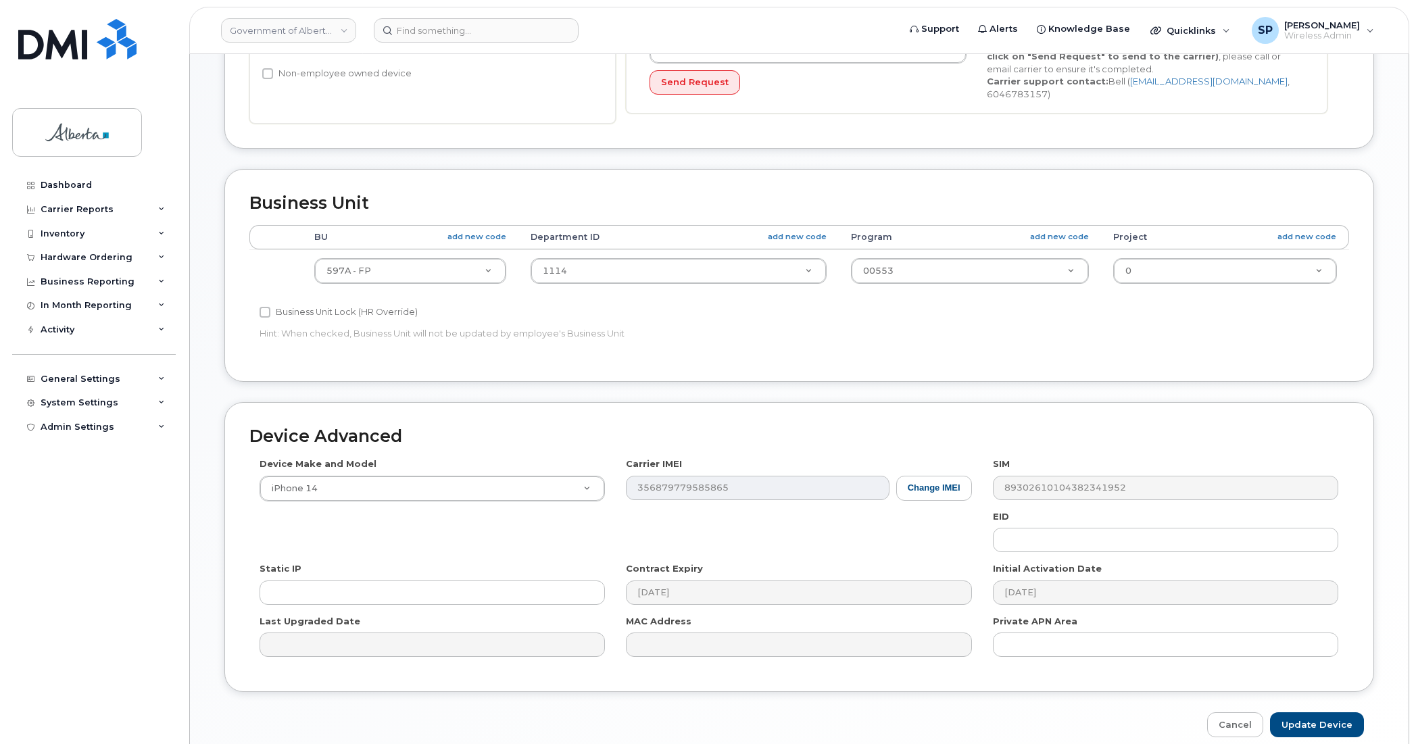
scroll to position [442, 0]
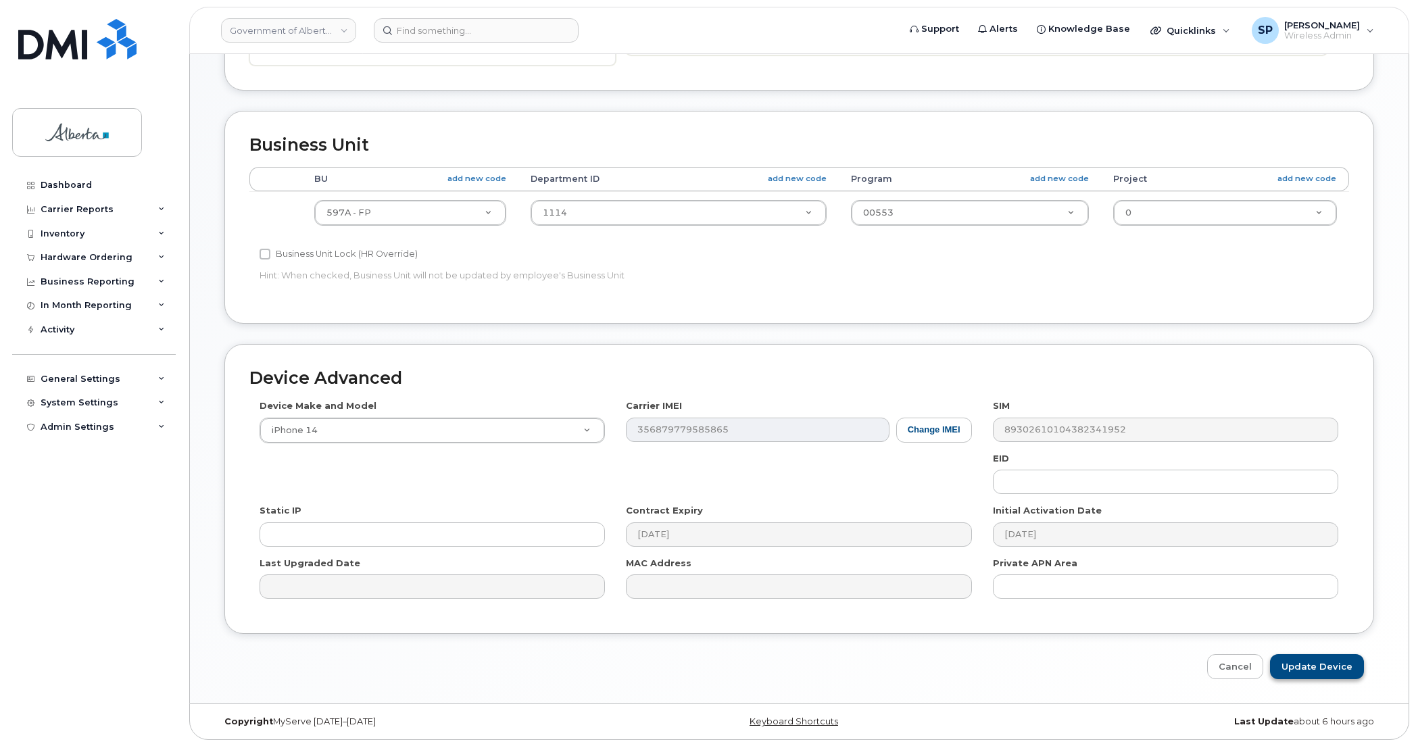
type input "Carol.Leung@gov.ab.ca"
click at [1318, 663] on input "Update Device" at bounding box center [1317, 666] width 94 height 25
type input "Saving..."
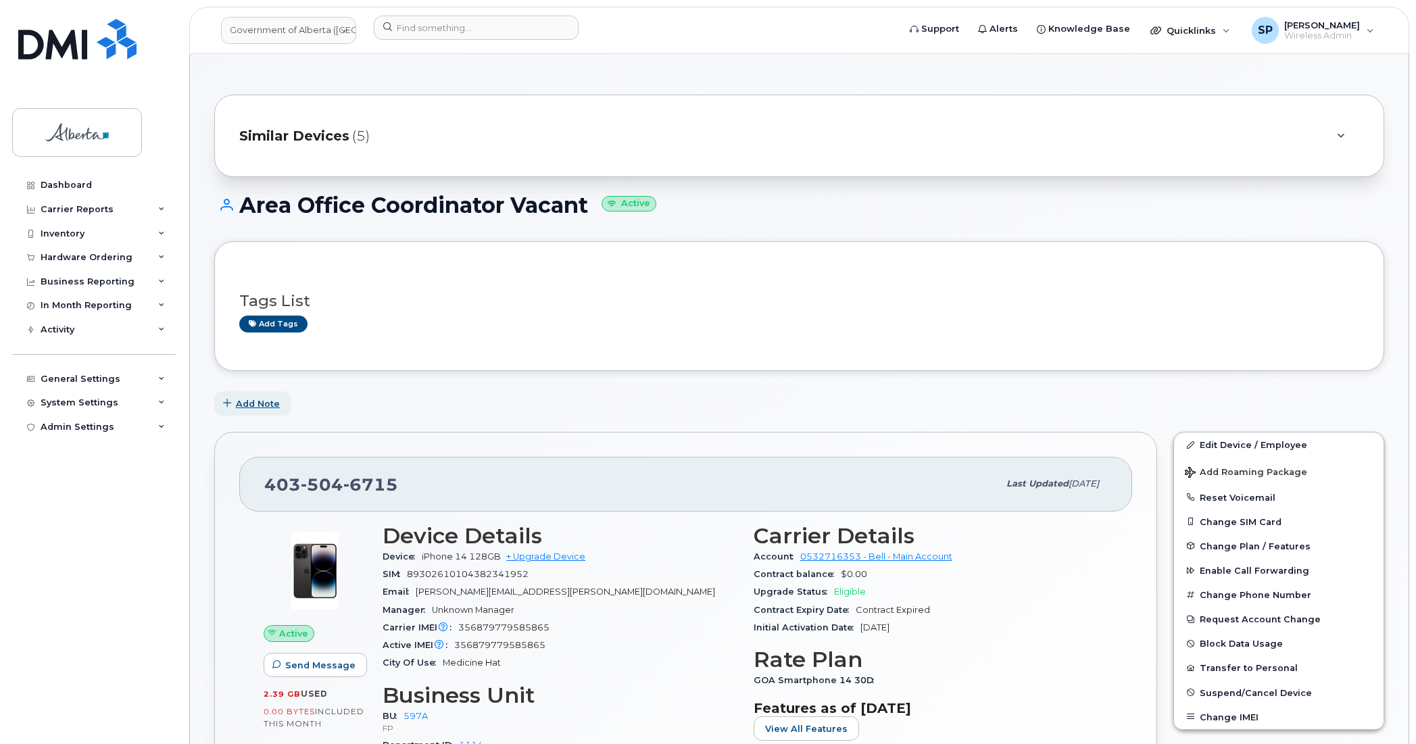
click at [270, 406] on span "Add Note" at bounding box center [258, 404] width 44 height 13
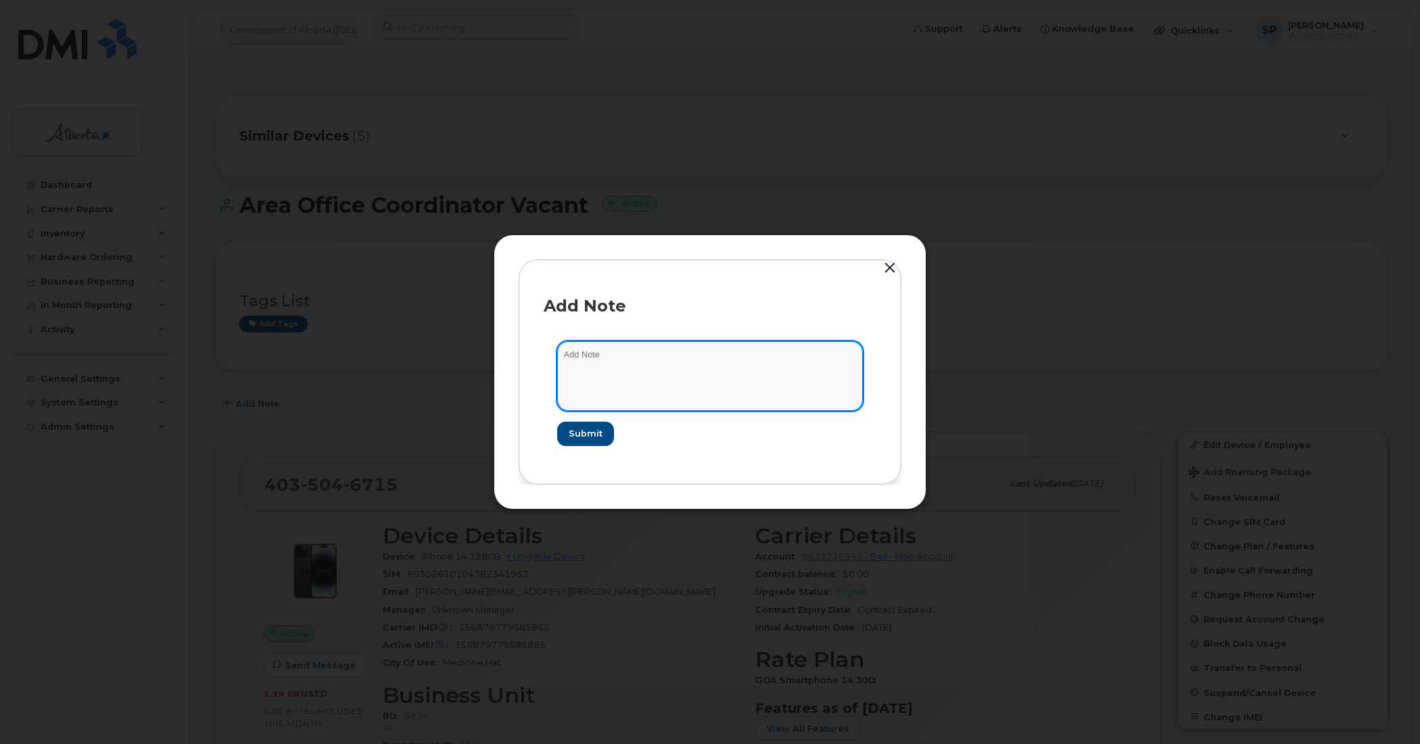
click at [651, 373] on textarea at bounding box center [710, 375] width 306 height 69
paste textarea "Plan User Termination - (3) Suspend"
click at [562, 355] on textarea "Plan User Termination - (3) Suspend" at bounding box center [710, 375] width 306 height 69
paste textarea "SCTASK0848658"
type textarea "SCTASK0848658 Plan User Termination - (3) Suspend"
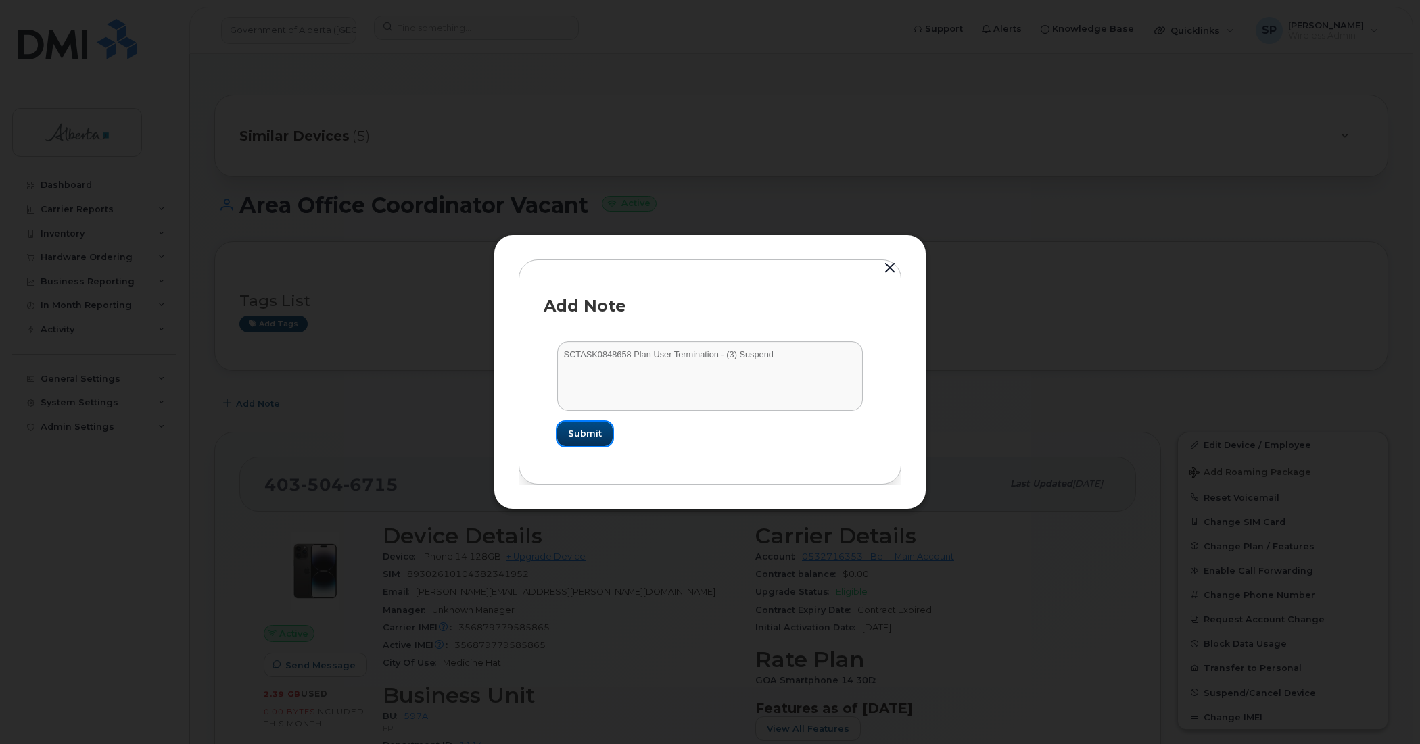
click at [587, 435] on span "Submit" at bounding box center [585, 433] width 34 height 13
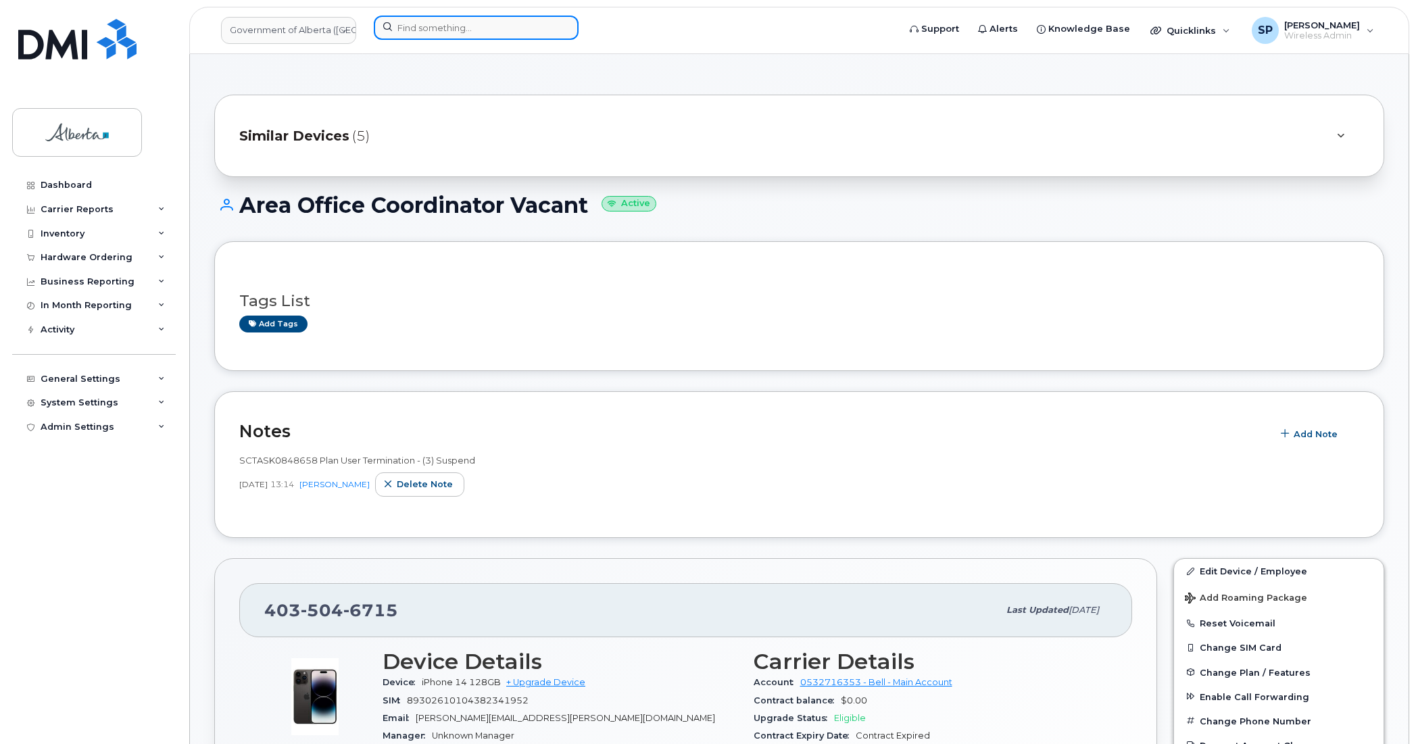
click at [403, 28] on input at bounding box center [476, 28] width 205 height 24
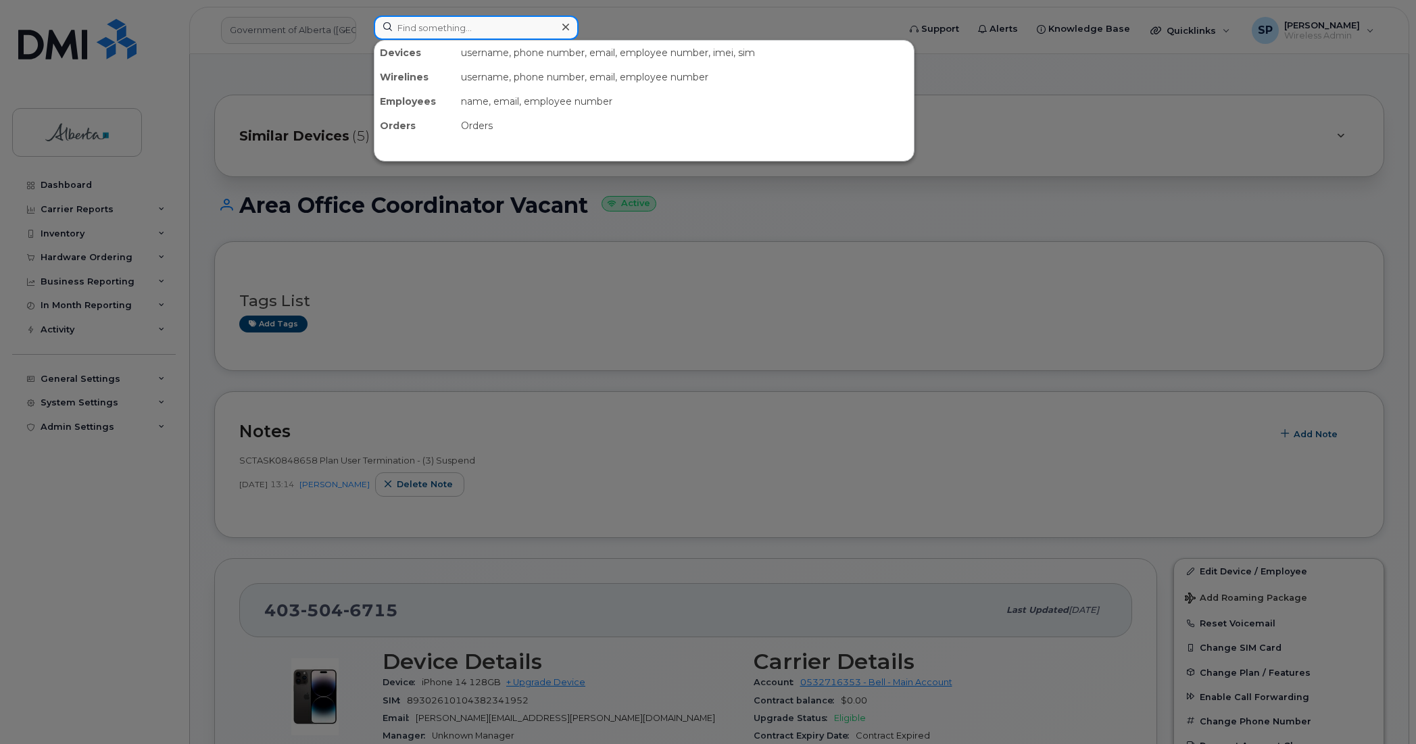
paste input "4035942562"
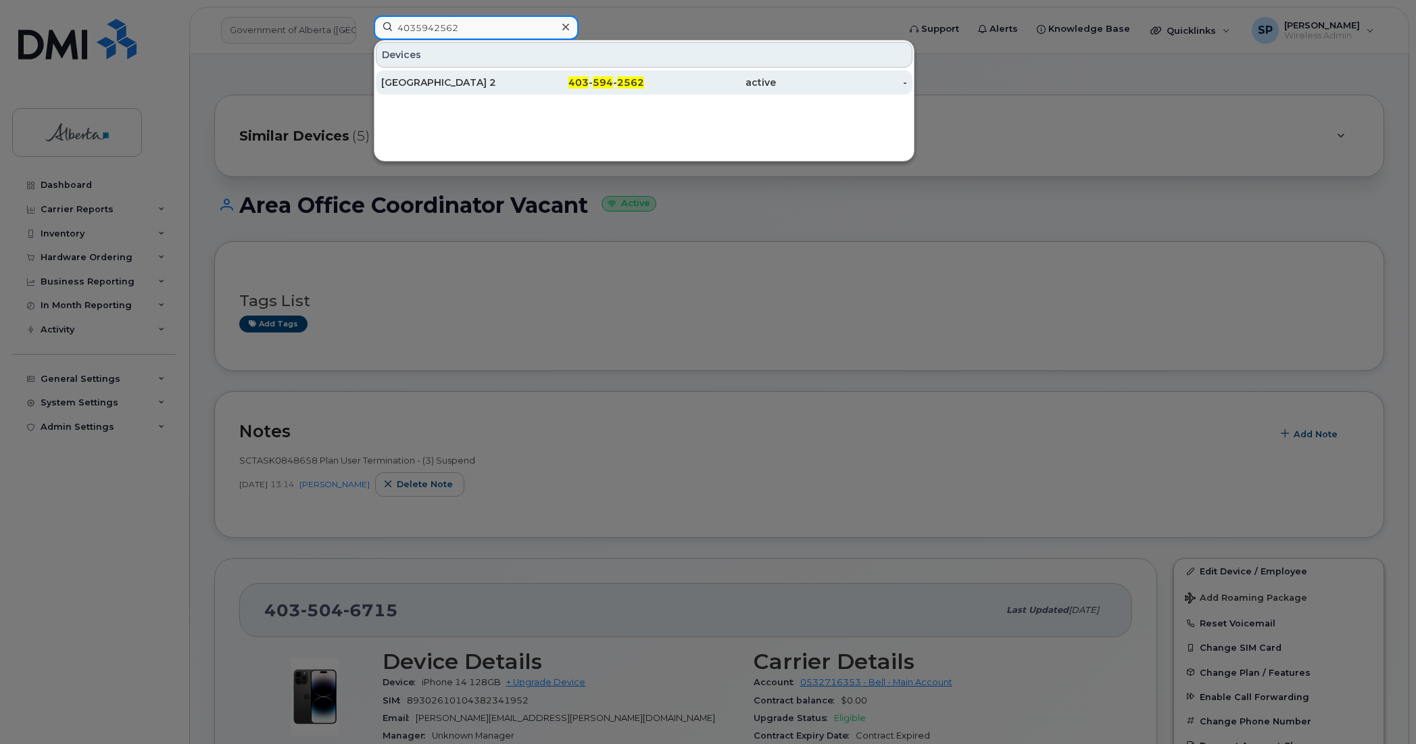
type input "4035942562"
click at [418, 81] on div "[GEOGRAPHIC_DATA] 2" at bounding box center [447, 83] width 132 height 14
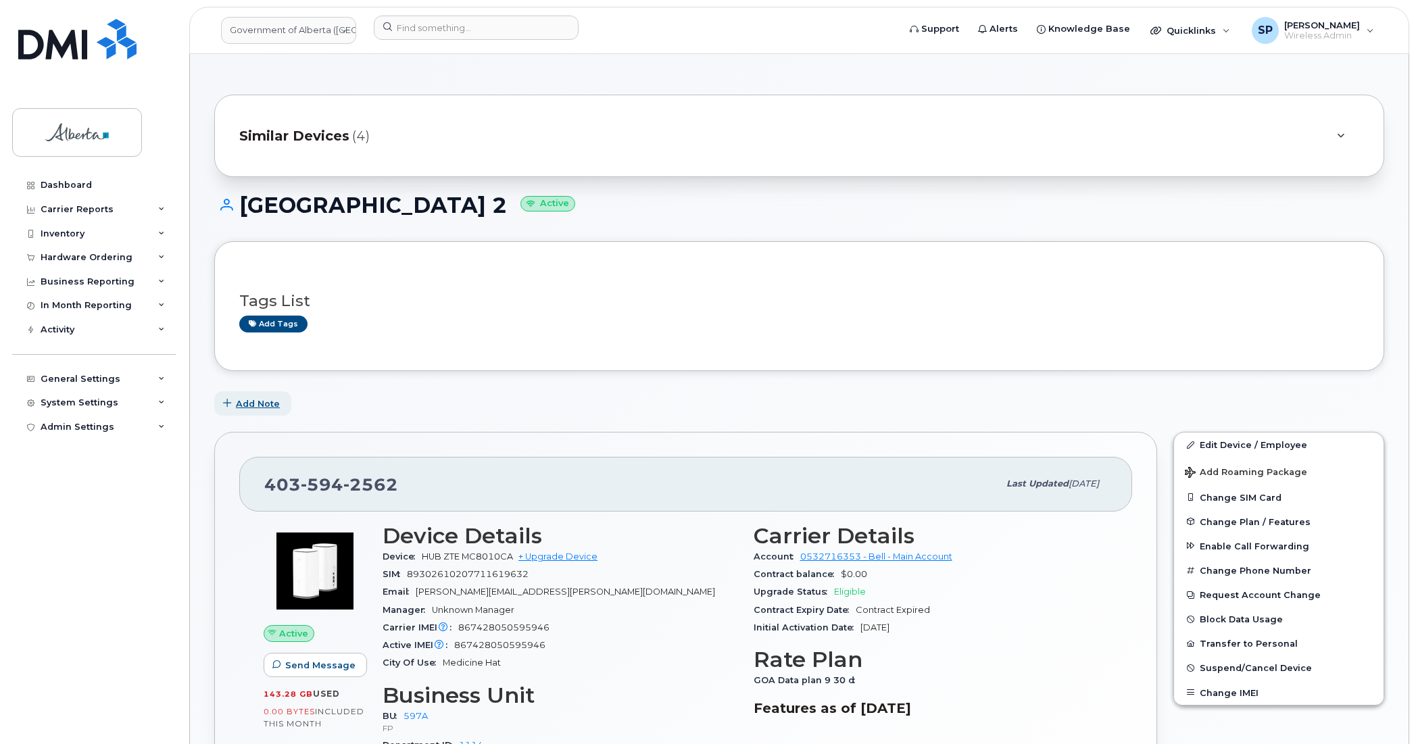
click at [268, 403] on span "Add Note" at bounding box center [258, 404] width 44 height 13
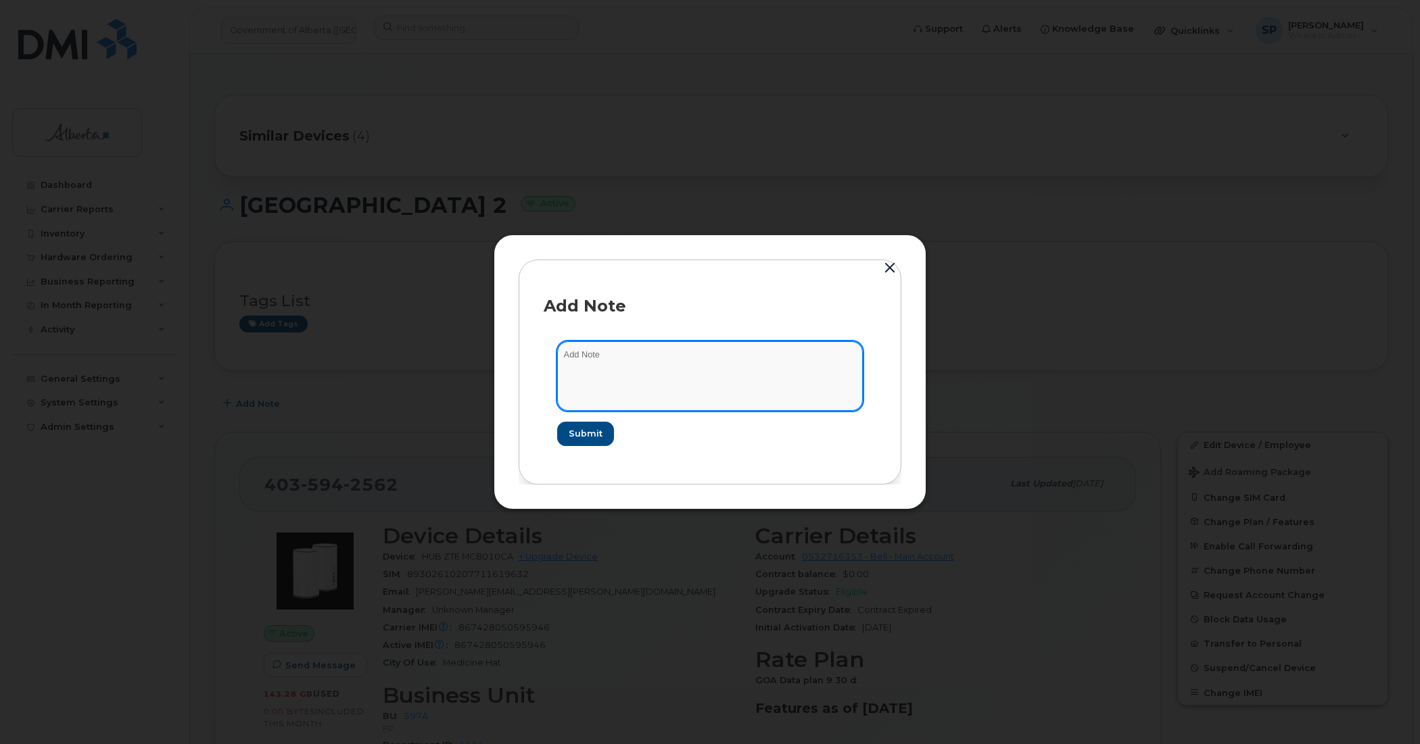
click at [663, 367] on textarea at bounding box center [710, 375] width 306 height 69
paste textarea "SCTASK0848658 Plan User Termination - (3) Reassign"
type textarea "SCTASK0848658 Plan User Termination - (3) Reassign"
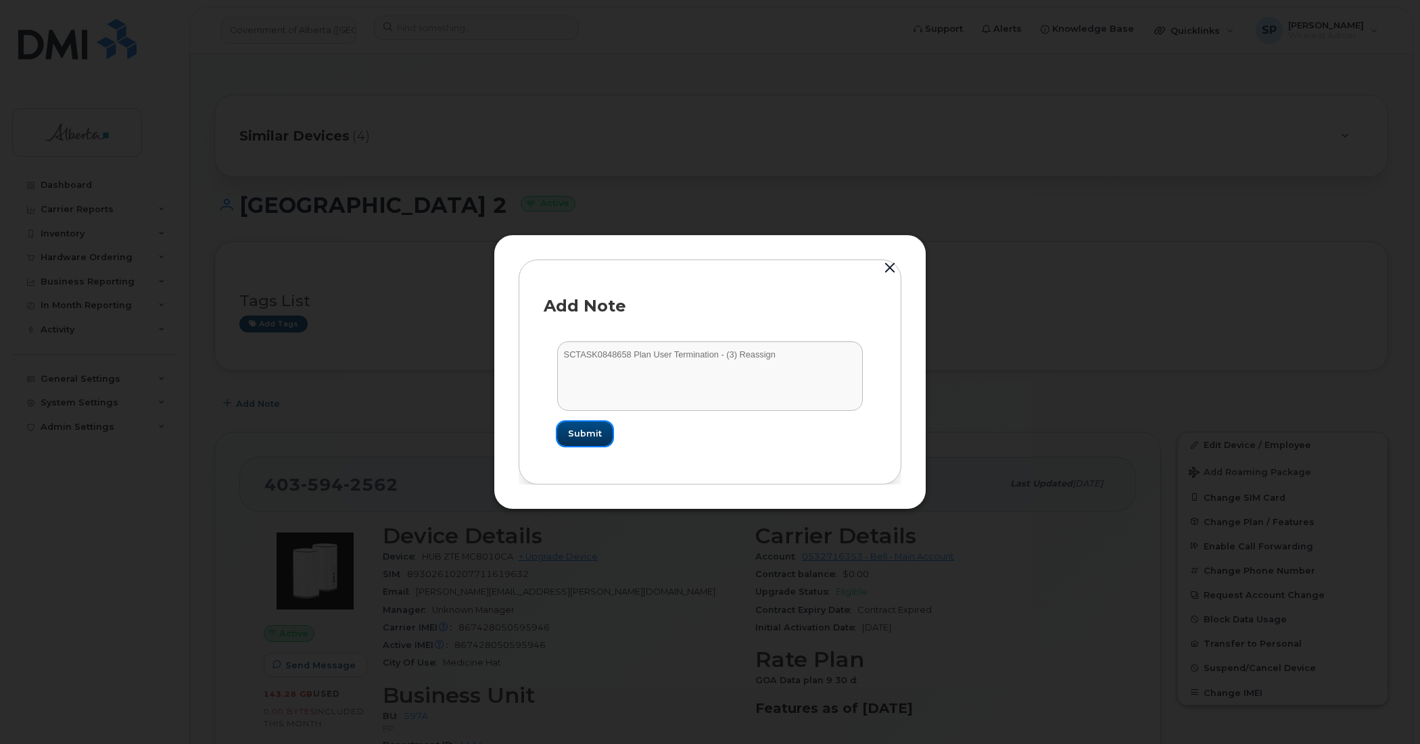
click at [579, 437] on span "Submit" at bounding box center [585, 433] width 34 height 13
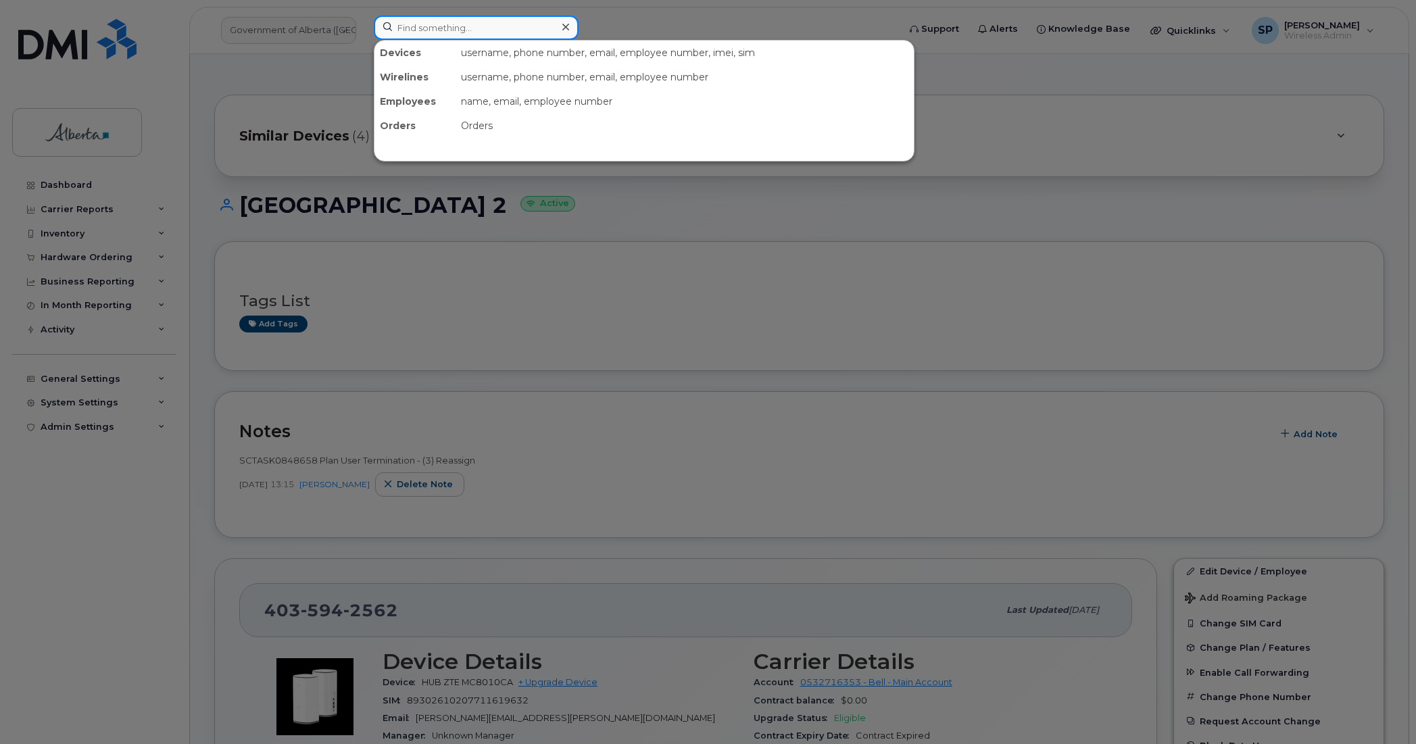
click at [487, 22] on input at bounding box center [476, 28] width 205 height 24
paste input "4035942531"
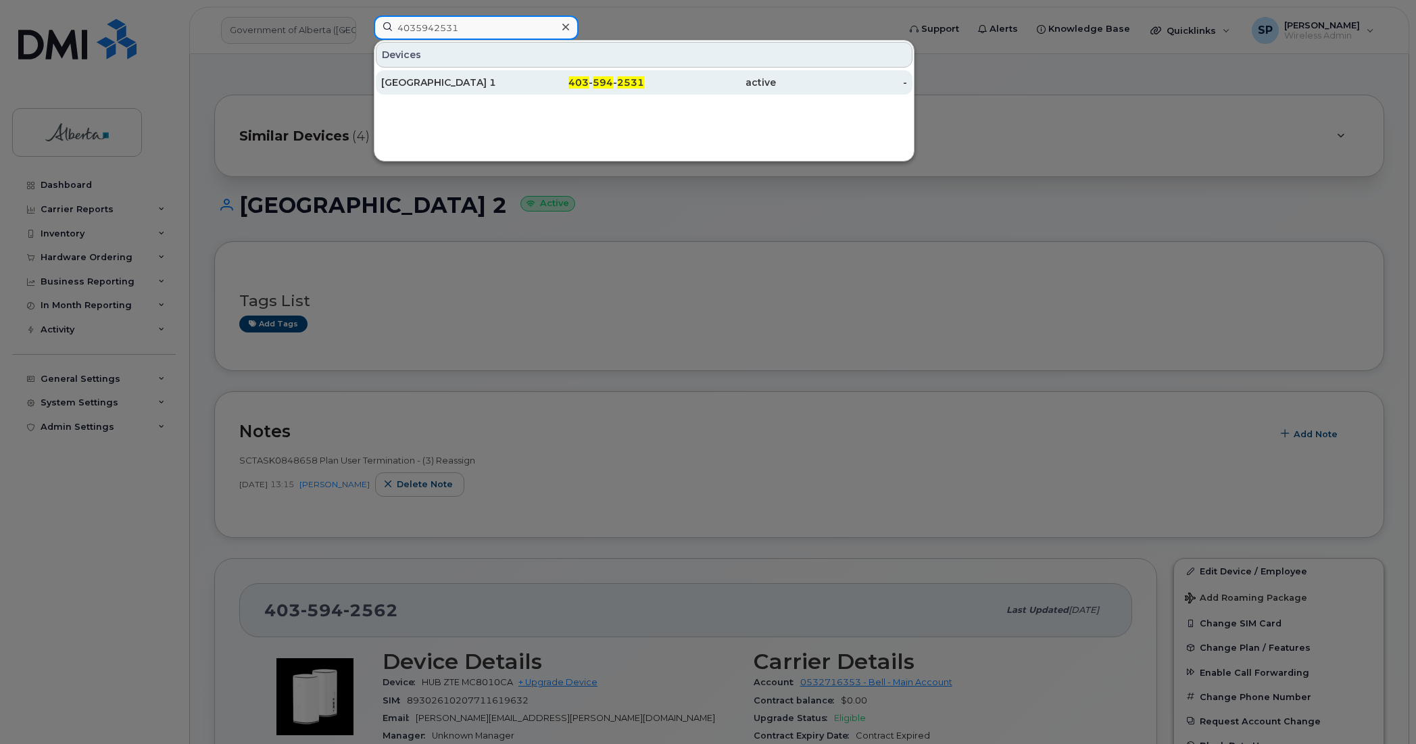
type input "4035942531"
click at [454, 83] on div "Hidden Valley Wan Gateway 1" at bounding box center [447, 83] width 132 height 14
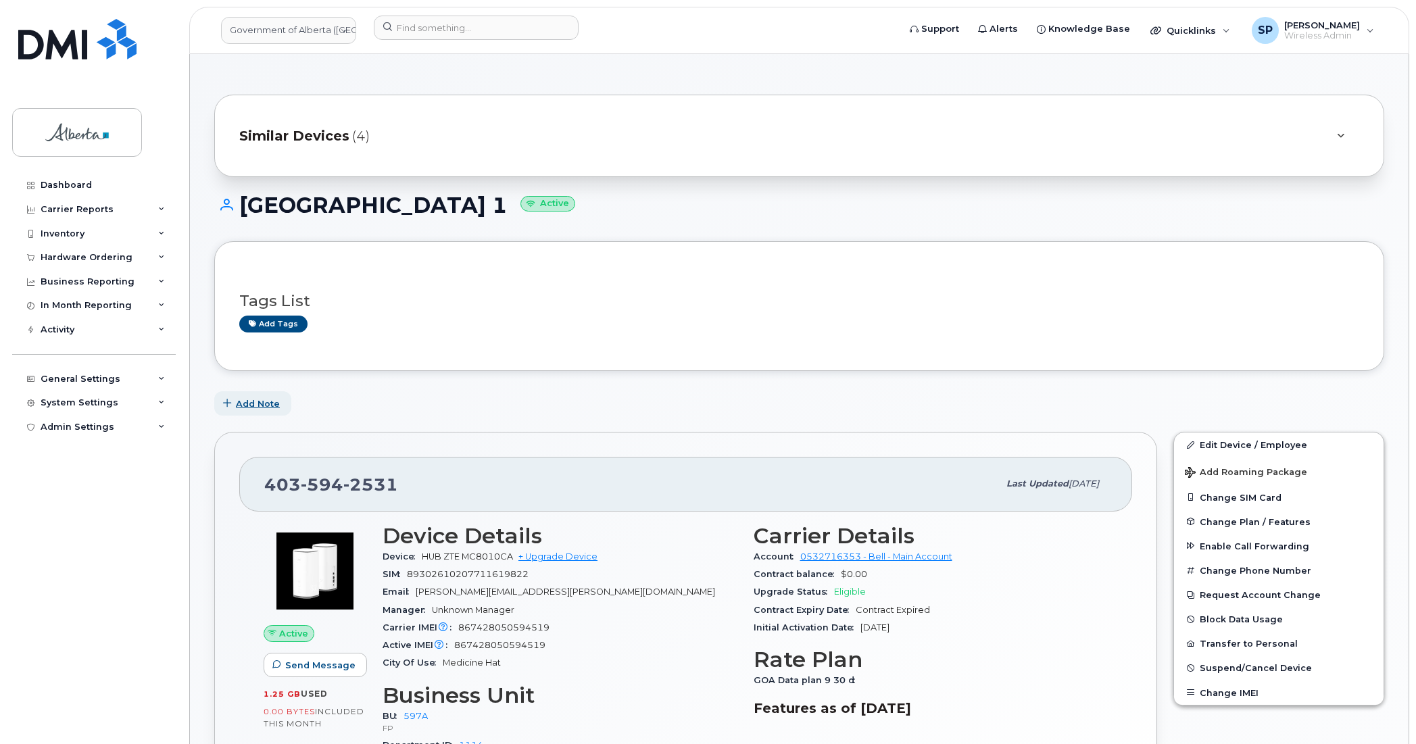
click at [266, 406] on span "Add Note" at bounding box center [258, 404] width 44 height 13
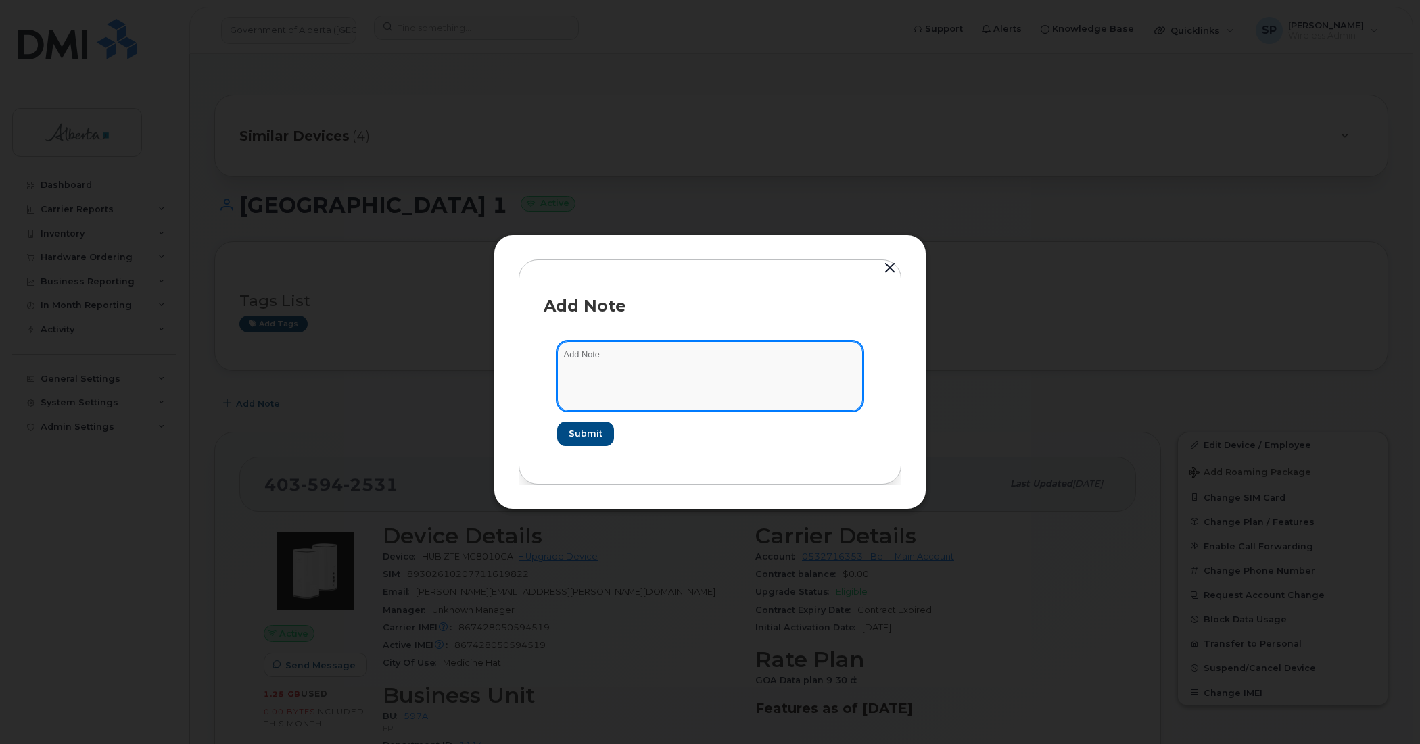
click at [639, 369] on textarea at bounding box center [710, 375] width 306 height 69
paste textarea "4035942531"
drag, startPoint x: 610, startPoint y: 358, endPoint x: 512, endPoint y: 356, distance: 97.4
click at [512, 356] on div "Add Note 4035942531 Submit" at bounding box center [710, 372] width 433 height 275
paste textarea "SCTASK0848658 Plan User Termination - (3) Reassign"
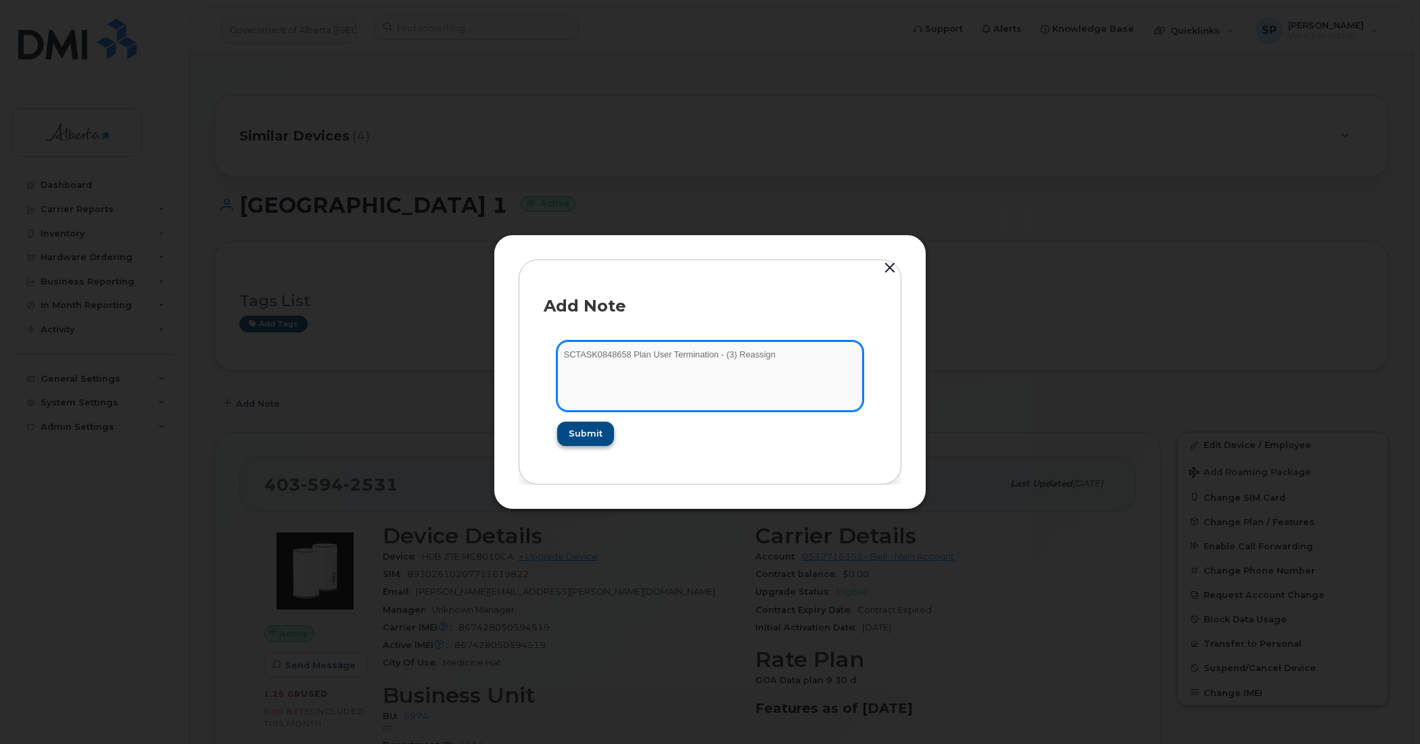
type textarea "SCTASK0848658 Plan User Termination - (3) Reassign"
click at [575, 437] on span "Submit" at bounding box center [585, 433] width 34 height 13
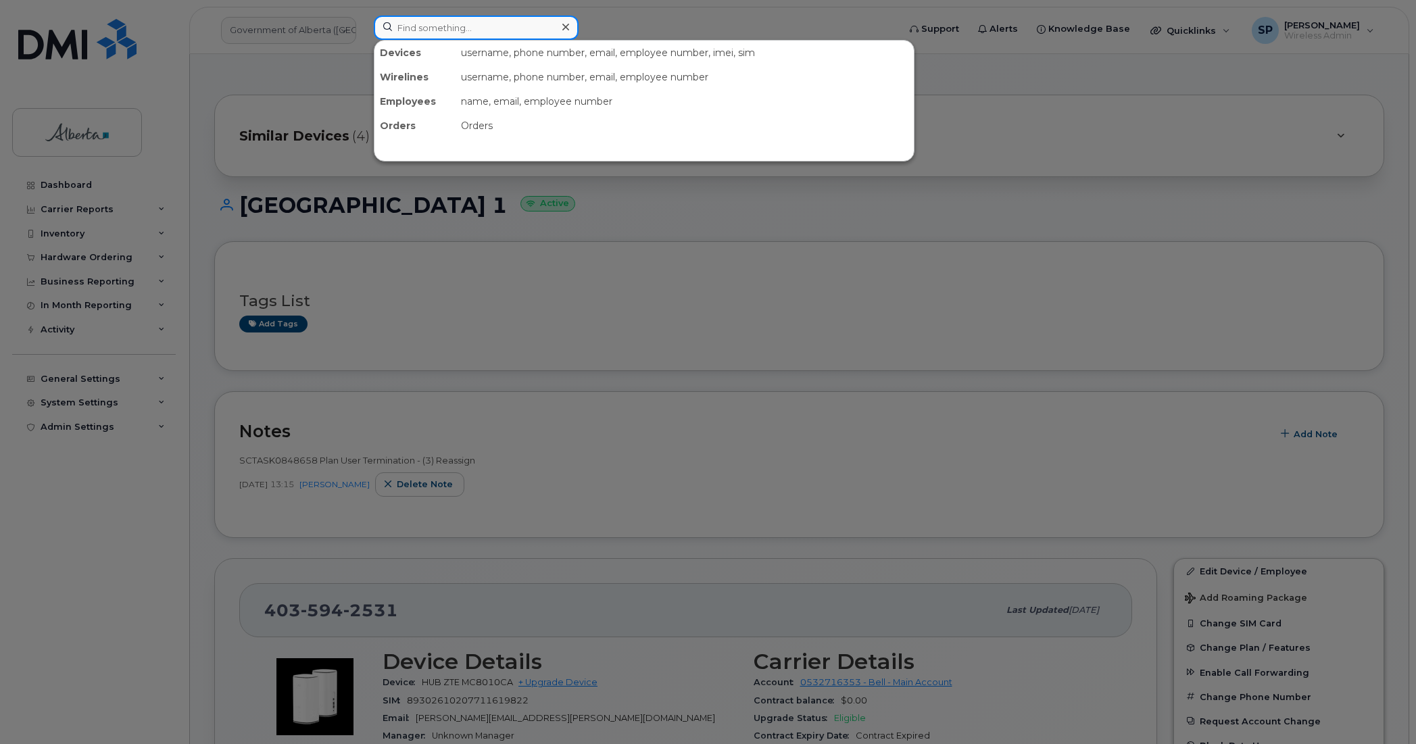
click at [501, 22] on input at bounding box center [476, 28] width 205 height 24
paste input "5873348649"
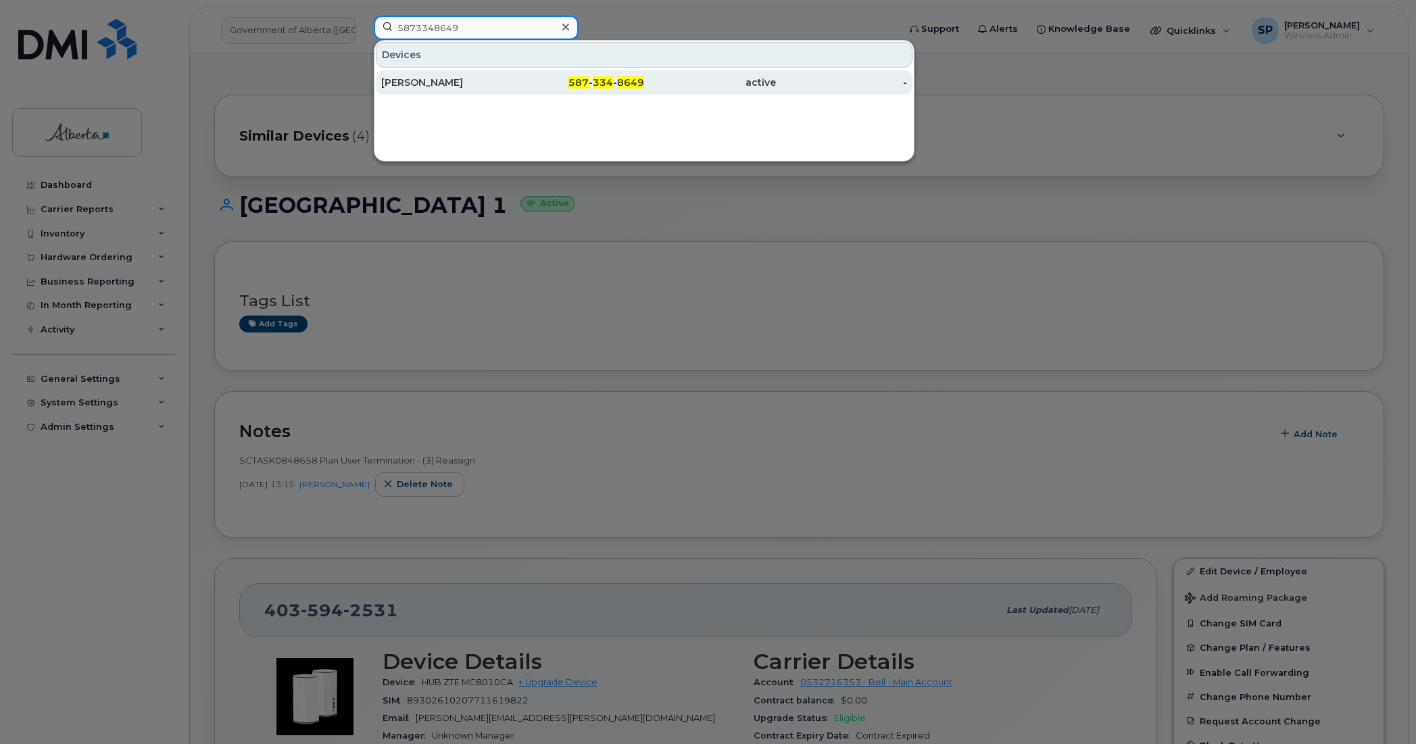
type input "5873348649"
click at [456, 83] on div "[PERSON_NAME]" at bounding box center [447, 83] width 132 height 14
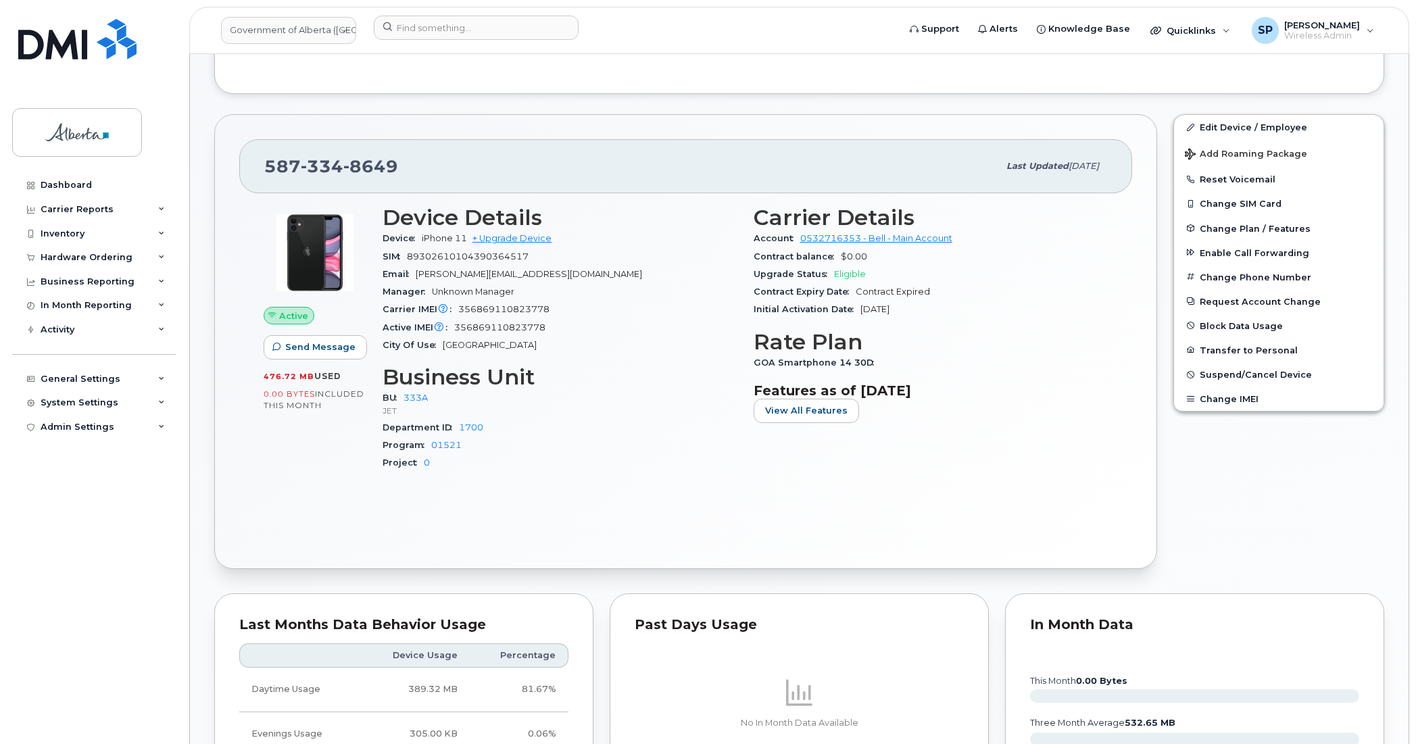
scroll to position [417, 0]
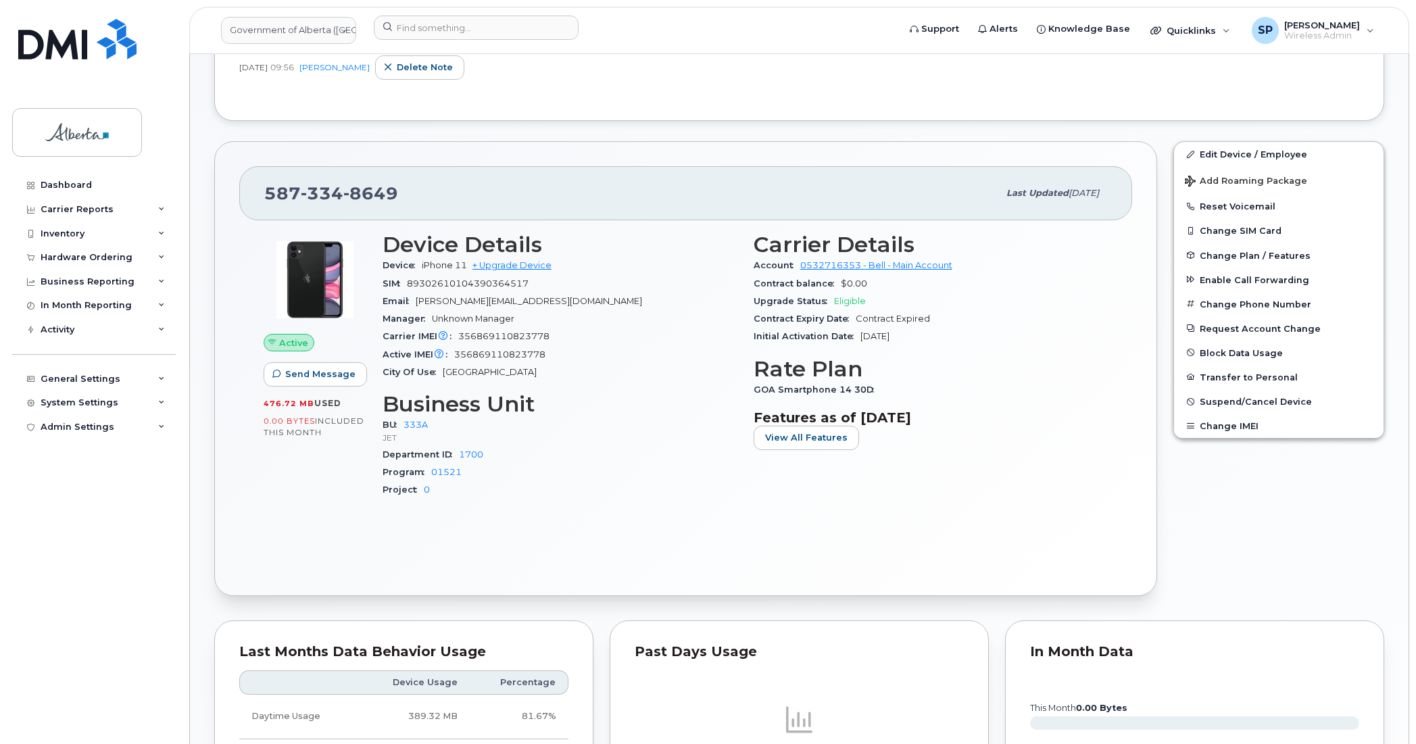
click at [36, 498] on div "Dashboard Carrier Reports Monthly Billing Data Daily Data Pooling Data Behavior…" at bounding box center [95, 448] width 167 height 551
click at [85, 640] on div "Dashboard Carrier Reports Monthly Billing Data Daily Data Pooling Data Behavior…" at bounding box center [95, 448] width 167 height 551
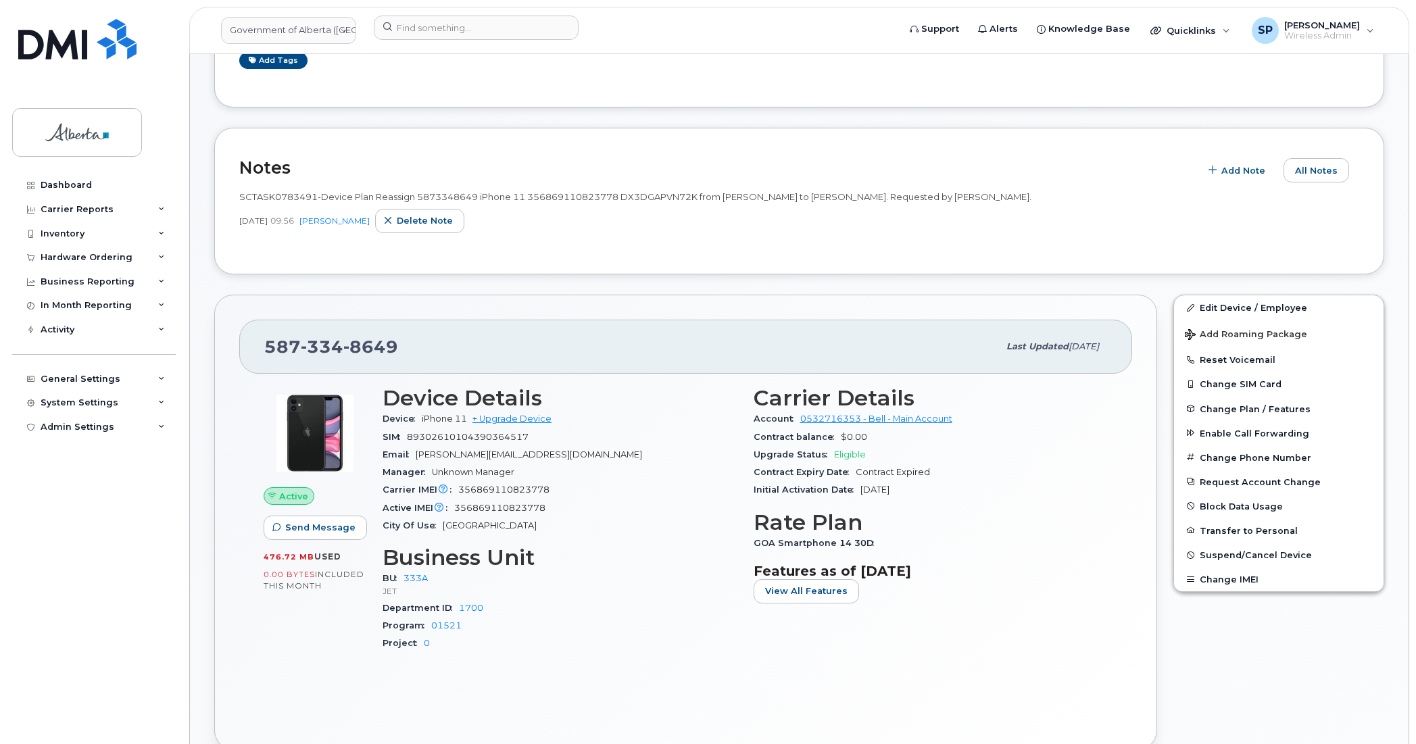
scroll to position [205, 0]
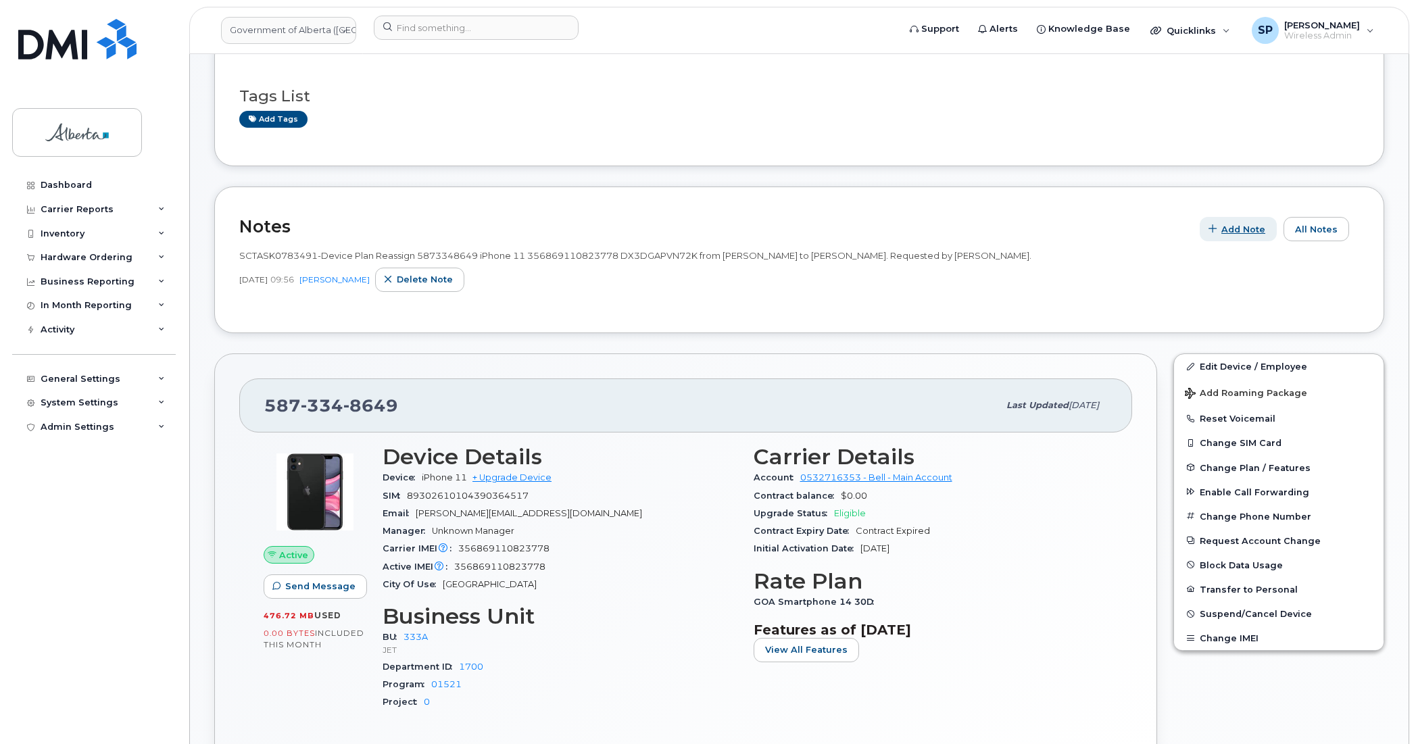
click at [1245, 227] on span "Add Note" at bounding box center [1244, 229] width 44 height 13
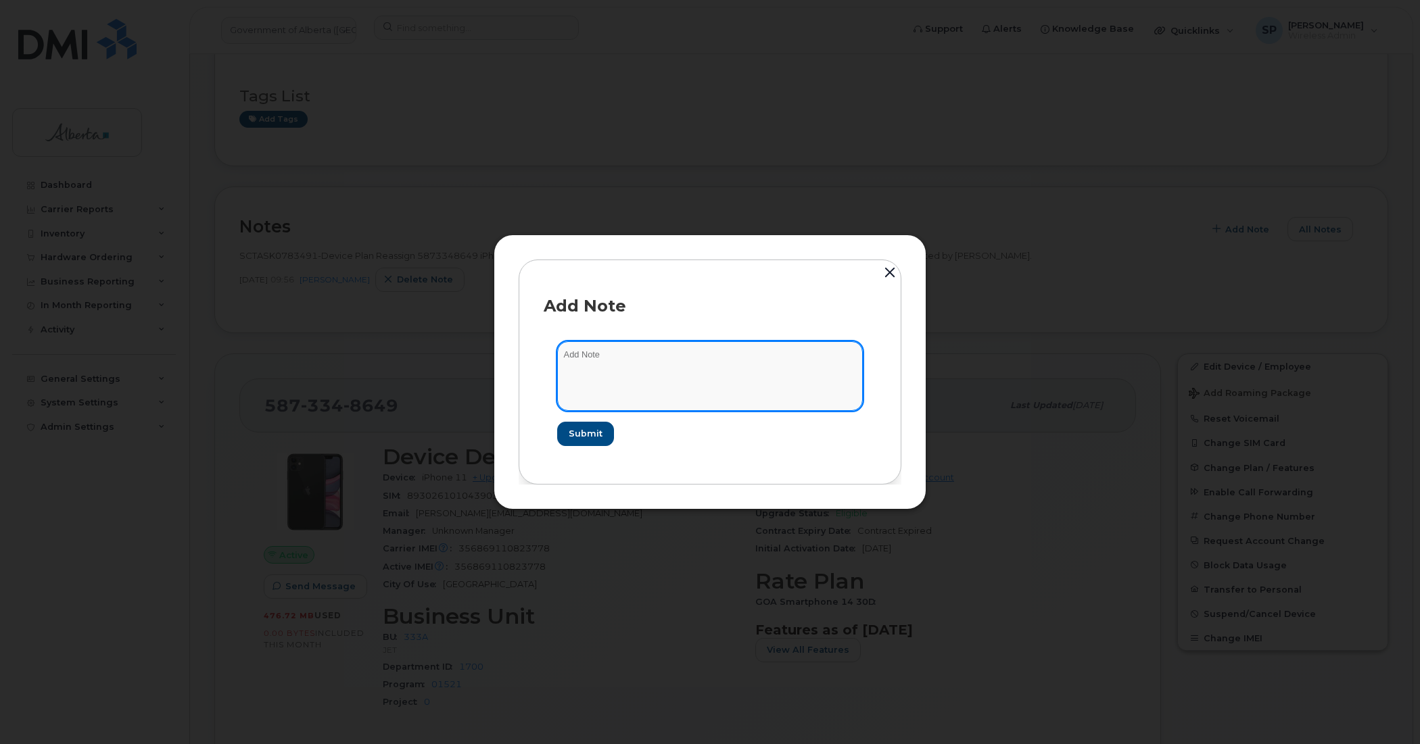
click at [749, 372] on textarea at bounding box center [710, 375] width 306 height 69
paste textarea "SCTASK0843926 Plan Cancel - [PHONE_NUMBER] Repurpose [GEOGRAPHIC_DATA]"
type textarea "SCTASK0843926 Plan Cancel - [PHONE_NUMBER] Repurpose [GEOGRAPHIC_DATA]"
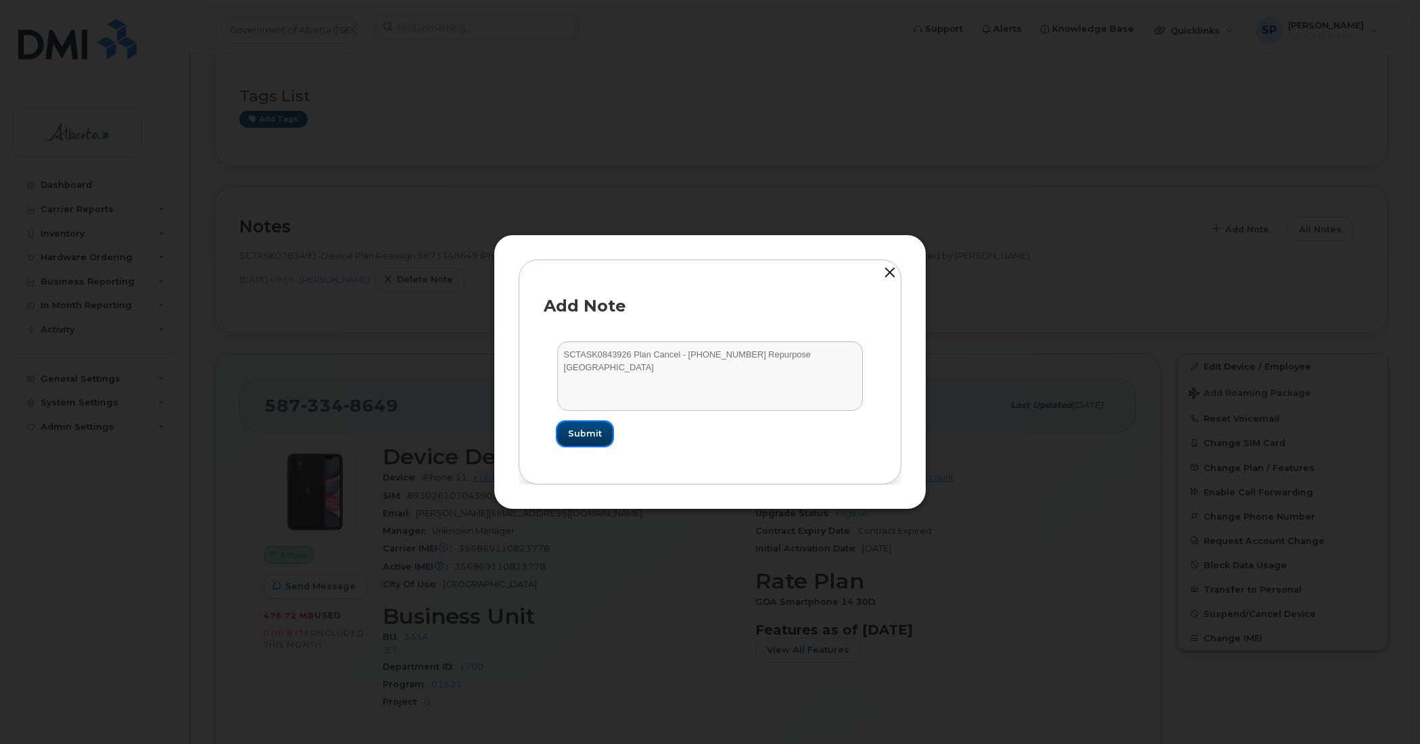
click at [592, 436] on span "Submit" at bounding box center [585, 433] width 34 height 13
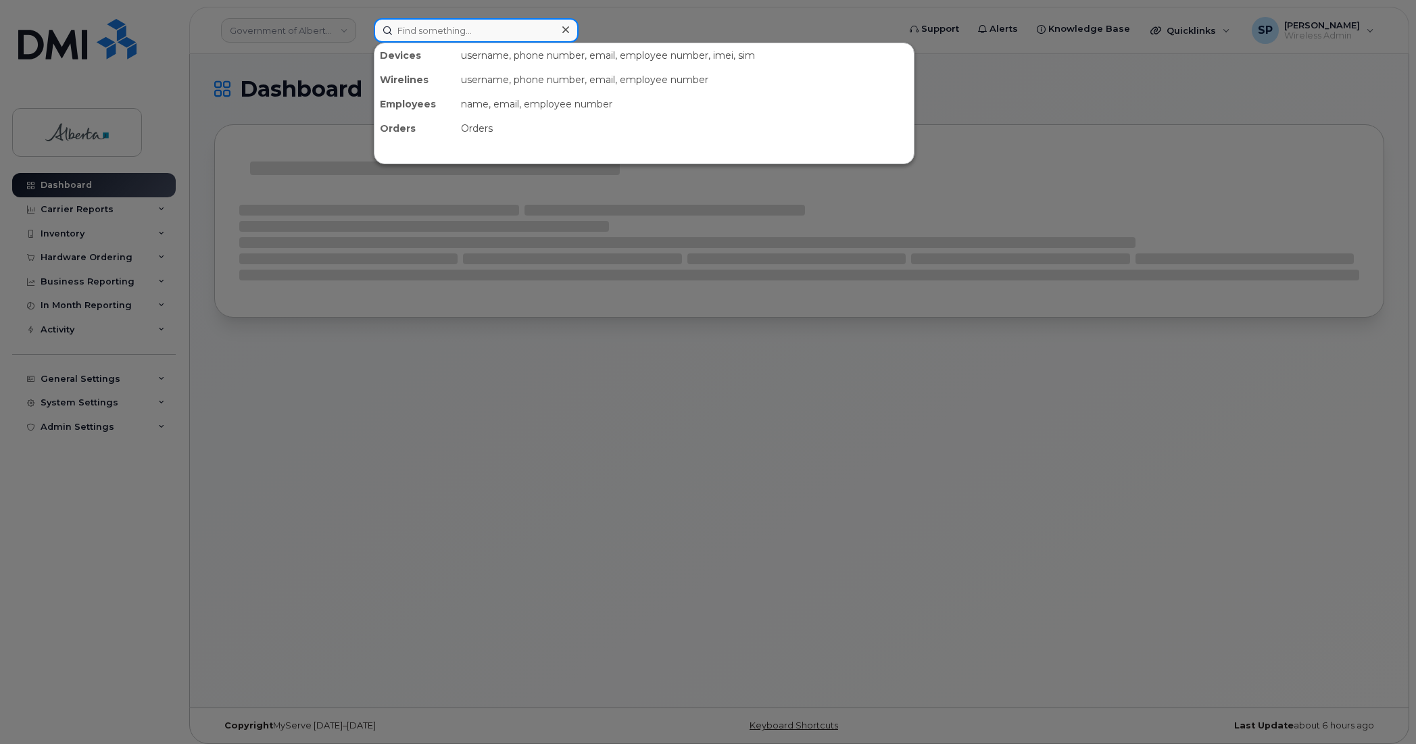
click at [433, 29] on input at bounding box center [476, 30] width 205 height 24
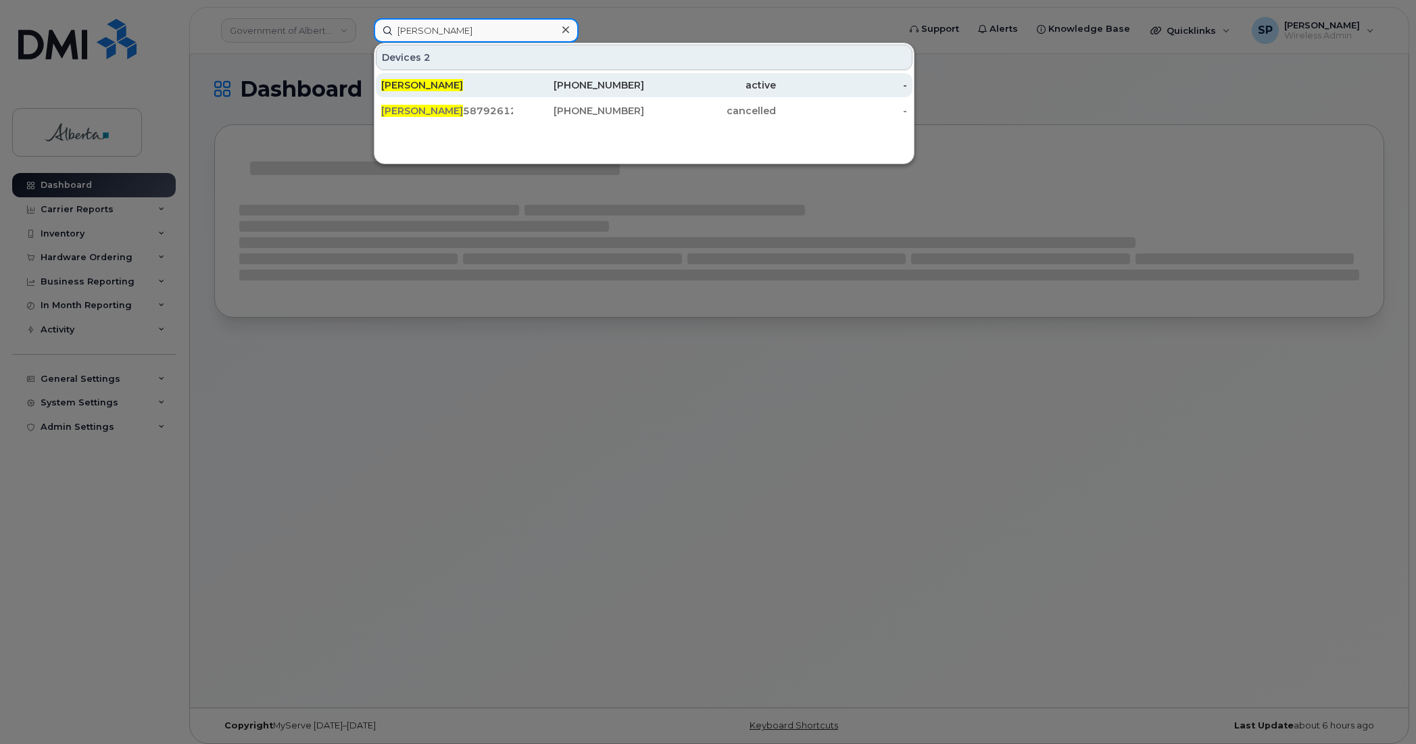
type input "[PERSON_NAME]"
click at [431, 85] on div "Grace Li" at bounding box center [447, 85] width 132 height 14
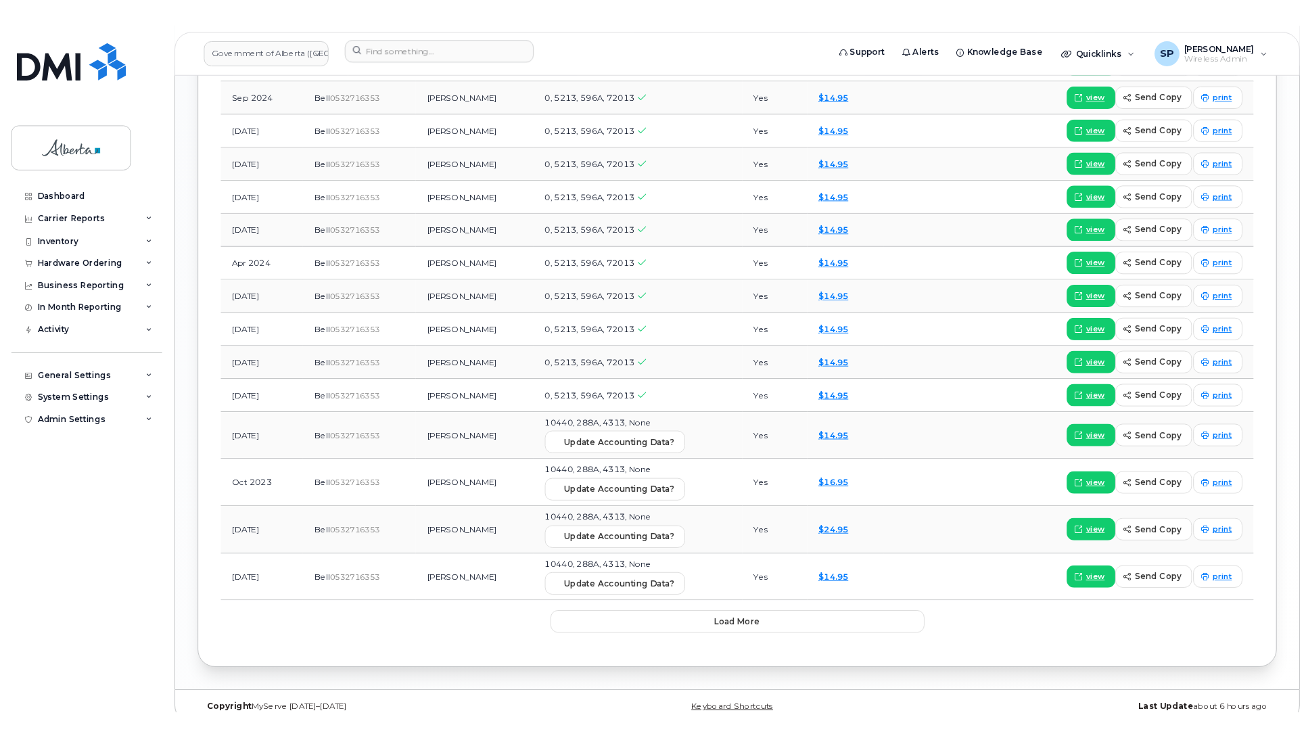
scroll to position [1508, 0]
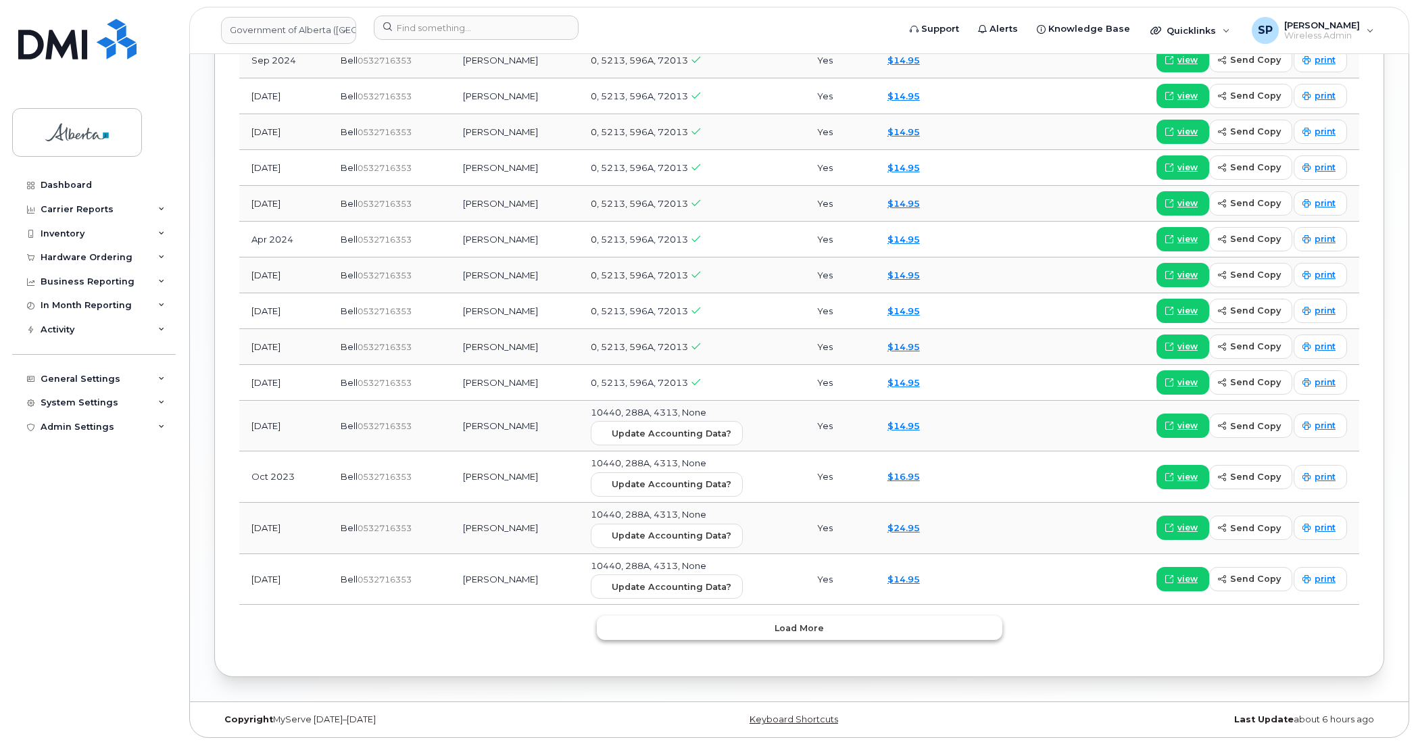
click at [856, 638] on button "Load more" at bounding box center [800, 628] width 406 height 24
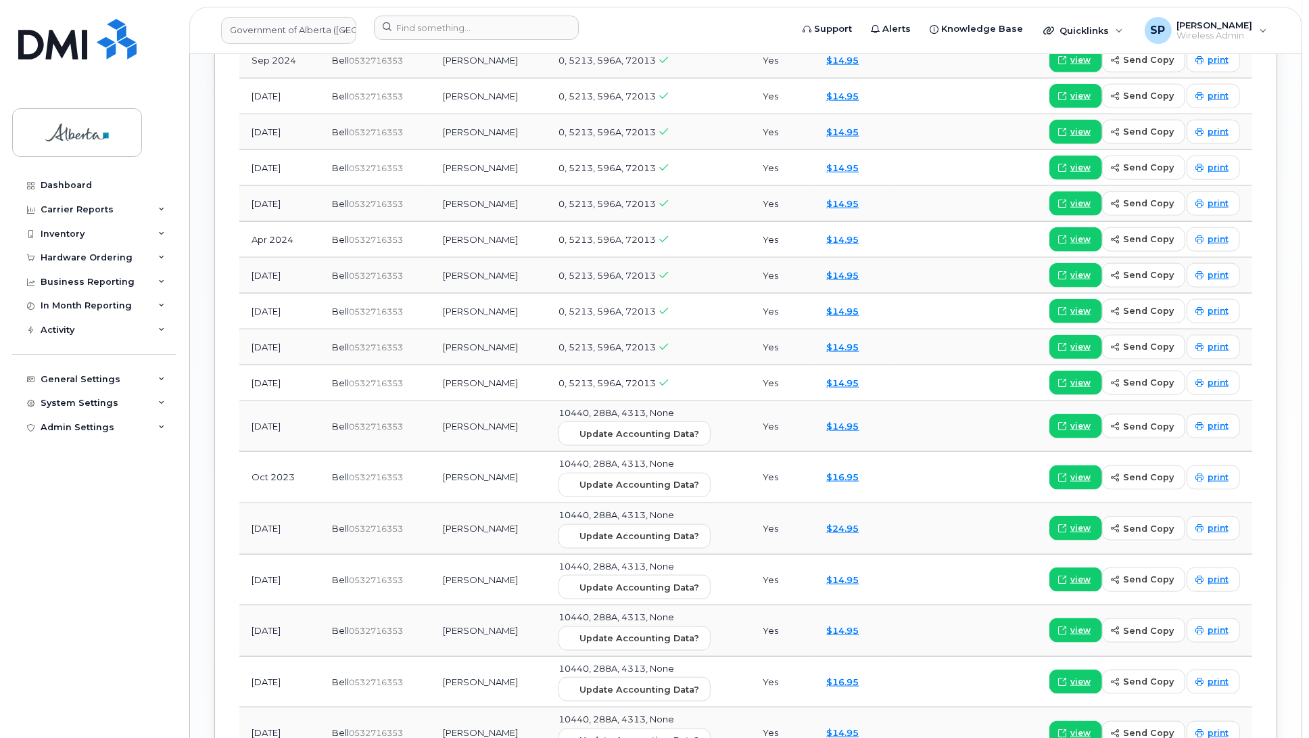
drag, startPoint x: 1308, startPoint y: 463, endPoint x: 1313, endPoint y: 357, distance: 106.3
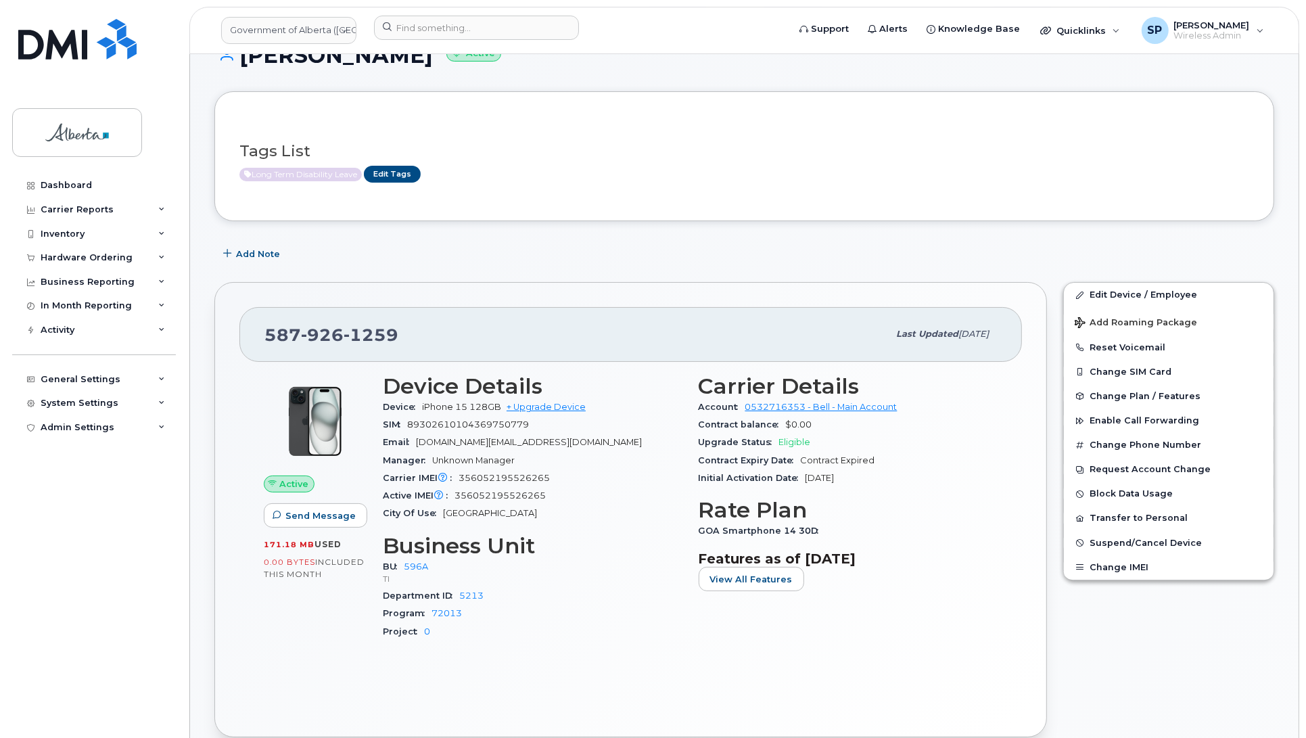
scroll to position [29, 0]
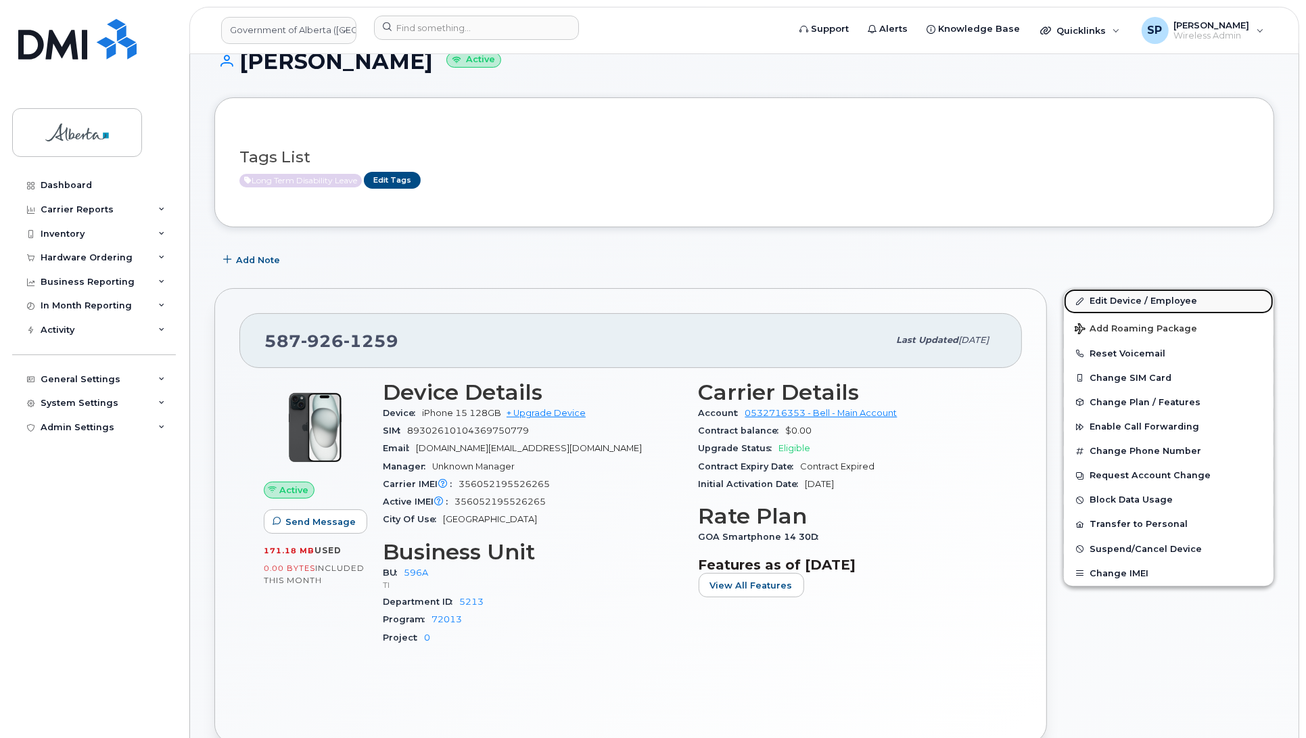
click at [1151, 301] on link "Edit Device / Employee" at bounding box center [1169, 301] width 210 height 24
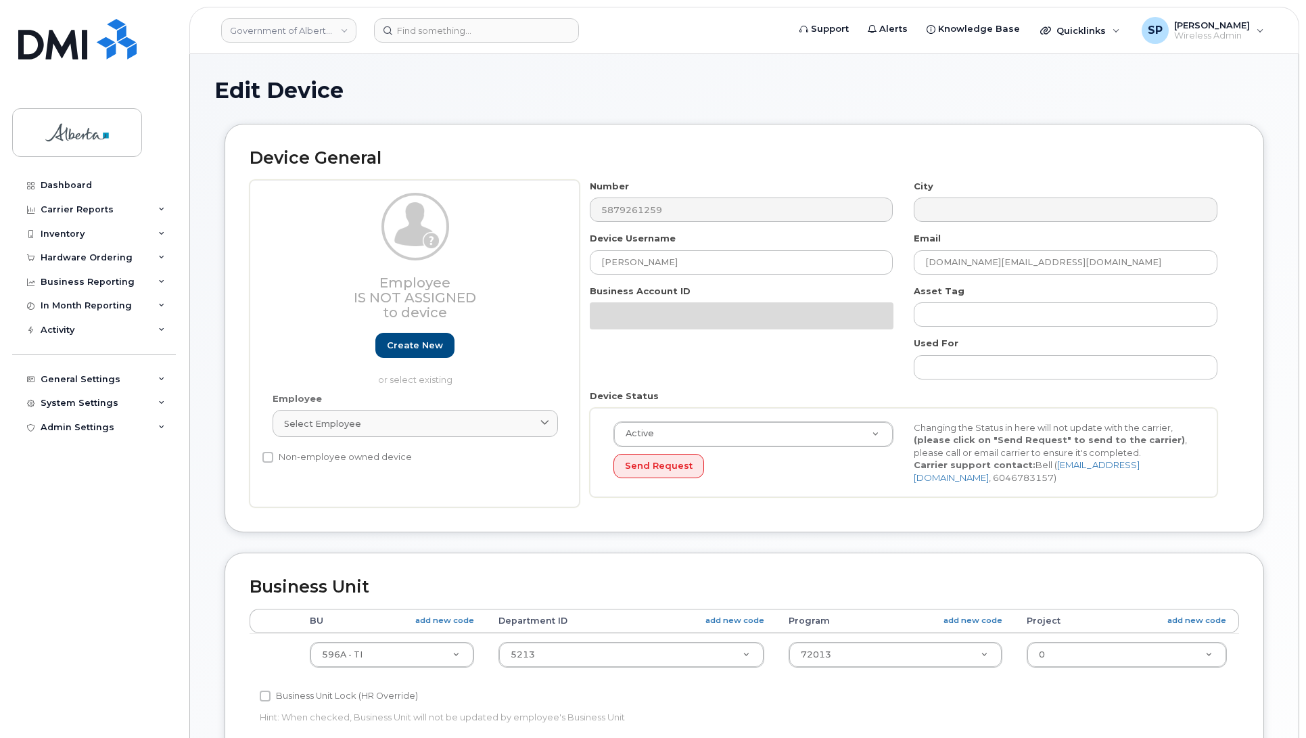
select select "4797729"
click at [1288, 188] on div "Edit Device Device General Employee Is not assigned to device Create new or sel…" at bounding box center [744, 599] width 1108 height 1091
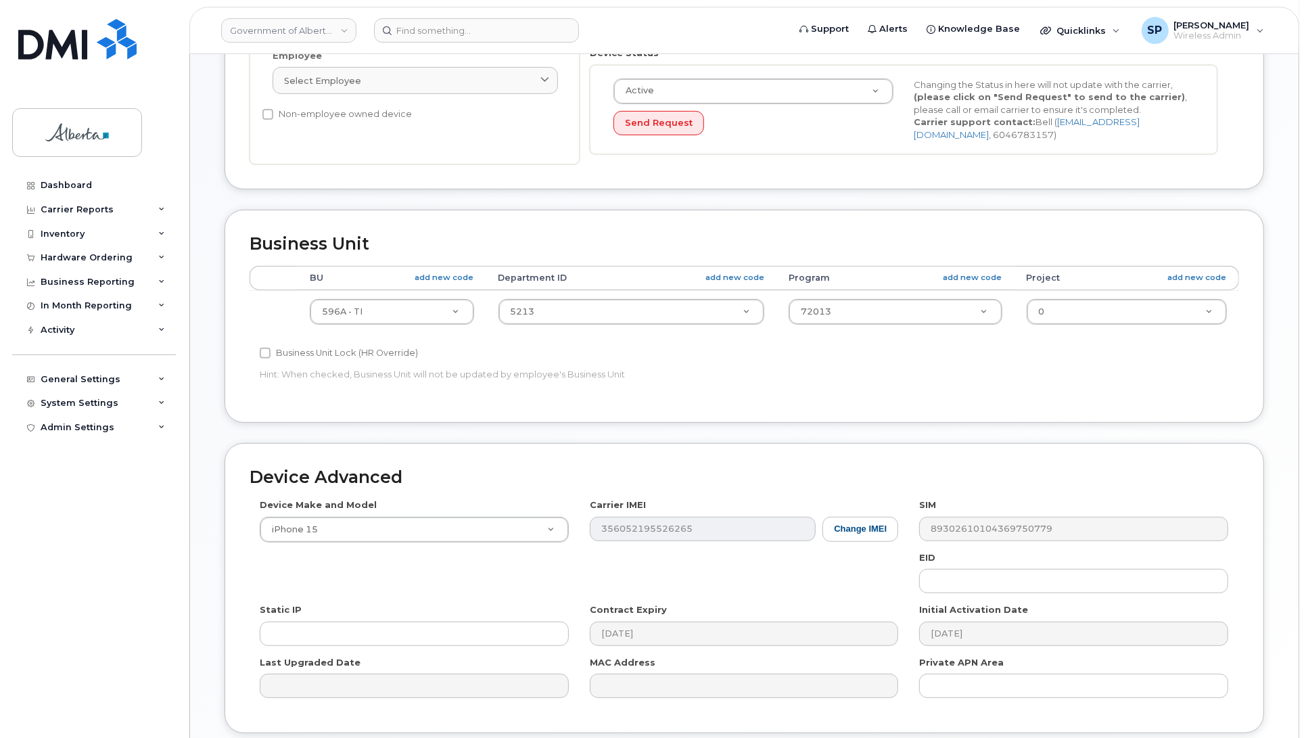
scroll to position [345, 0]
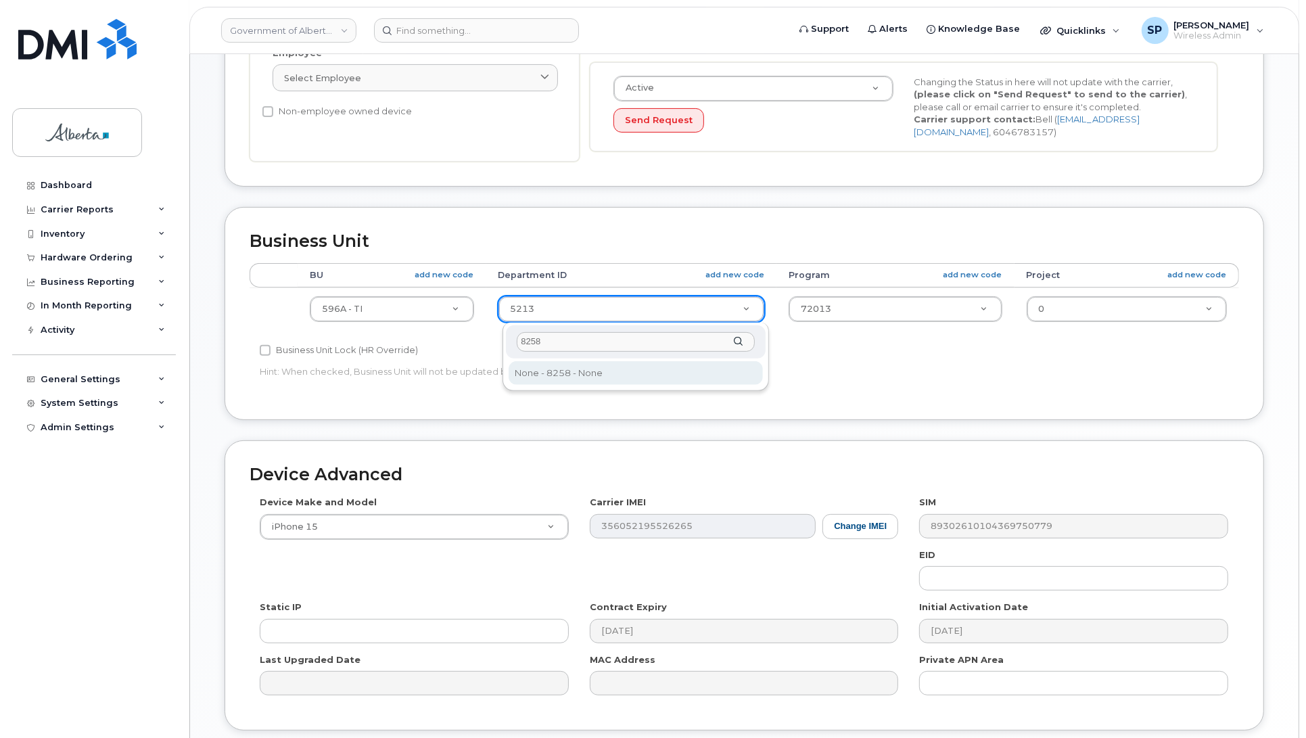
type input "8258"
type input "5678840"
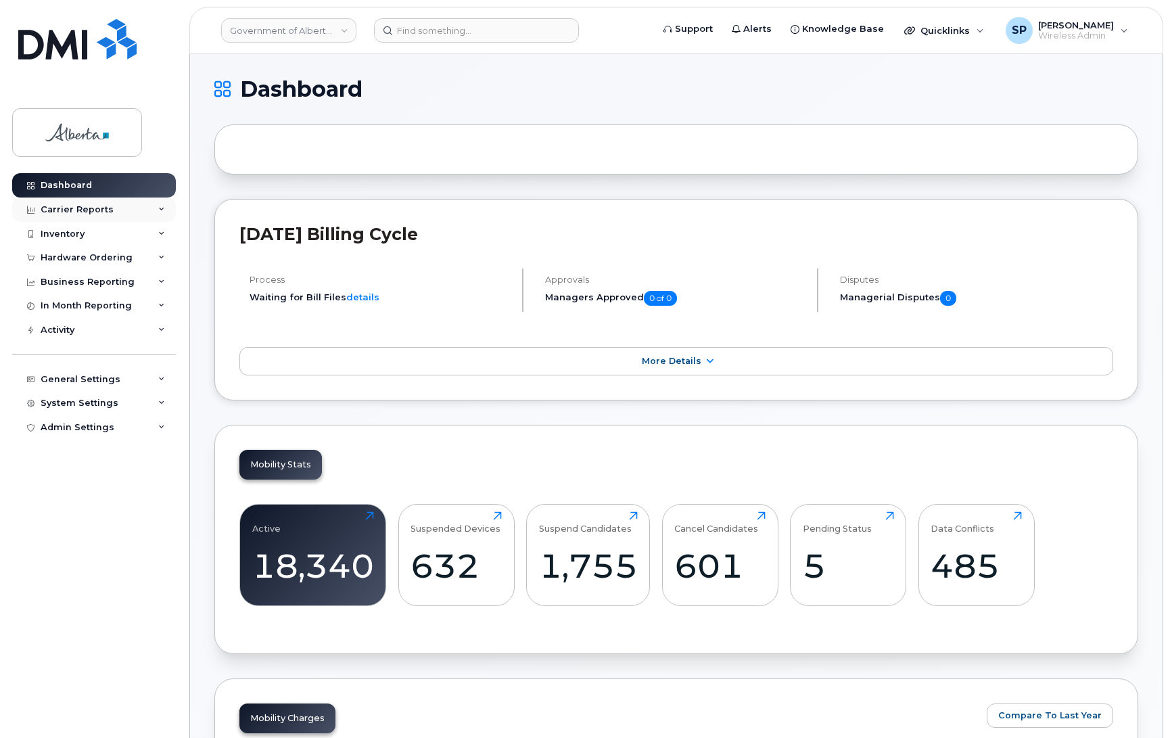
click at [72, 210] on div "Carrier Reports" at bounding box center [77, 209] width 73 height 11
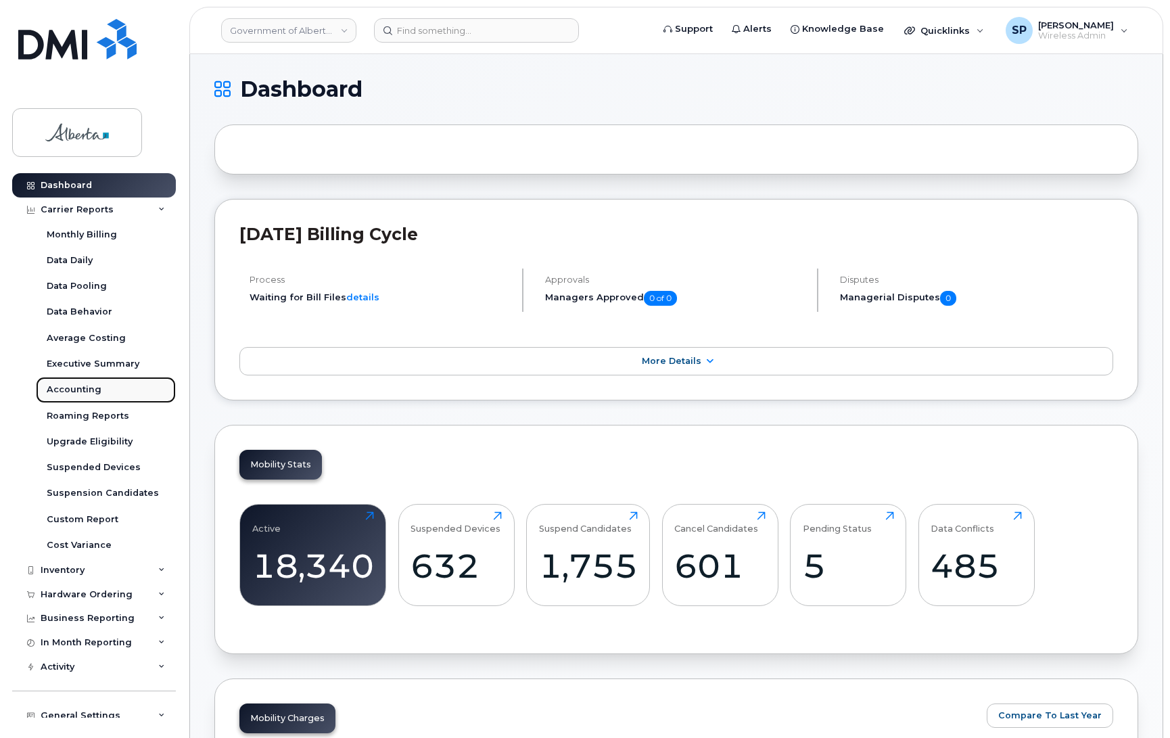
click at [76, 394] on div "Accounting" at bounding box center [74, 389] width 55 height 12
